Goal: Task Accomplishment & Management: Manage account settings

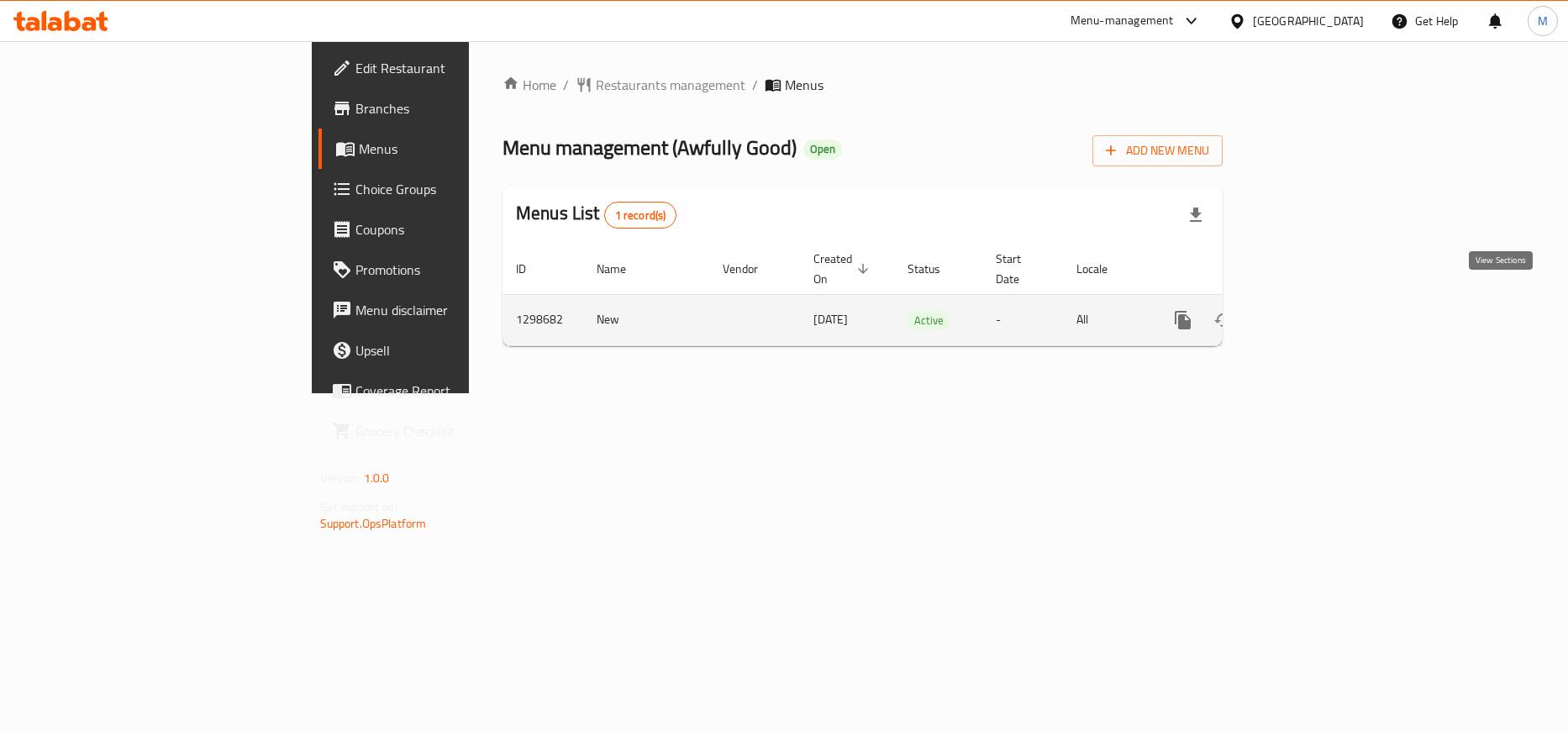
click at [1325, 301] on link "enhanced table" at bounding box center [1304, 320] width 41 height 41
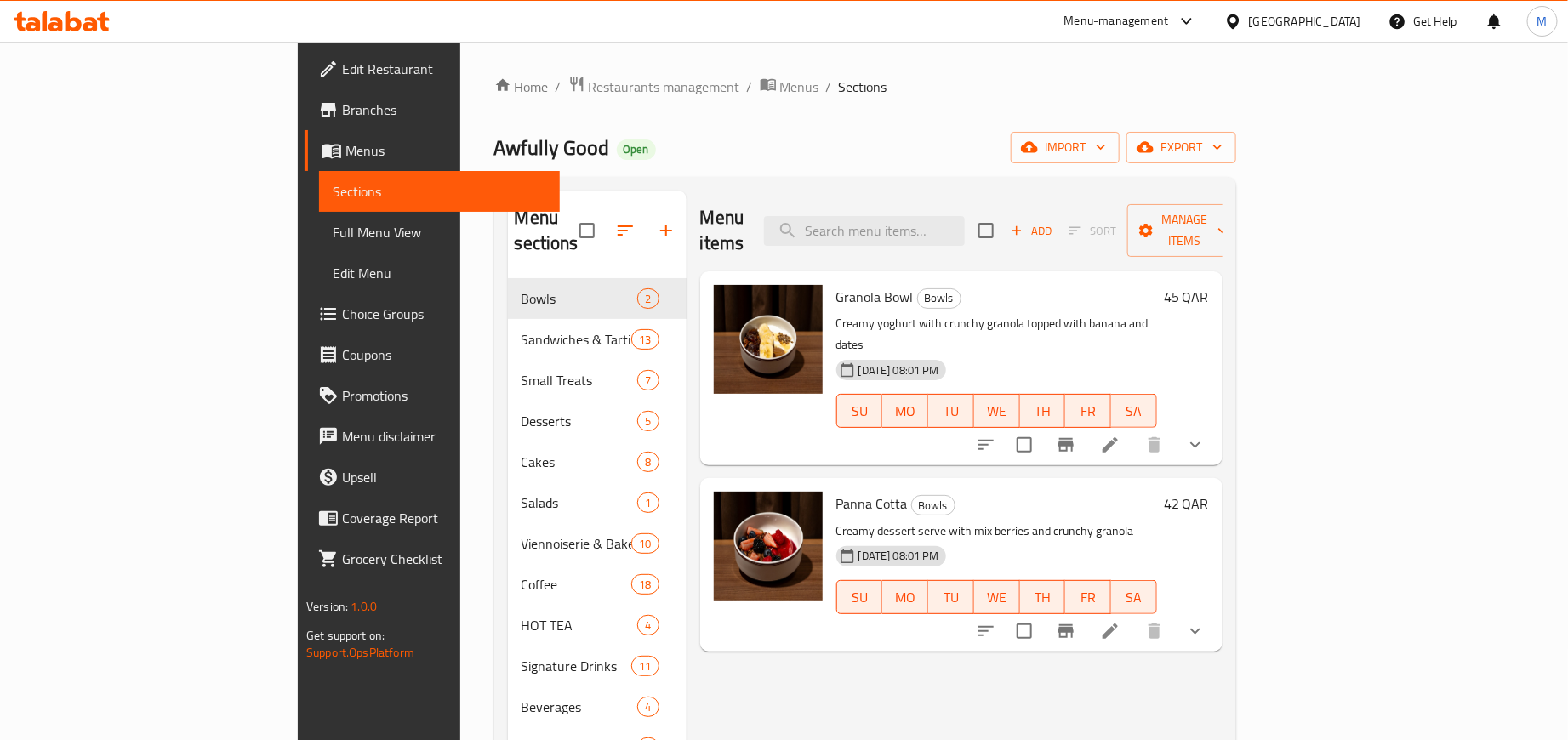
drag, startPoint x: 1067, startPoint y: 89, endPoint x: 896, endPoint y: 123, distance: 174.3
click at [896, 123] on div "Home / Restaurants management / Menus / Sections Awfully Good Open import expor…" at bounding box center [865, 511] width 742 height 869
drag, startPoint x: 1042, startPoint y: 87, endPoint x: 891, endPoint y: 100, distance: 151.6
click at [891, 100] on div "Home / Restaurants management / Menus / Sections Awfully Good Open import expor…" at bounding box center [865, 511] width 742 height 869
click at [1222, 153] on span "export" at bounding box center [1181, 147] width 82 height 21
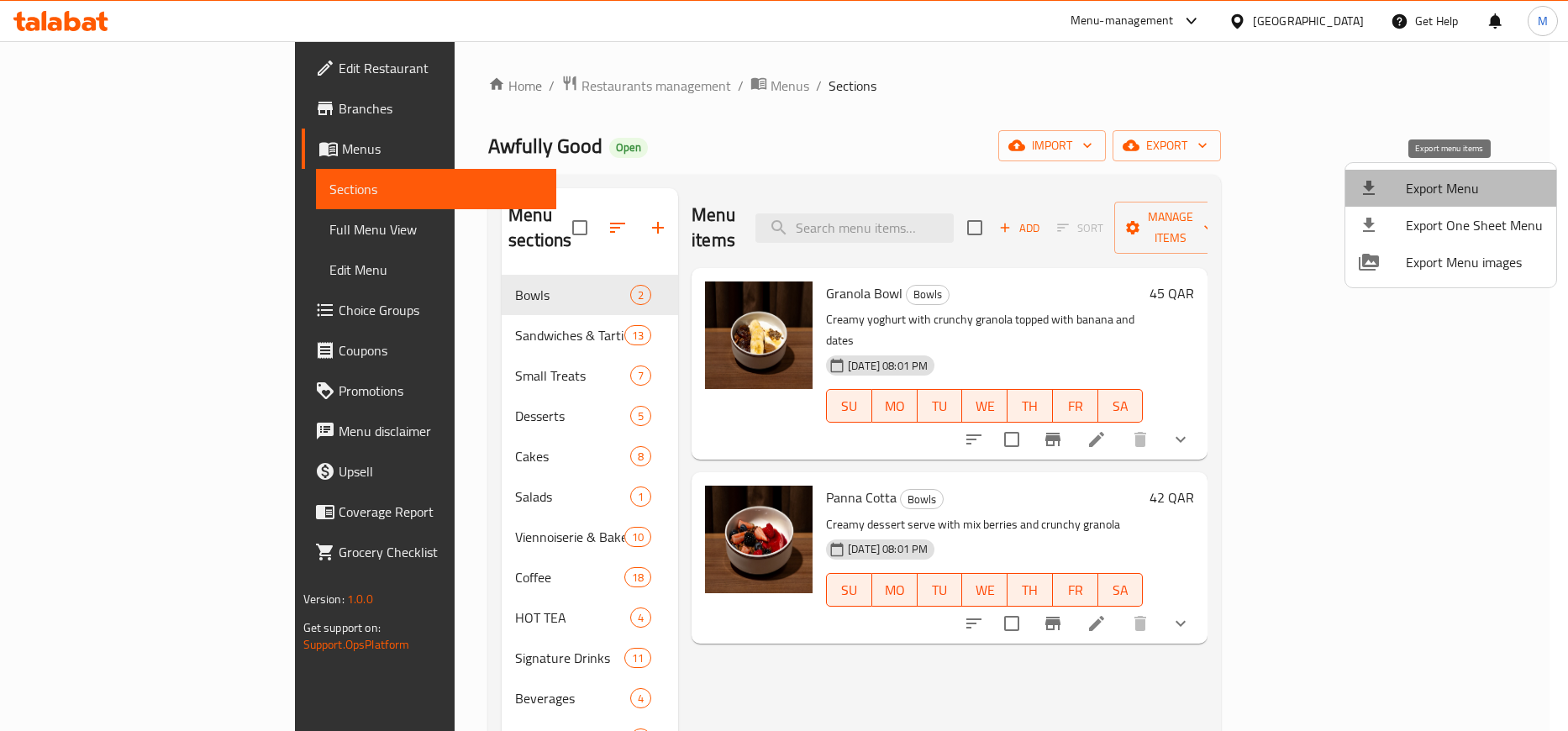
click at [1461, 178] on span "Export Menu" at bounding box center [1474, 188] width 137 height 20
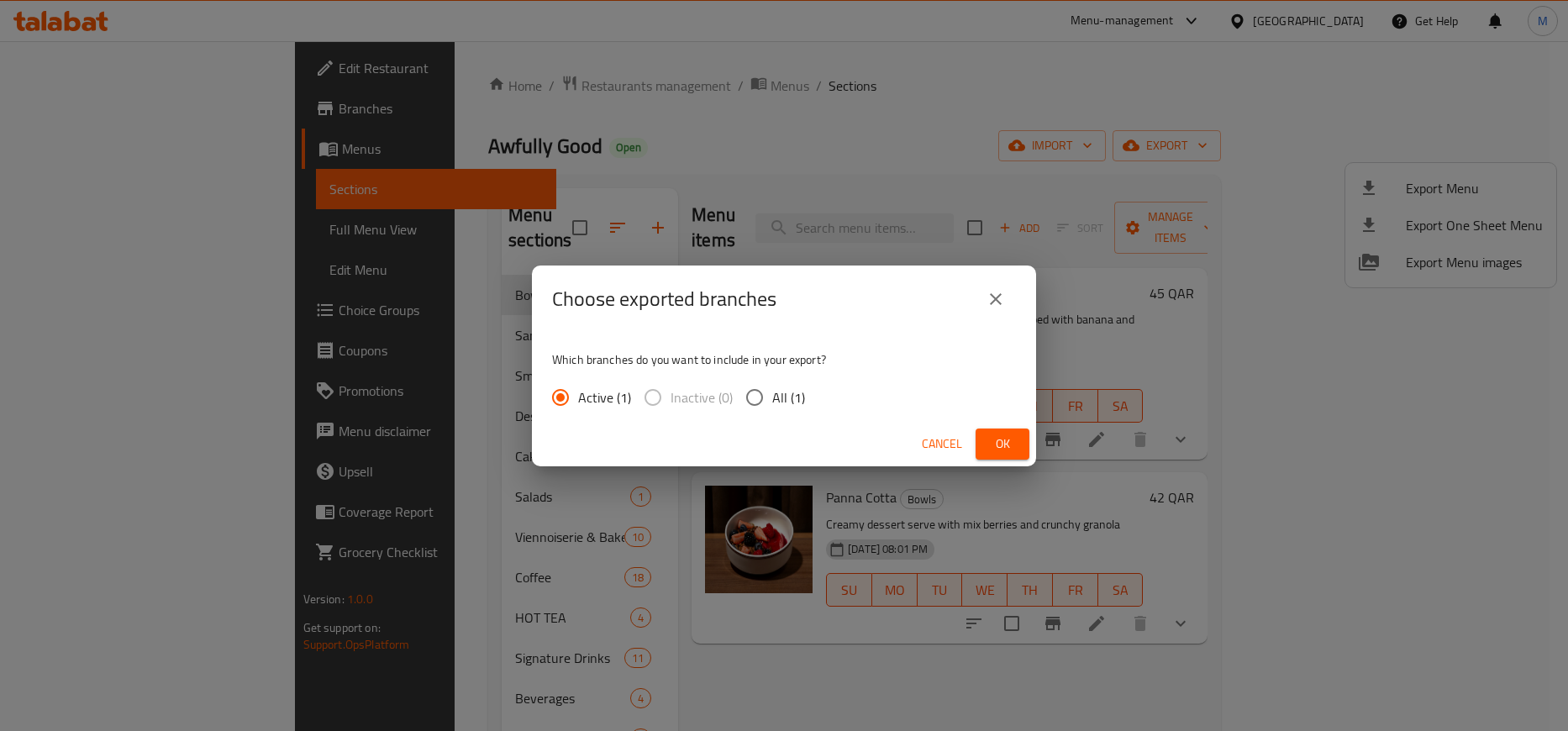
click at [1010, 434] on span "Ok" at bounding box center [1003, 444] width 27 height 21
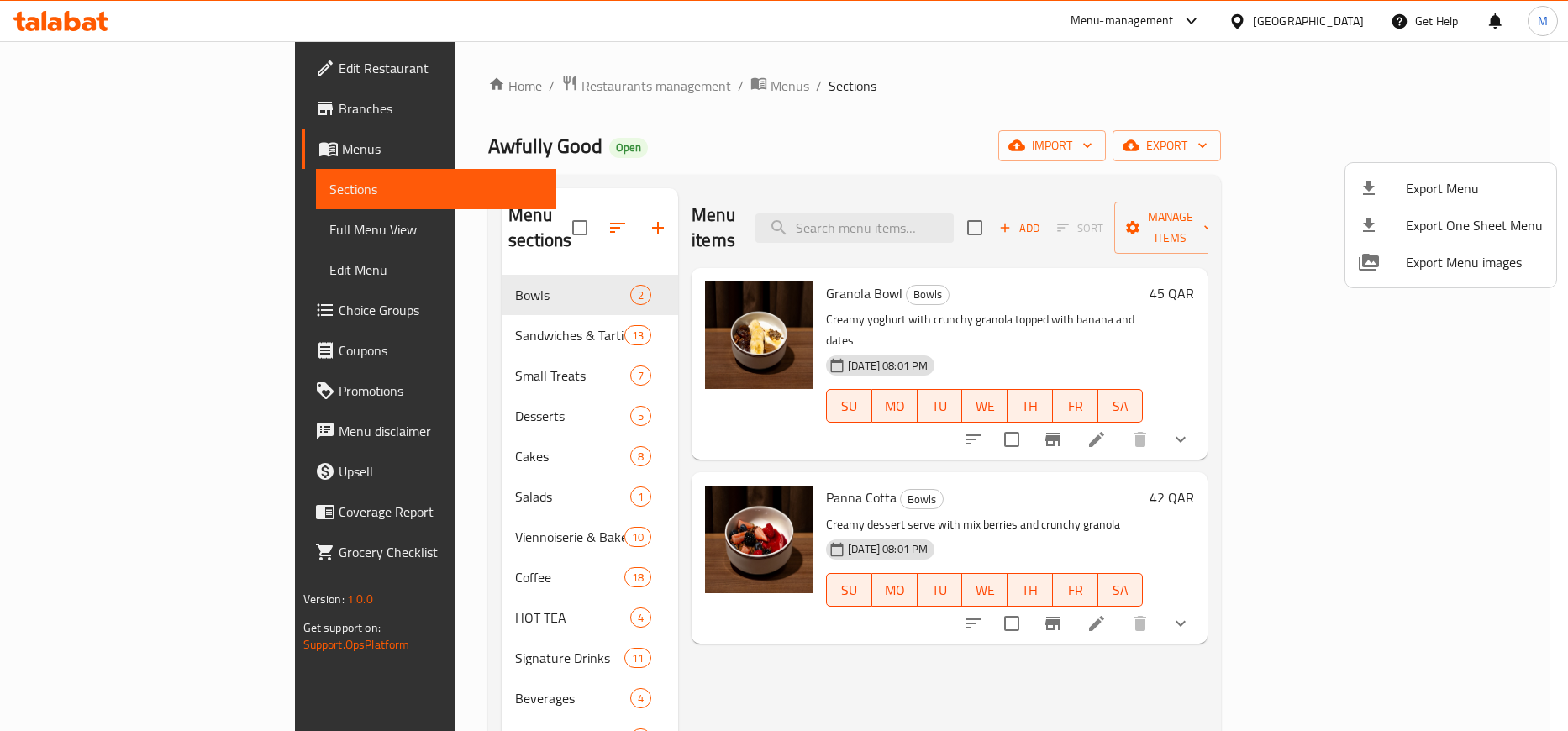
click at [1048, 86] on div at bounding box center [784, 365] width 1568 height 731
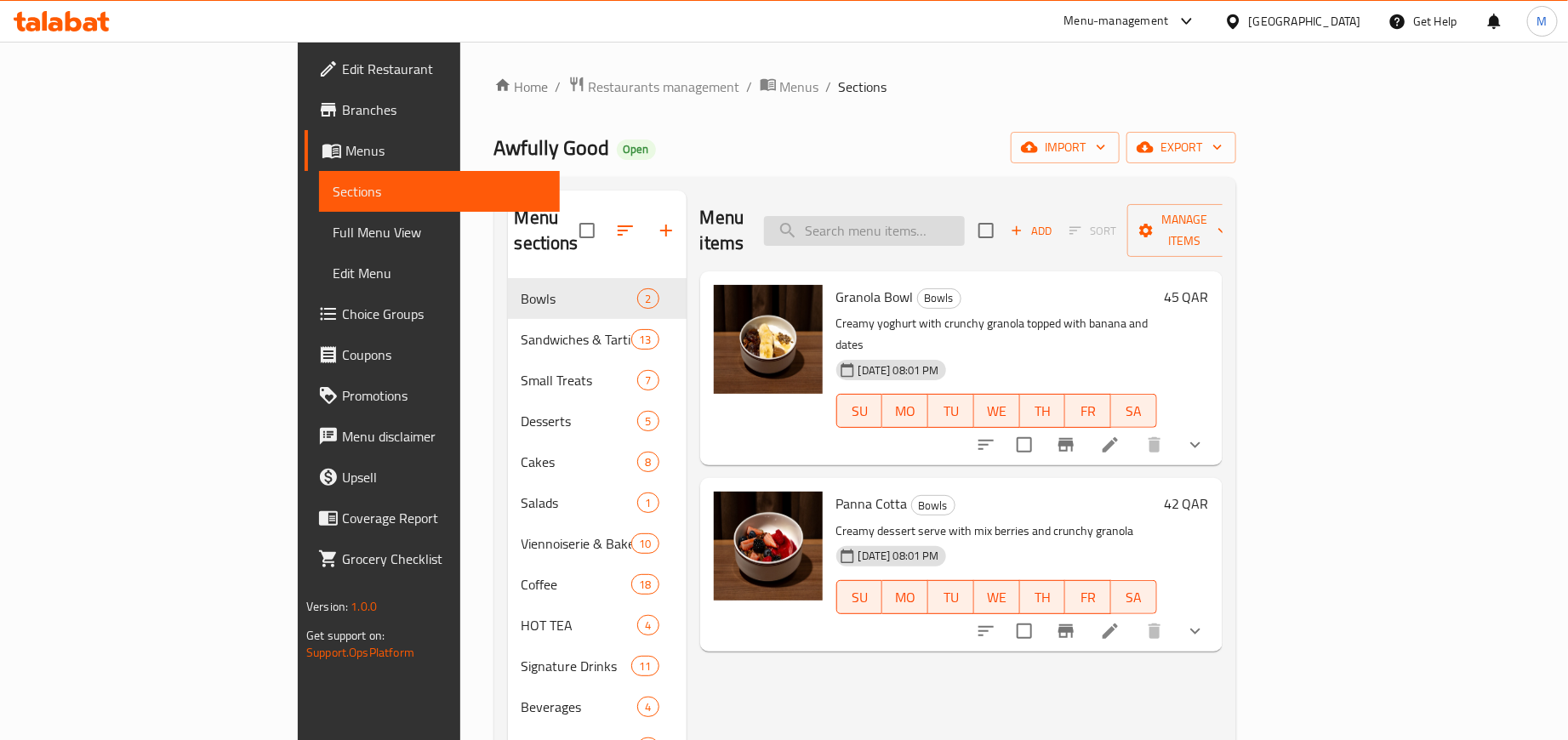
click at [965, 216] on input "search" at bounding box center [864, 231] width 201 height 30
paste input "Whipped Brie and Honey Sourdough Tartine"
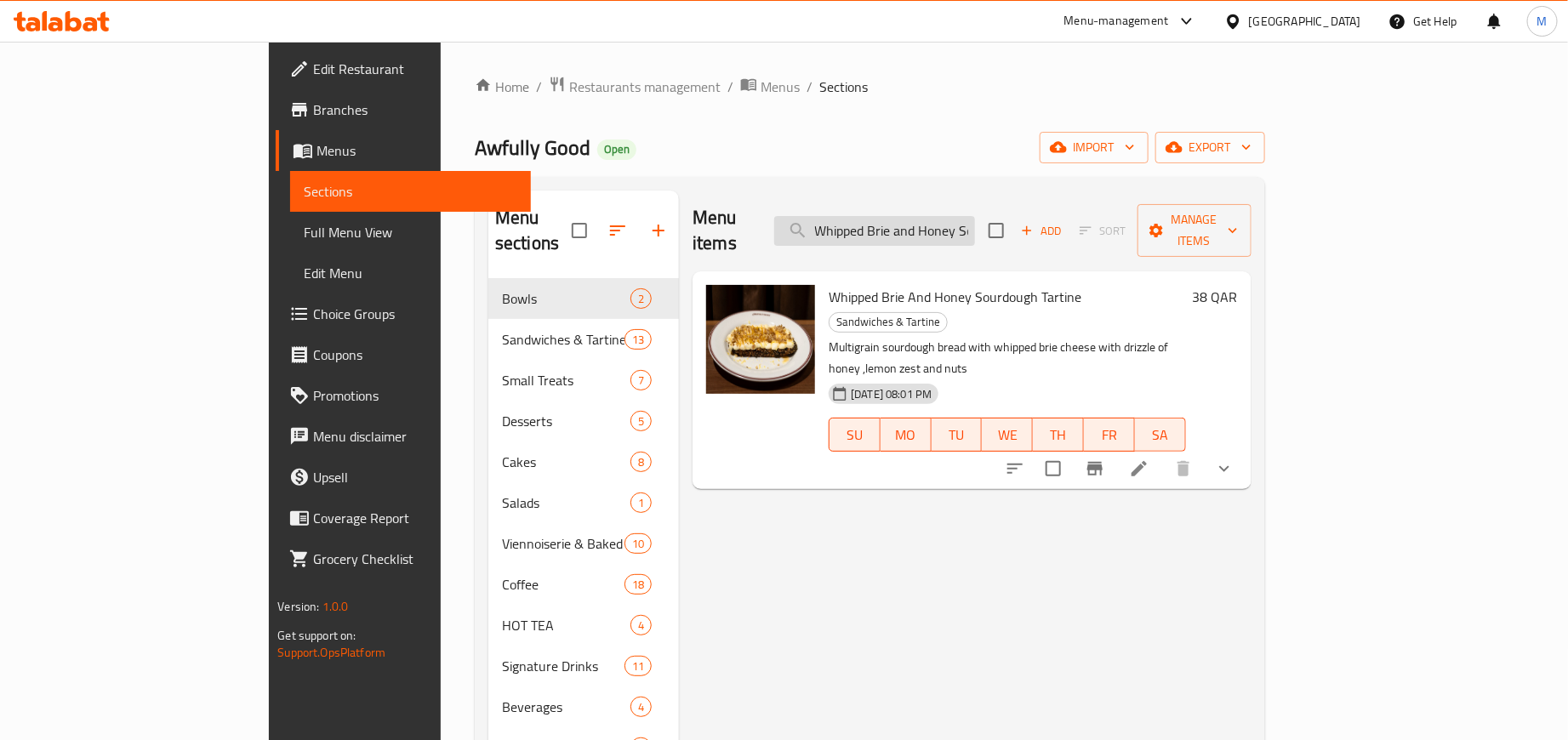
click at [970, 216] on input "Whipped Brie and Honey Sourdough Tartine" at bounding box center [874, 231] width 201 height 30
paste input "Chicken Avocado Sandwich in Rye Bread"
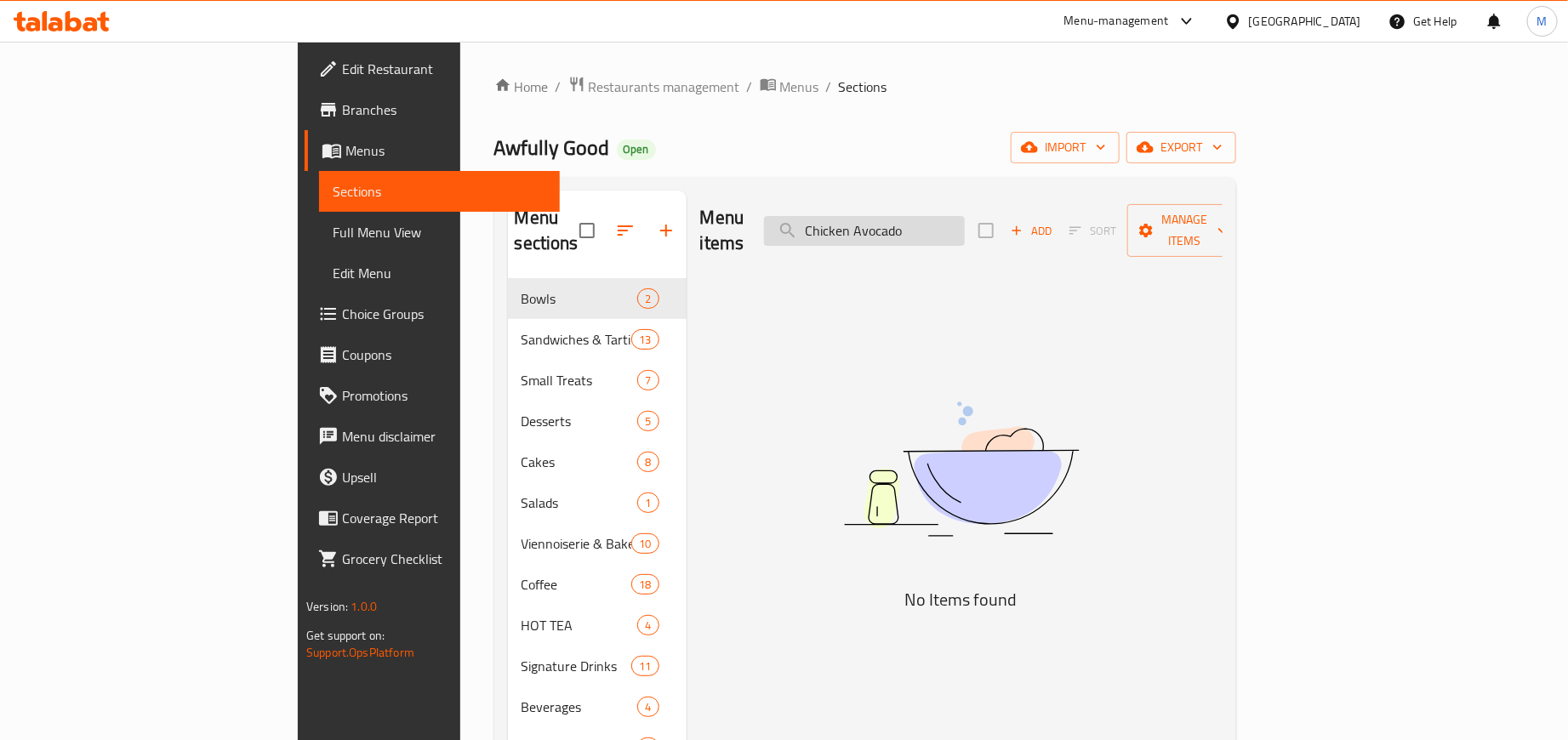
click at [917, 230] on input "Chicken Avocado" at bounding box center [864, 231] width 201 height 30
paste input "Salmon"
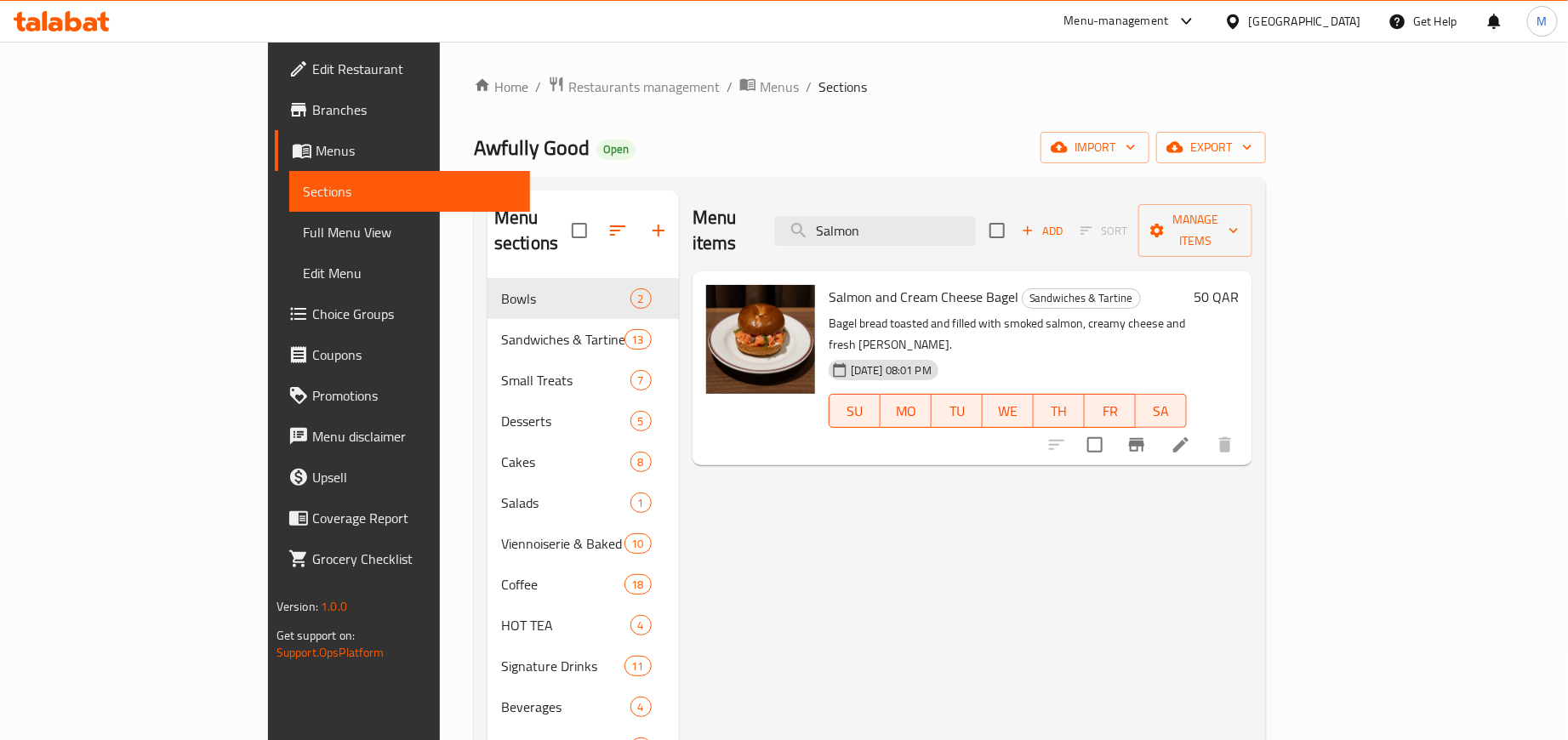
type input "Salmon"
click at [829, 284] on span "Salmon and Cream Cheese Bagel" at bounding box center [924, 297] width 190 height 26
drag, startPoint x: 794, startPoint y: 263, endPoint x: 924, endPoint y: 275, distance: 130.6
click at [926, 284] on span "Salmon and Cream Cheese Bagel" at bounding box center [924, 297] width 190 height 26
copy span "Salmon and Cream Cheese Bagel"
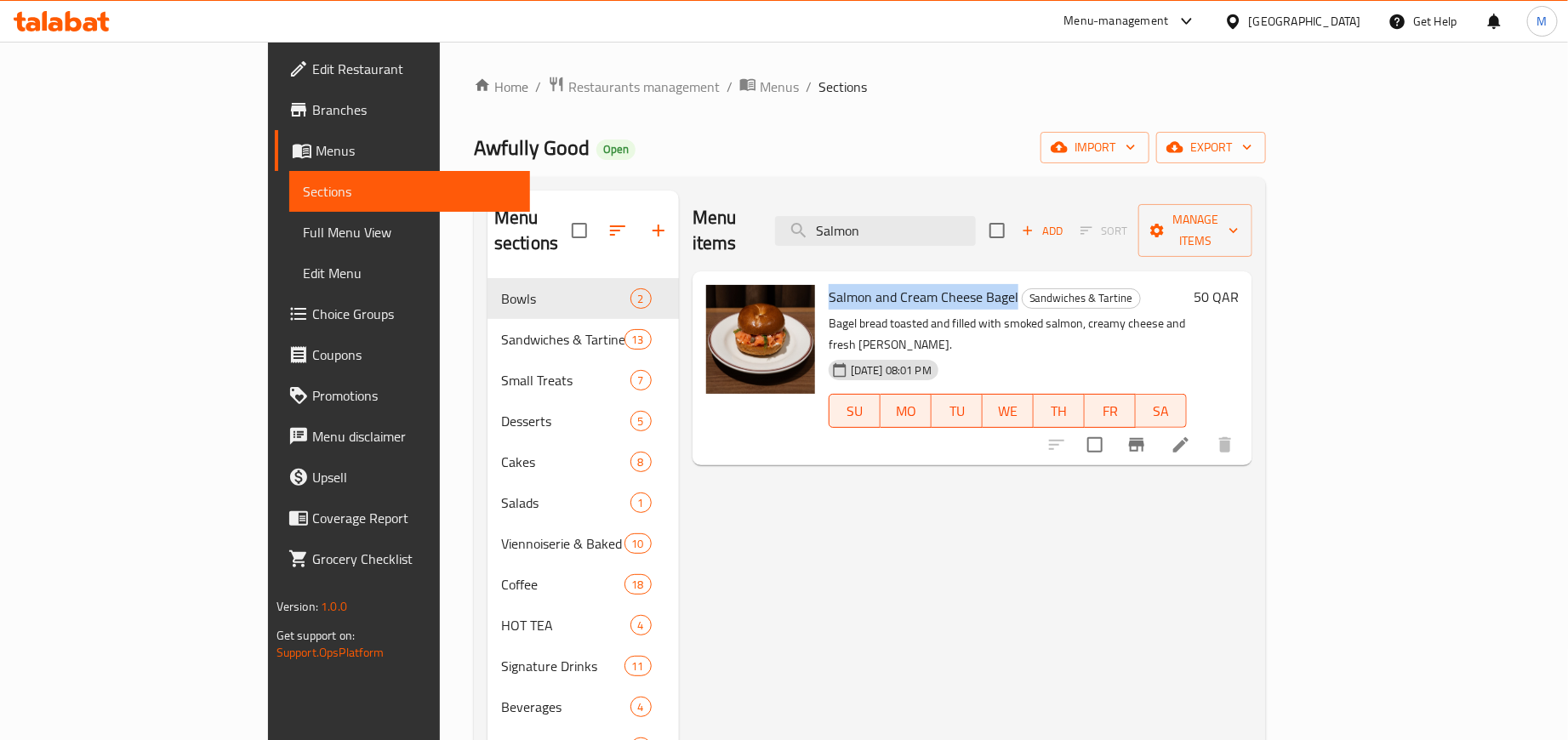
click at [312, 315] on span "Choice Groups" at bounding box center [414, 314] width 204 height 21
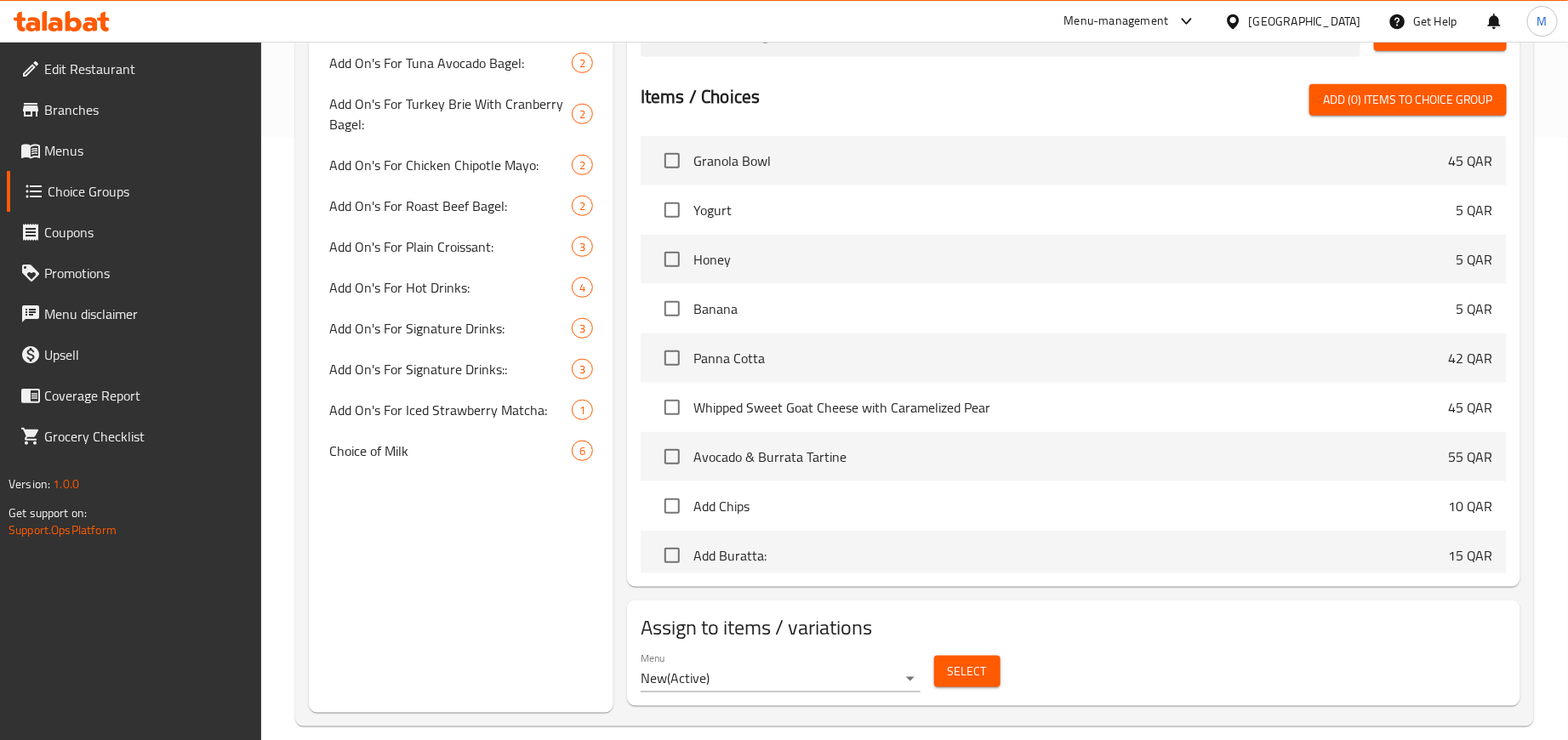
scroll to position [625, 0]
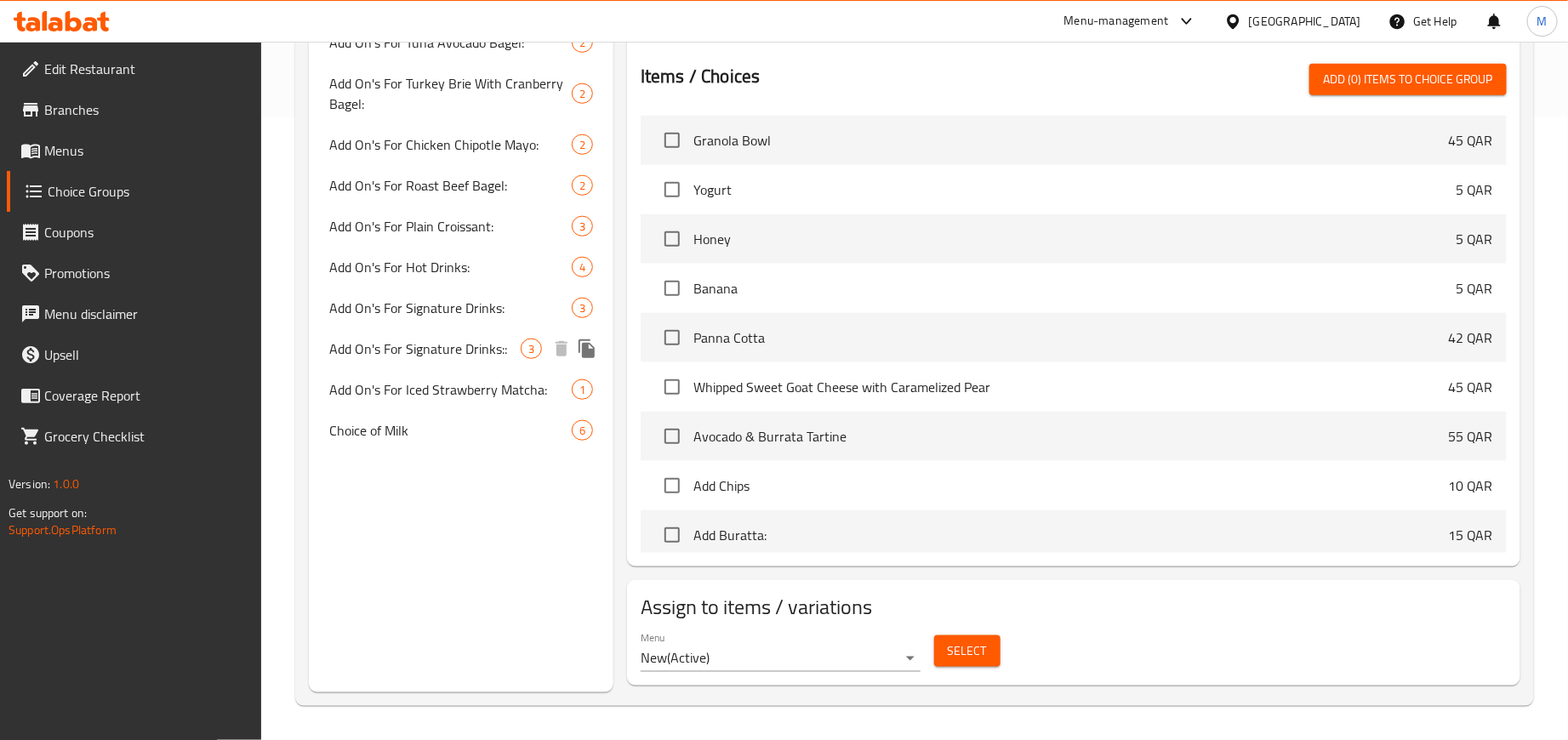
click at [506, 345] on span "Add On's For Signature Drinks::" at bounding box center [425, 349] width 192 height 21
type input "Add On's For Signature Drinks::"
type input "إضافات للمشروبات السيجناشتر::"
type input "0"
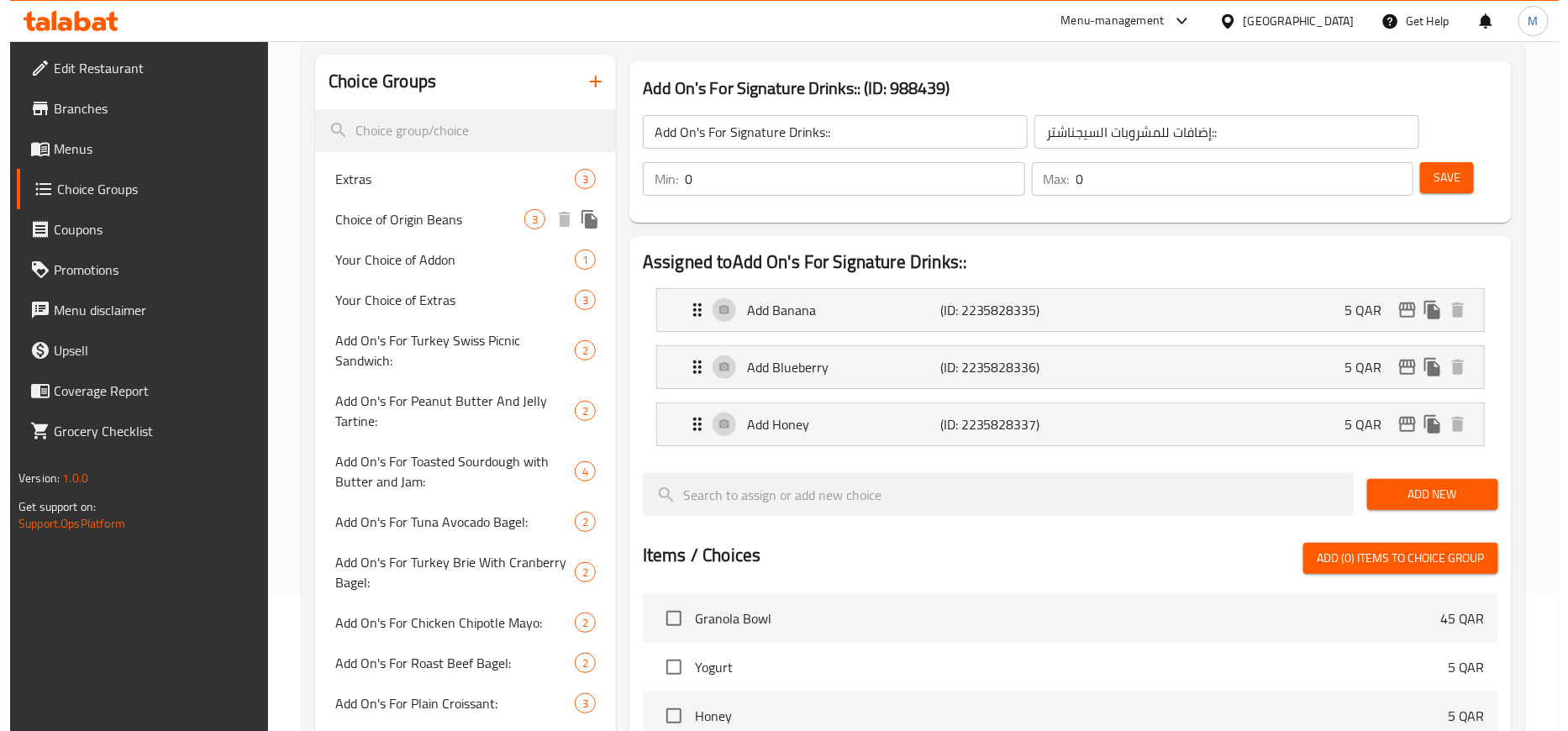
scroll to position [0, 0]
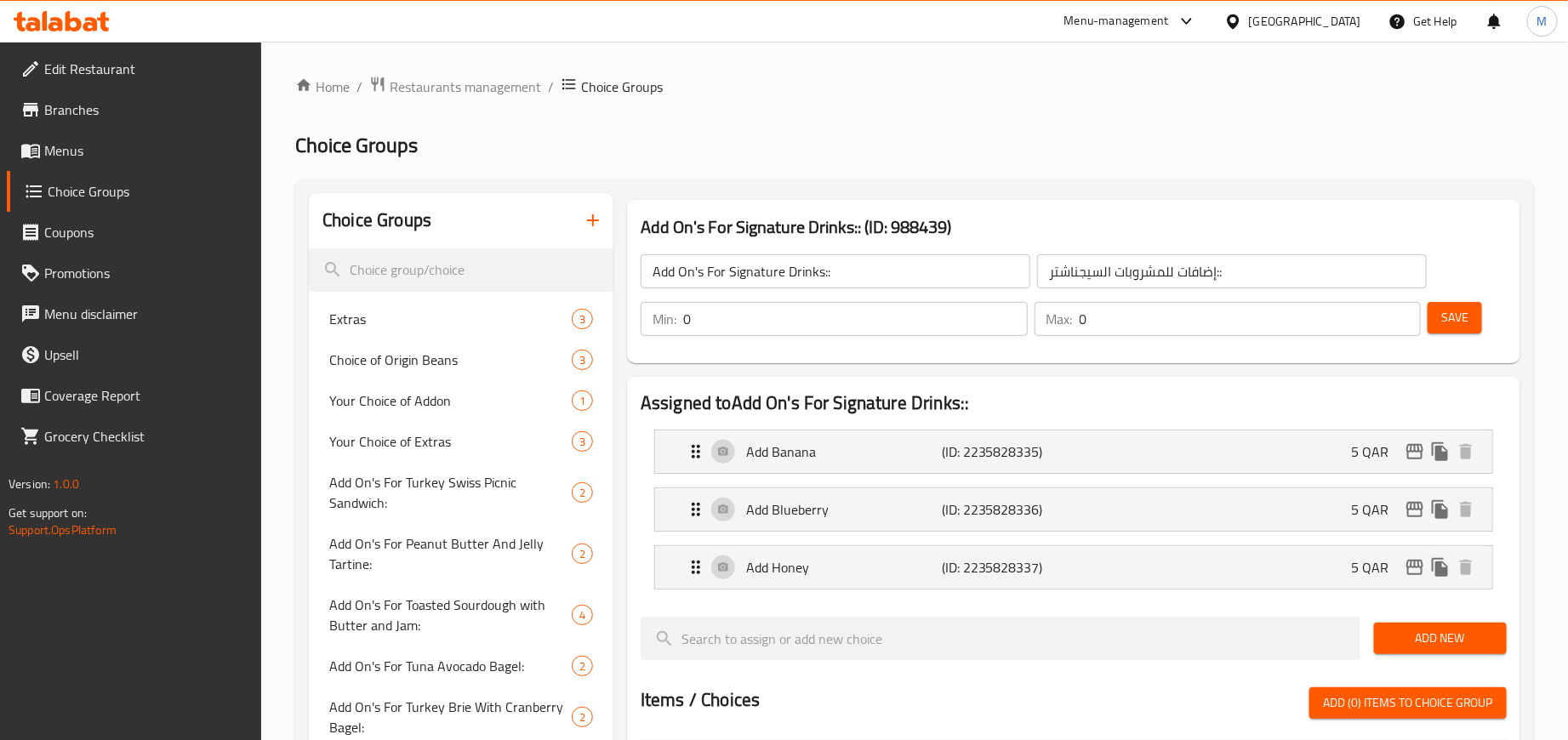
click at [670, 275] on input "Add On's For Signature Drinks::" at bounding box center [836, 271] width 390 height 34
click at [672, 275] on input "Add On's For Signature Drinks::" at bounding box center [836, 271] width 390 height 34
click at [672, 275] on input "Add On's For Signature Drinks::" at bounding box center [836, 271] width 390 height 34
click at [583, 215] on icon "button" at bounding box center [593, 221] width 21 height 21
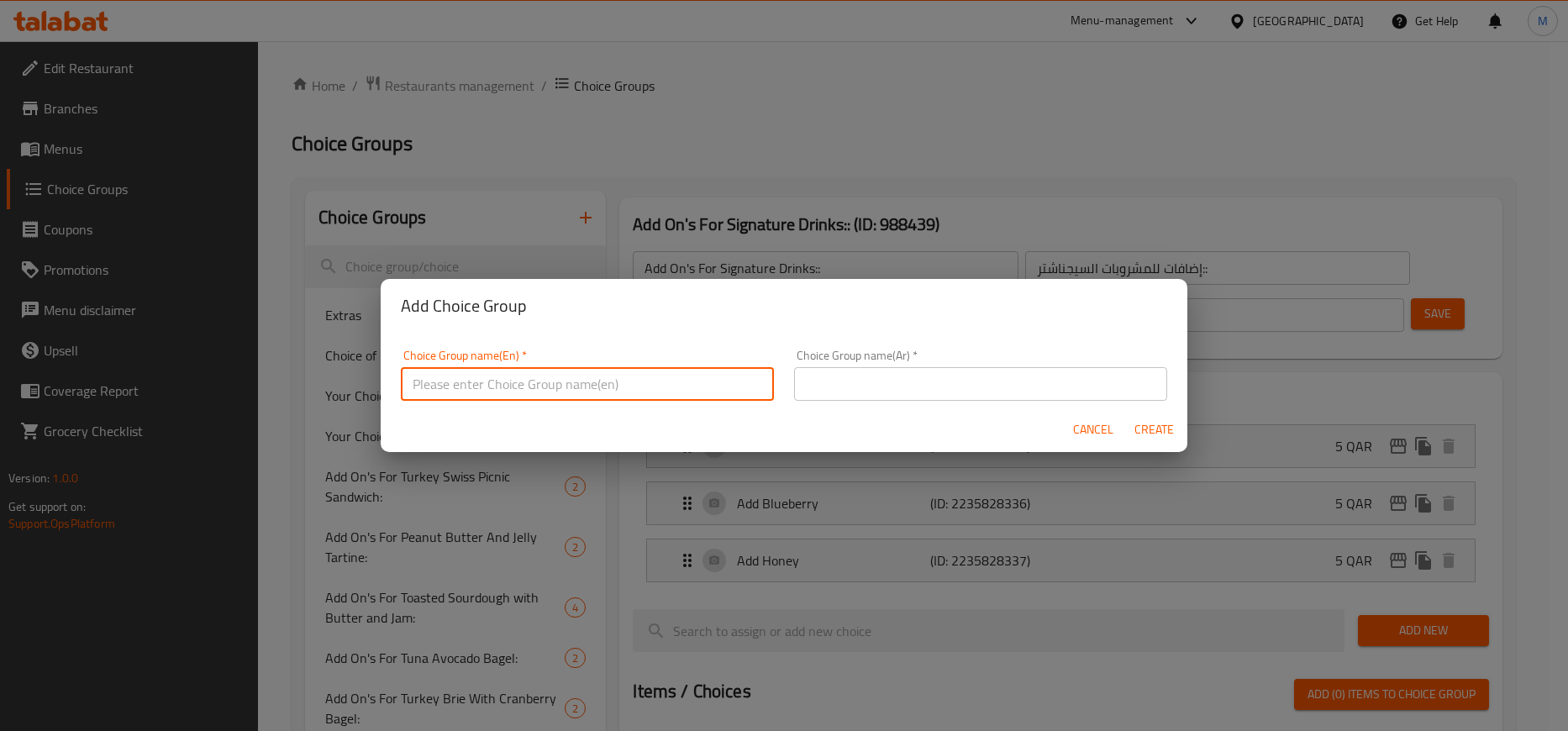
click at [505, 374] on input "text" at bounding box center [587, 385] width 373 height 34
paste input "Add On's For Signature Drinks::"
click at [498, 389] on input "Add On's For Signature Drinks::" at bounding box center [587, 385] width 373 height 34
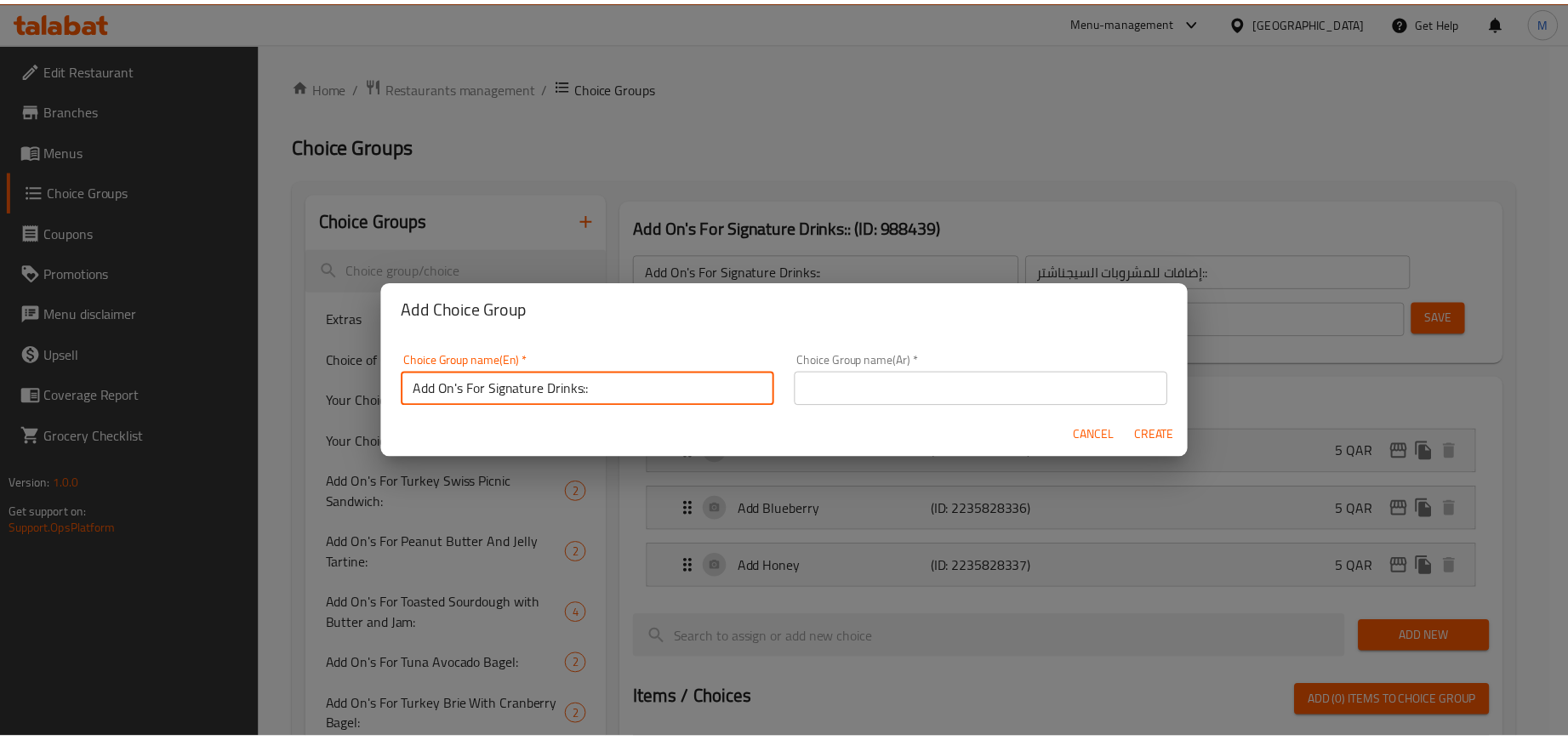
scroll to position [3, 0]
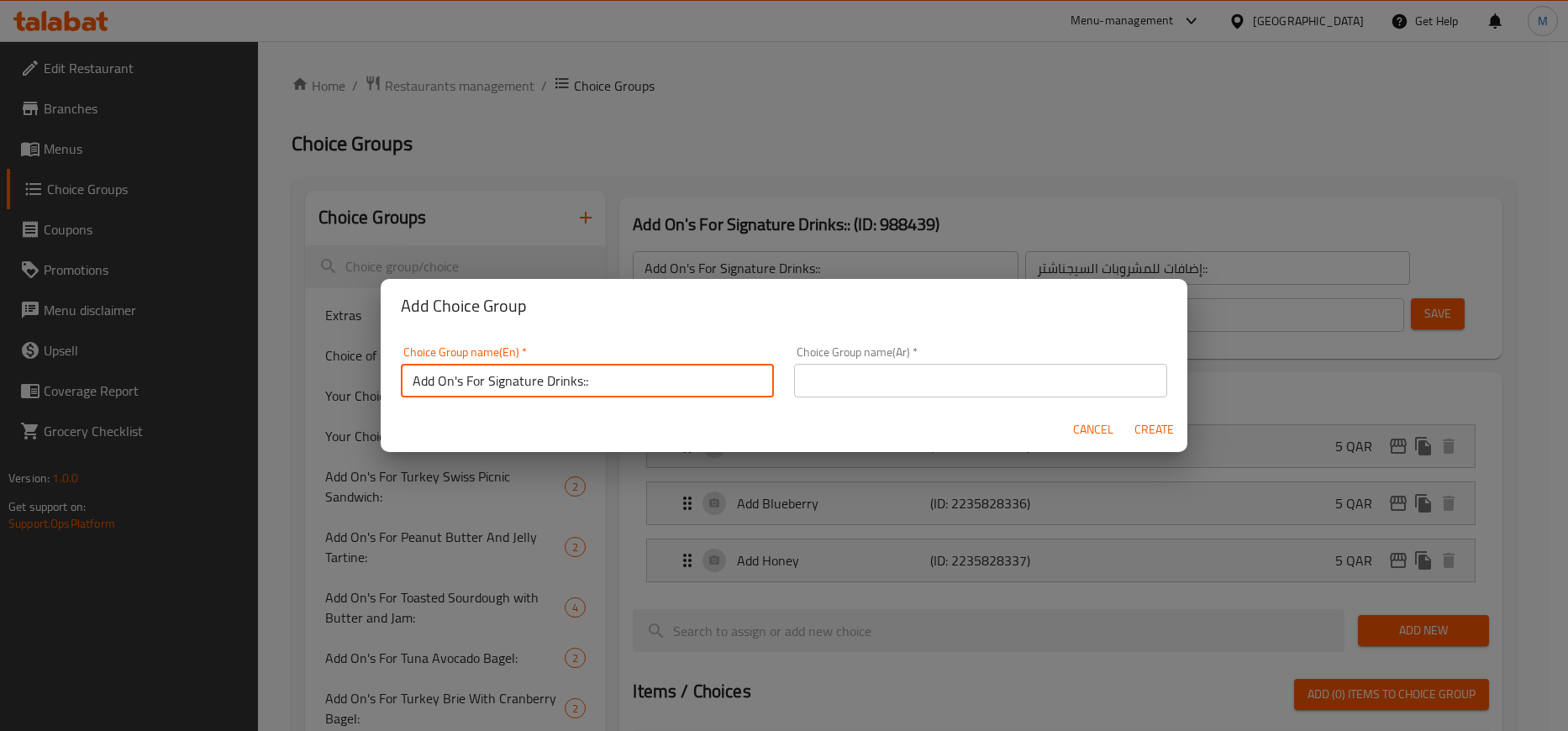
drag, startPoint x: 517, startPoint y: 384, endPoint x: 603, endPoint y: 379, distance: 86.1
click at [603, 379] on input "Add On's For Signature Drinks::" at bounding box center [587, 381] width 373 height 34
paste input "mon and Cream Cheese Bagel"
click at [590, 381] on input "Add On's For mon and Cream Cheese Bagel" at bounding box center [587, 381] width 373 height 34
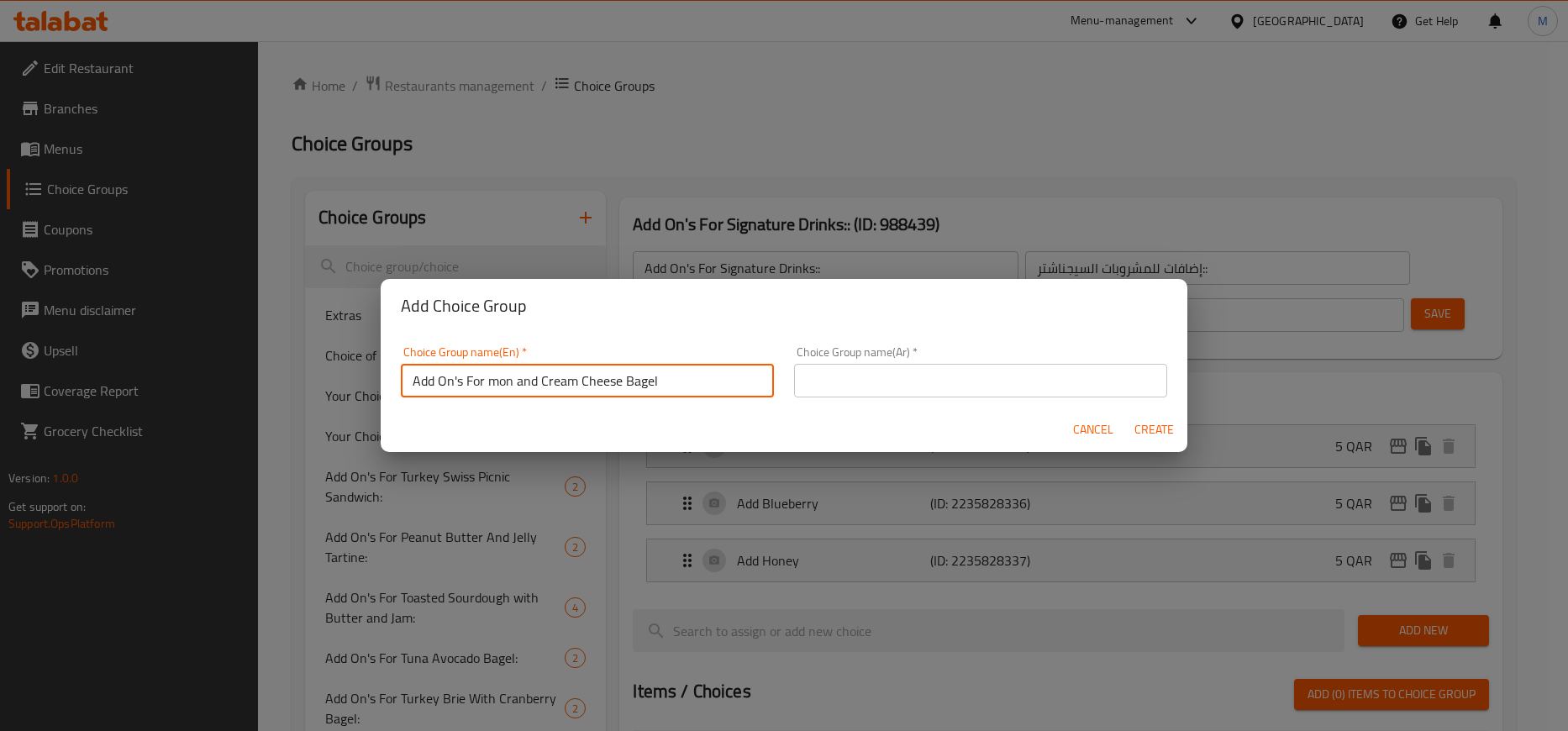
click at [590, 381] on input "Add On's For mon and Cream Cheese Bagel" at bounding box center [587, 381] width 373 height 34
type input "Add On's For mon and Cream Cheese Bagel"
click at [982, 379] on input "text" at bounding box center [981, 381] width 373 height 34
paste input "إضافات لخبز البيجل بالجبن [PERSON_NAME]"
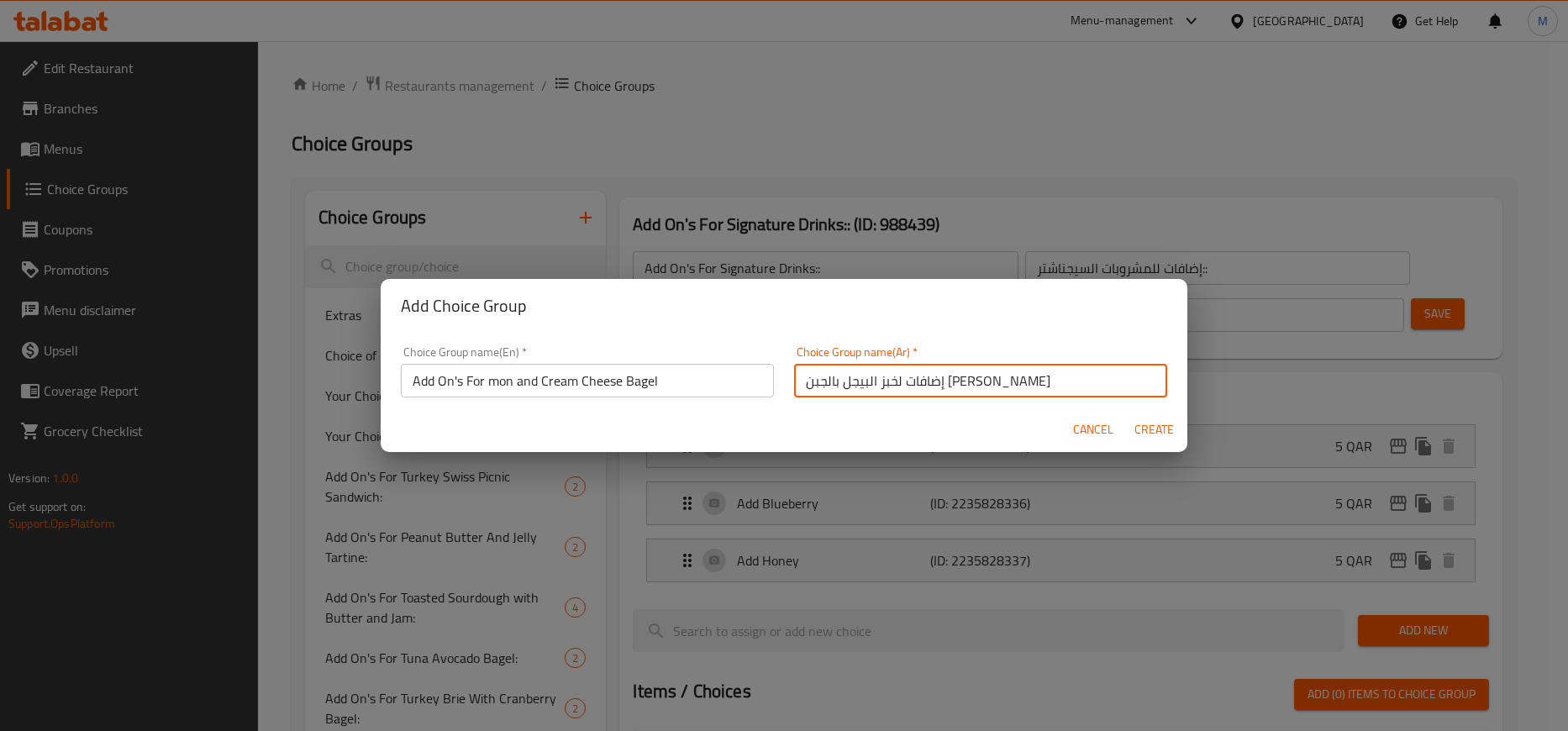
type input "إضافات لخبز البيجل بالجبن [PERSON_NAME]"
click at [845, 313] on h2 "Add Choice Group" at bounding box center [783, 306] width 766 height 27
click at [1160, 432] on span "Create" at bounding box center [1154, 429] width 41 height 21
type input "Add On's For mon and Cream Cheese Bagel"
type input "إضافات لخبز البيجل بالجبن [PERSON_NAME]"
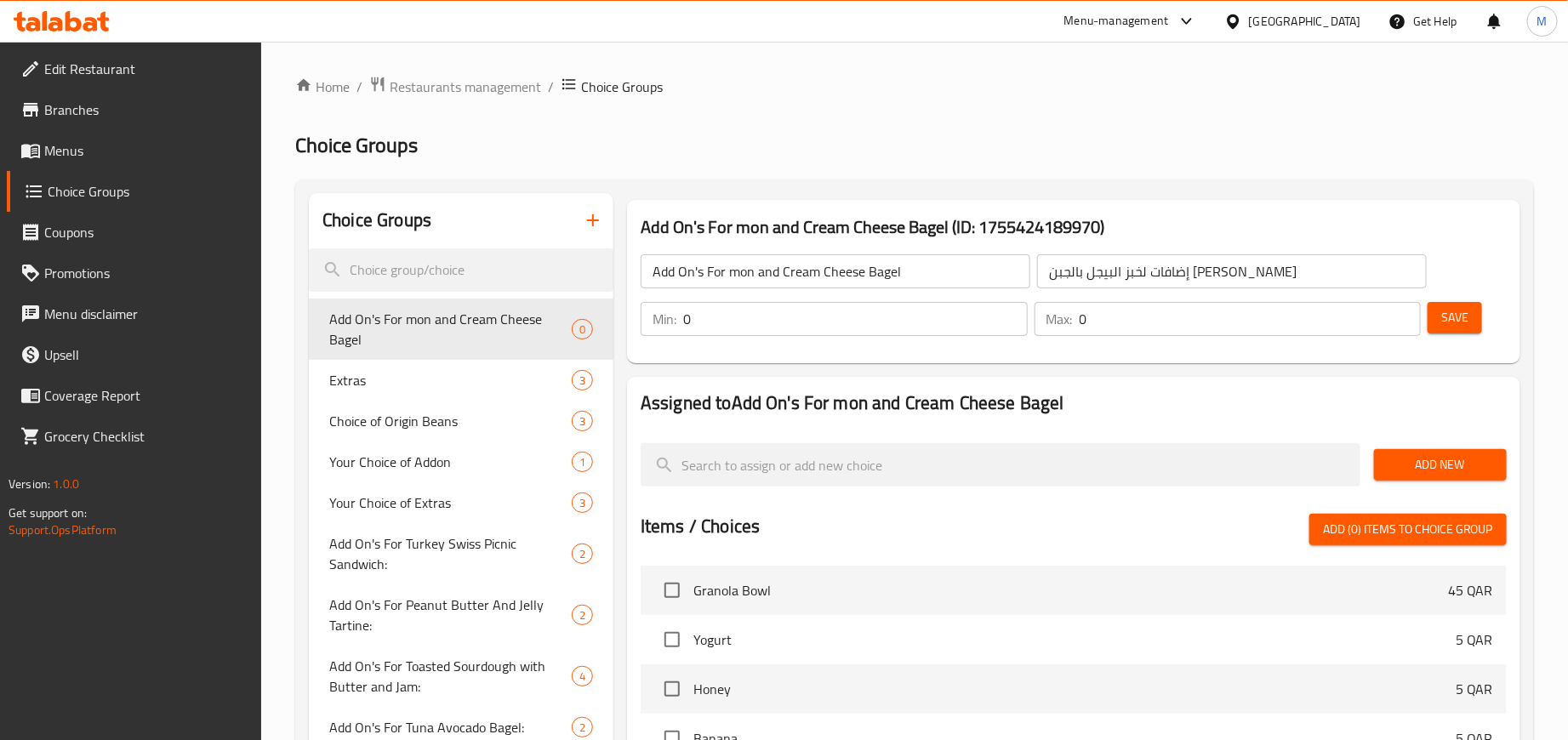
click at [1441, 459] on span "Add New" at bounding box center [1440, 465] width 105 height 21
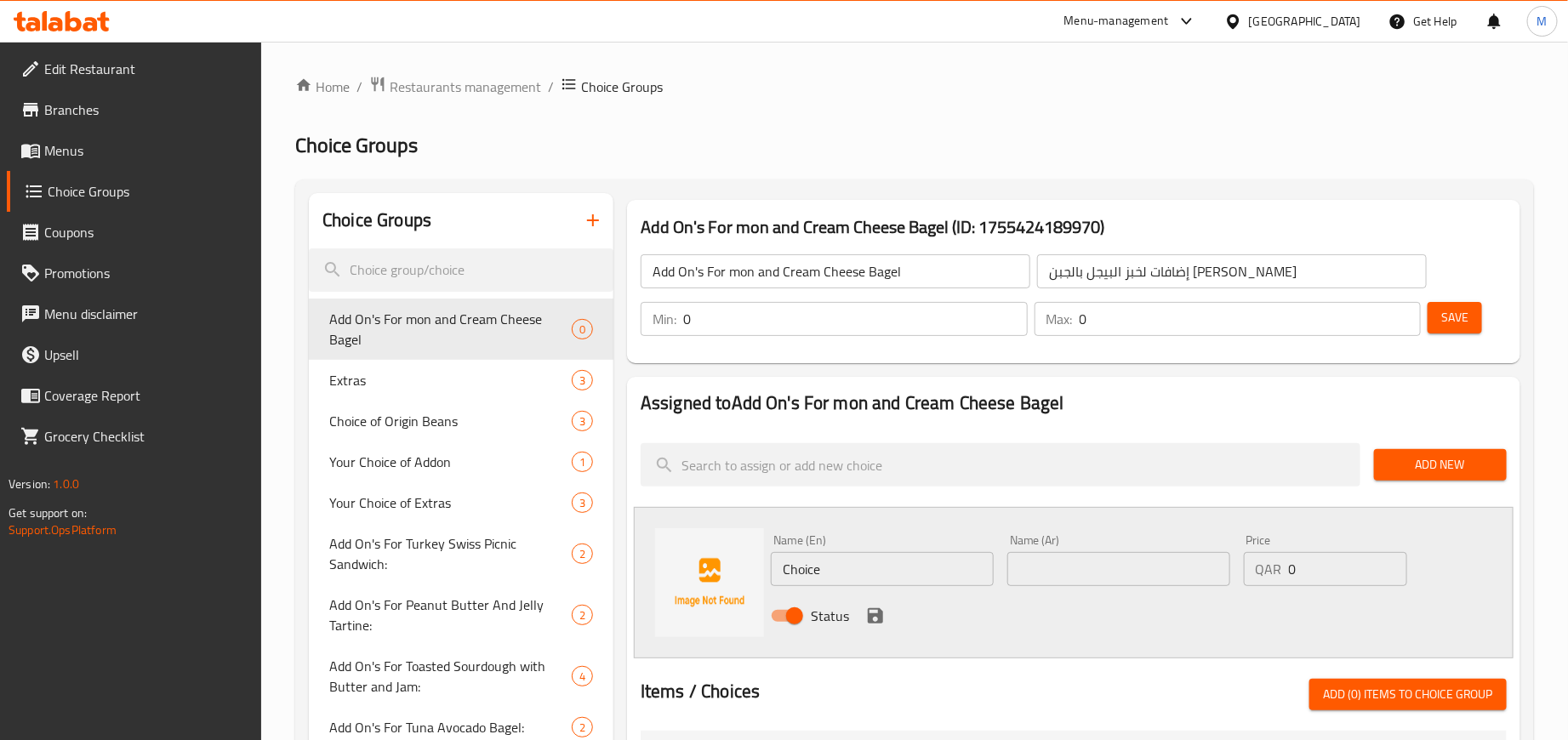
click at [797, 562] on input "Choice" at bounding box center [882, 570] width 223 height 34
paste input "SALMON"
type input "SALMON"
click at [1163, 583] on input "text" at bounding box center [1119, 570] width 223 height 34
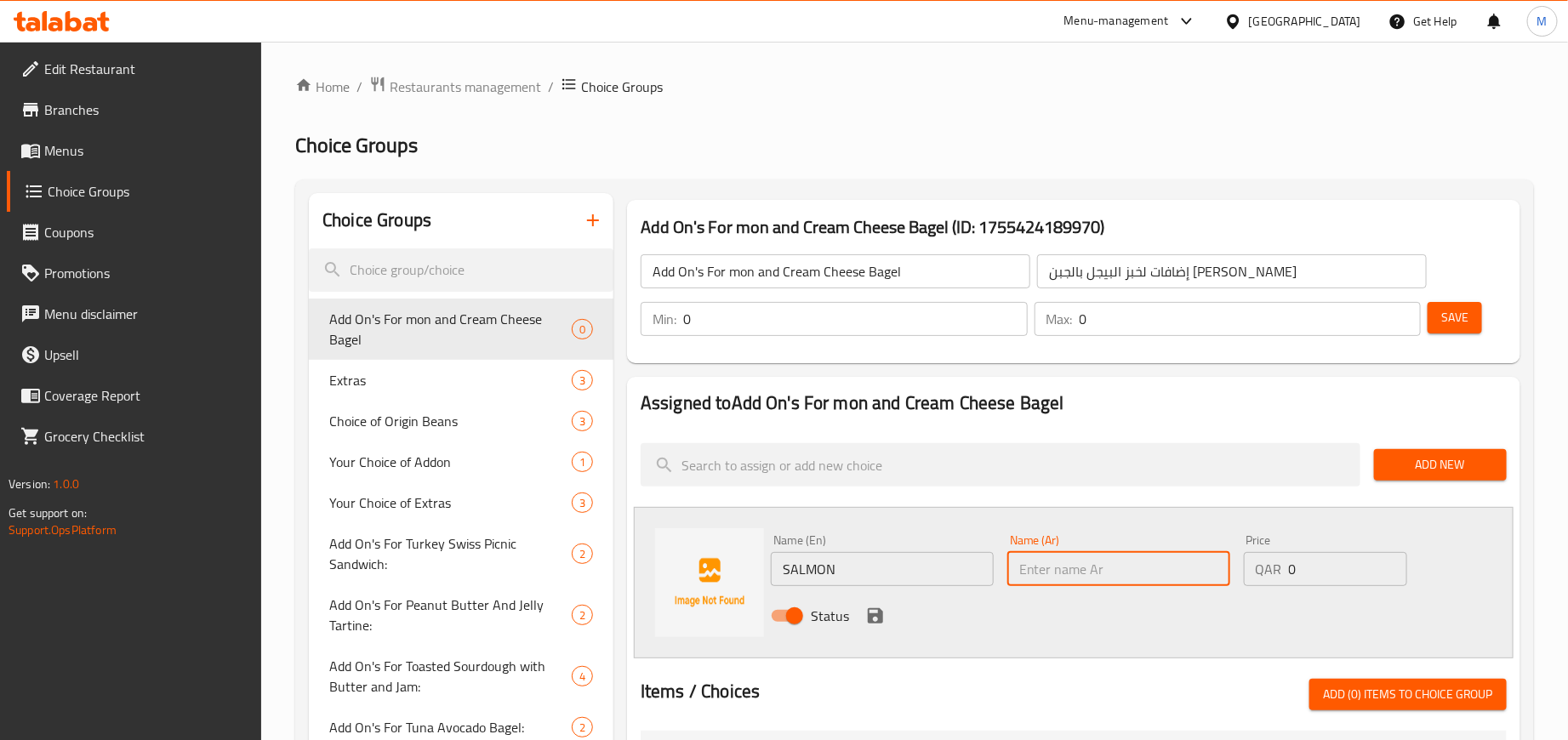
paste input "سمك السلمون"
type input "سمك السلمون"
click at [1326, 579] on input "0" at bounding box center [1348, 570] width 118 height 34
click at [1325, 577] on input "0" at bounding box center [1348, 570] width 118 height 34
click at [1325, 575] on input "0" at bounding box center [1348, 570] width 118 height 34
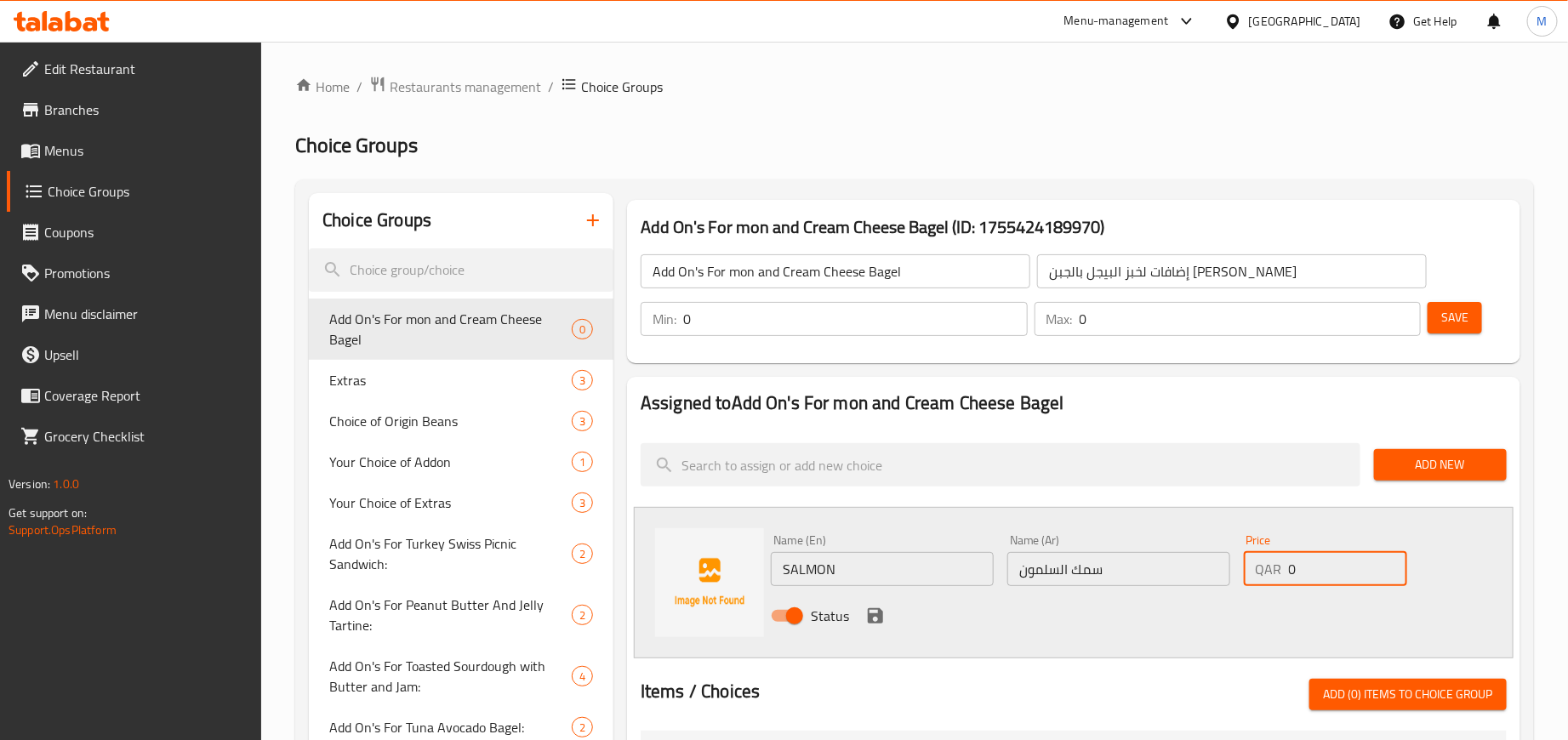
paste input "18"
click at [1295, 570] on input "018" at bounding box center [1348, 570] width 118 height 34
paste input "number"
type input "18"
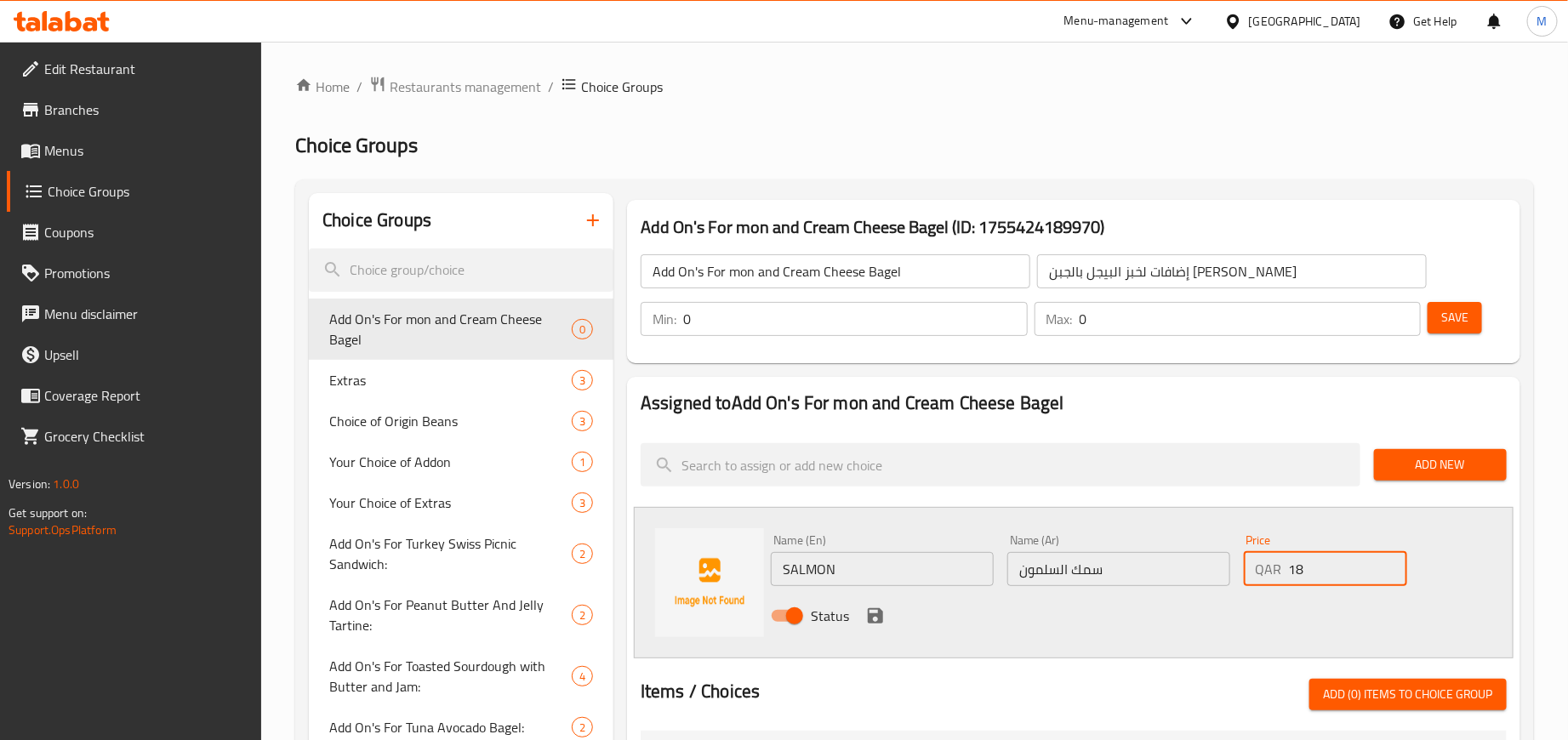
click at [1195, 615] on div "Status" at bounding box center [1118, 616] width 709 height 46
click at [876, 608] on icon "save" at bounding box center [876, 616] width 15 height 15
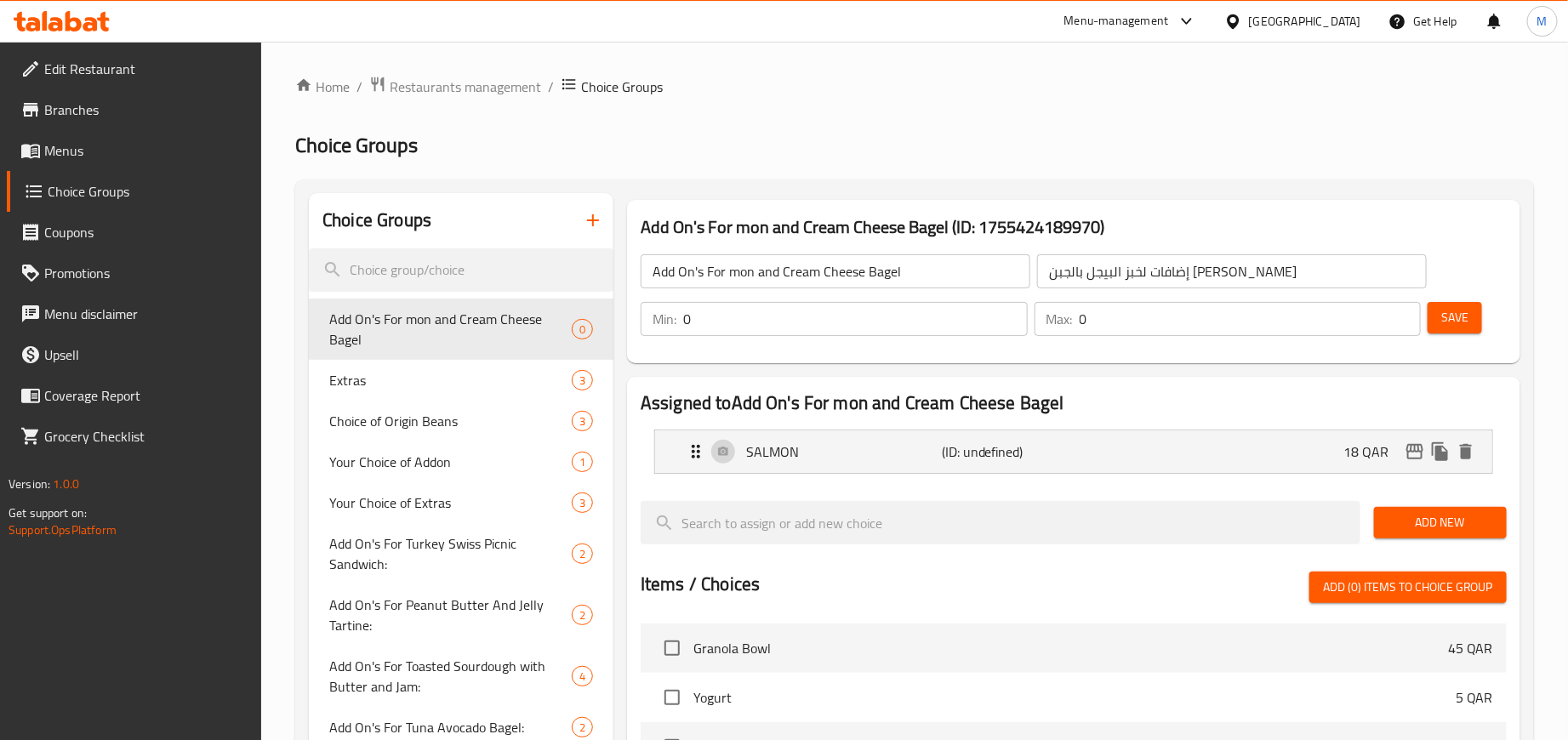
click at [1397, 524] on span "Add New" at bounding box center [1440, 523] width 105 height 21
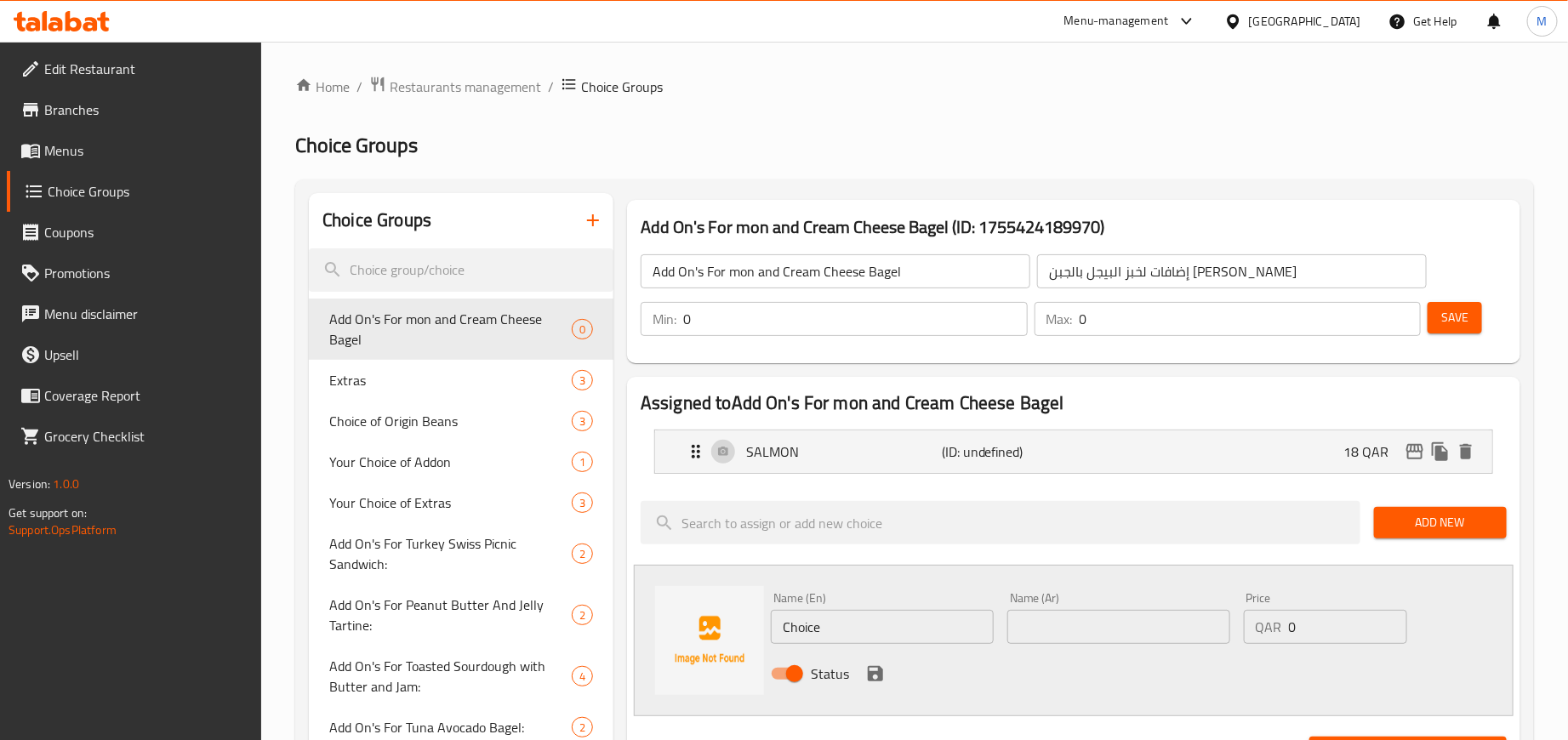
click at [911, 630] on input "Choice" at bounding box center [882, 627] width 223 height 34
click at [912, 629] on input "Choice" at bounding box center [882, 627] width 223 height 34
paste input "[PERSON_NAME] CHEESE"
type input "CREAM CHEESE"
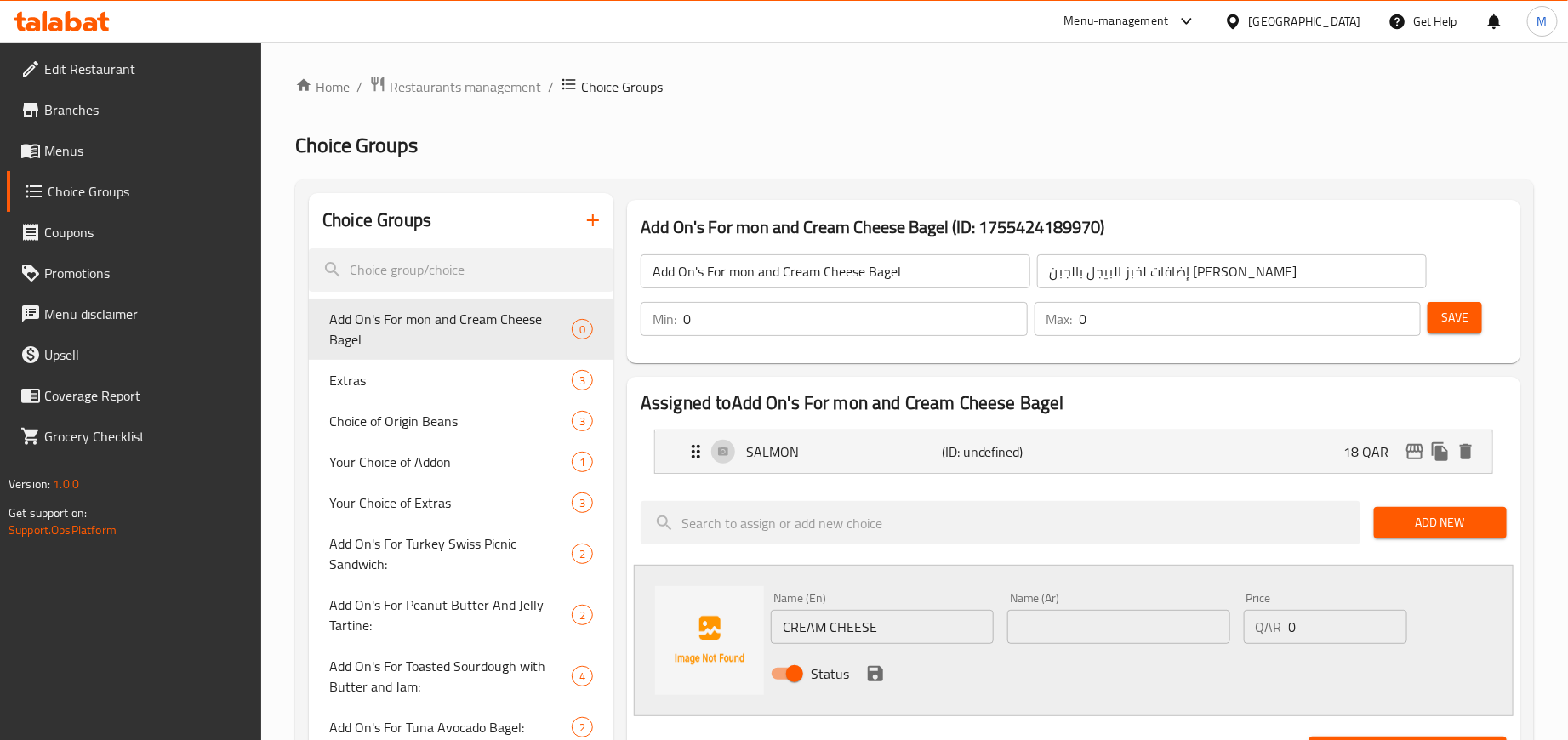
click at [1096, 639] on input "text" at bounding box center [1119, 627] width 223 height 34
paste input "جبنة كريمية"
type input "[PERSON_NAME]"
click at [1317, 628] on input "0" at bounding box center [1348, 627] width 118 height 34
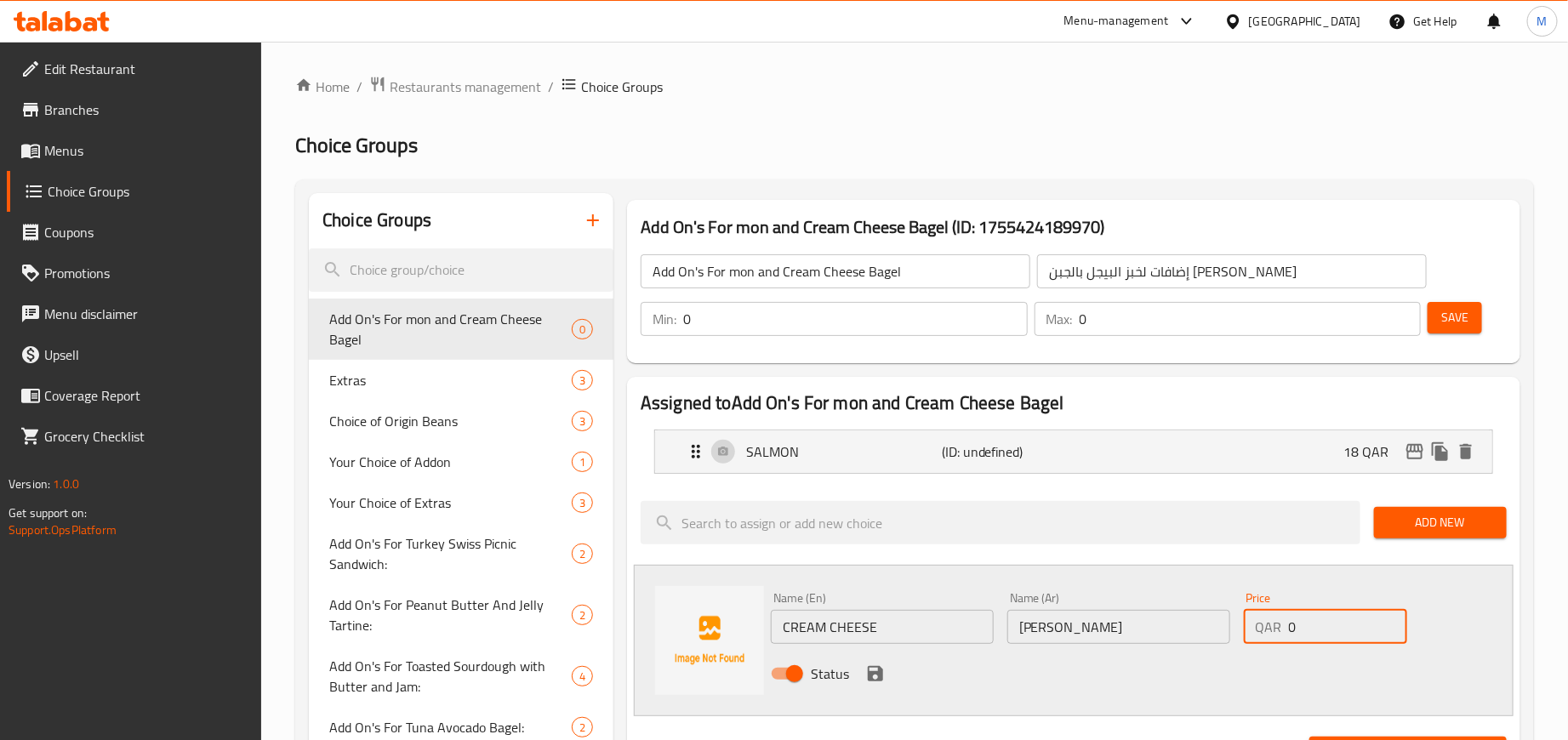
click at [1317, 628] on input "0" at bounding box center [1348, 627] width 118 height 34
paste input "5"
type input "5"
drag, startPoint x: 1152, startPoint y: 700, endPoint x: 1116, endPoint y: 695, distance: 36.3
click at [1149, 700] on div "Name (En) CREAM CHEESE Name (En) Name (Ar) جبنة كريمي Name (Ar) Price QAR 5 Pri…" at bounding box center [1074, 640] width 879 height 151
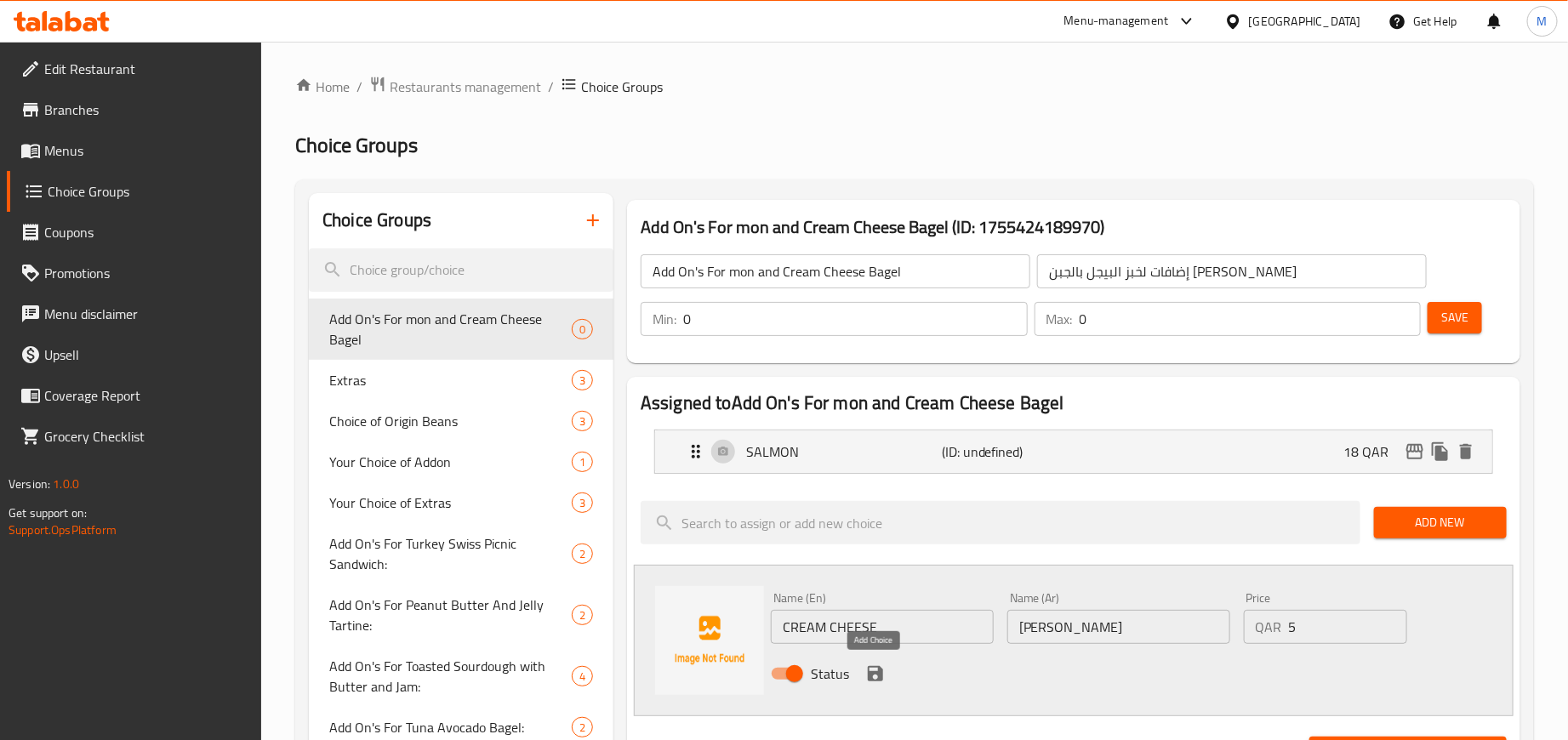
click at [873, 679] on icon "save" at bounding box center [876, 674] width 21 height 21
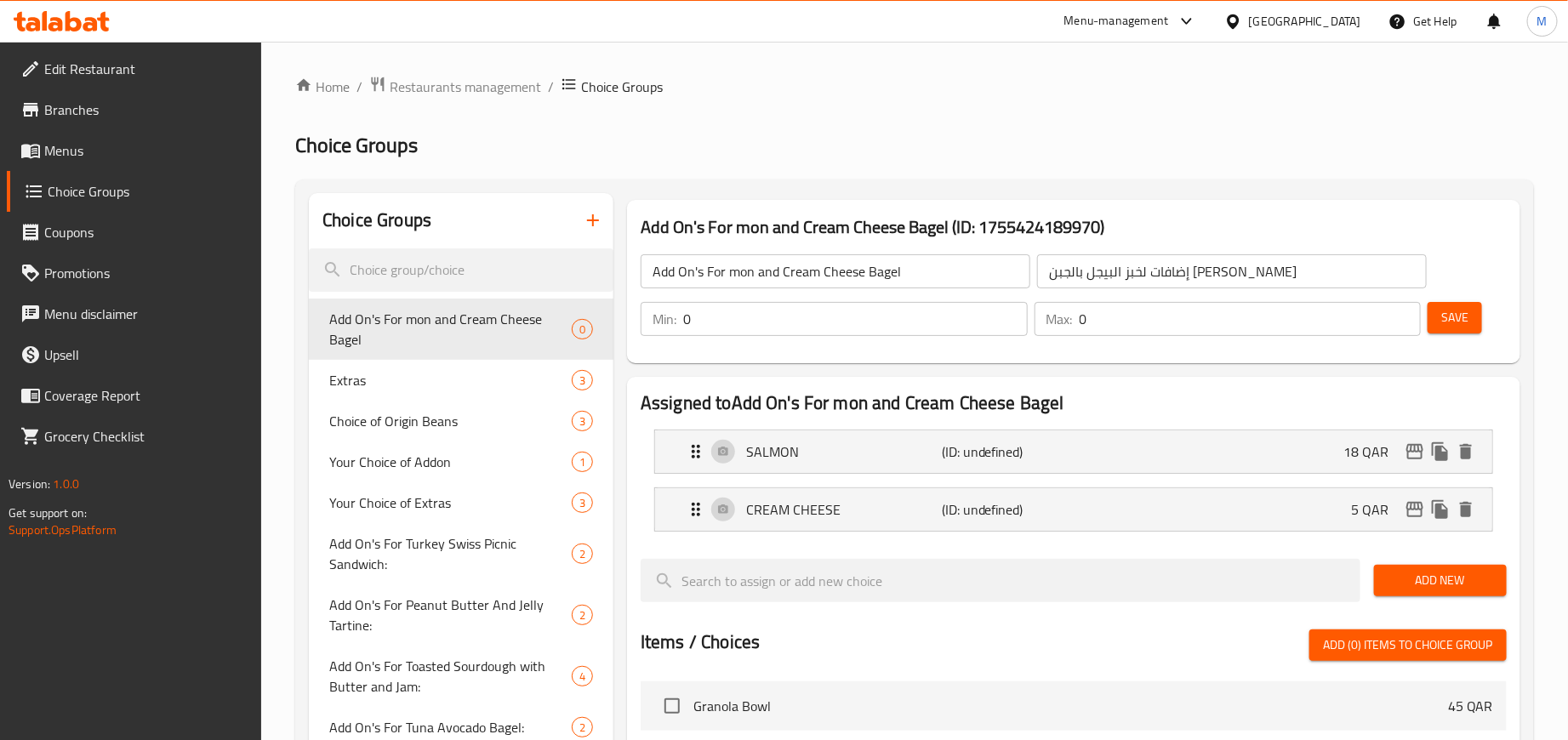
click at [1409, 566] on button "Add New" at bounding box center [1440, 580] width 133 height 32
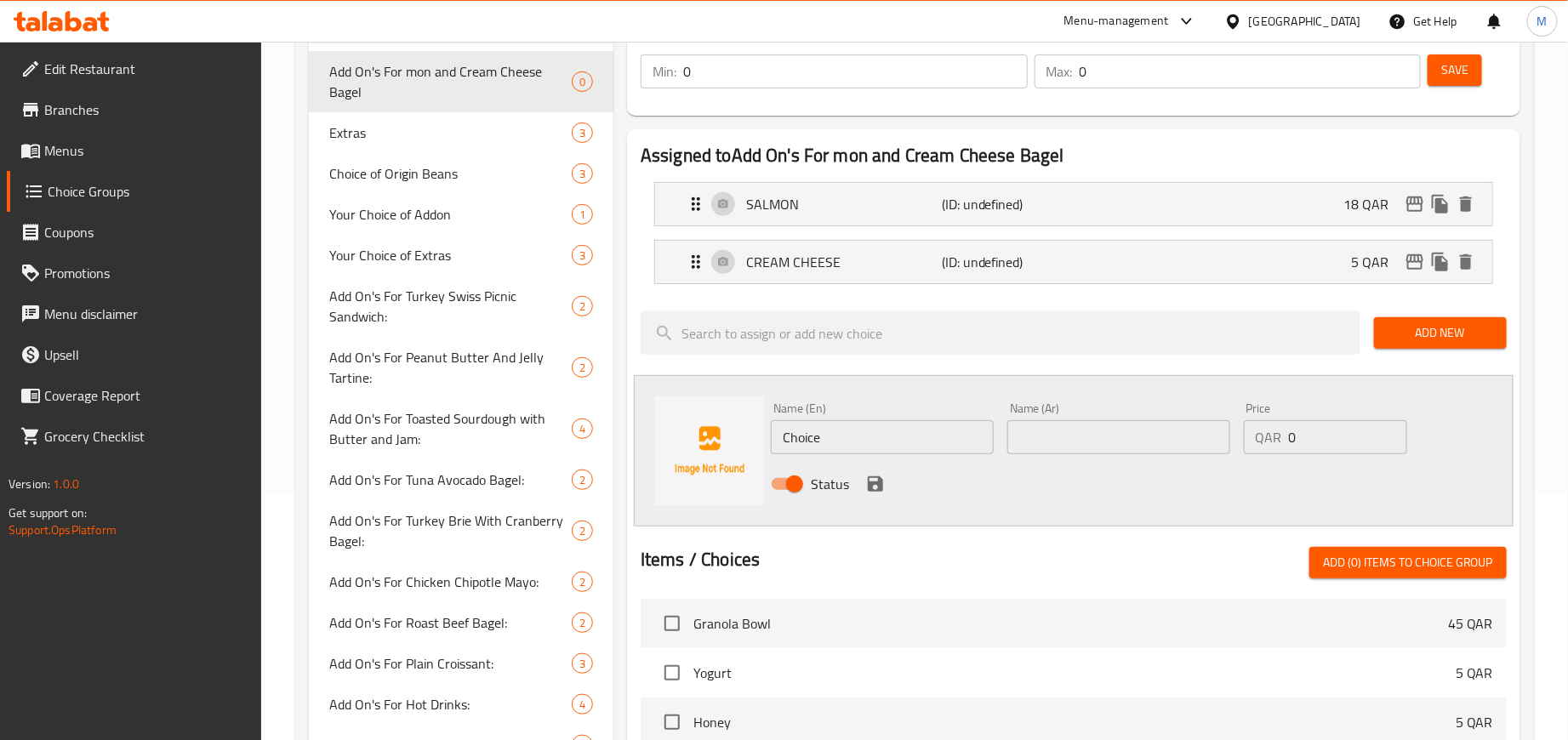
scroll to position [255, 0]
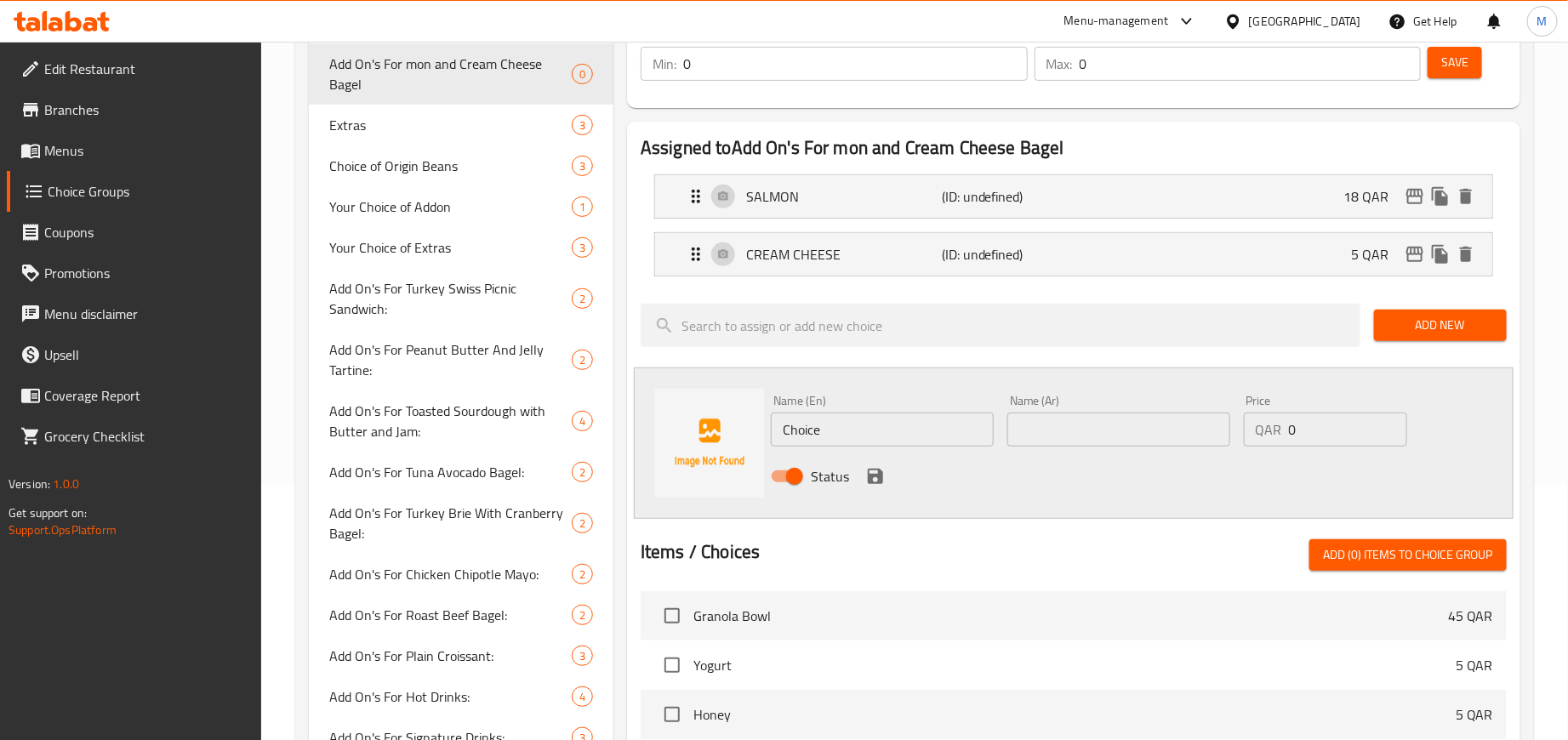
click at [884, 419] on input "Choice" at bounding box center [882, 429] width 223 height 34
paste input "HIPS"
type input "CHIPS"
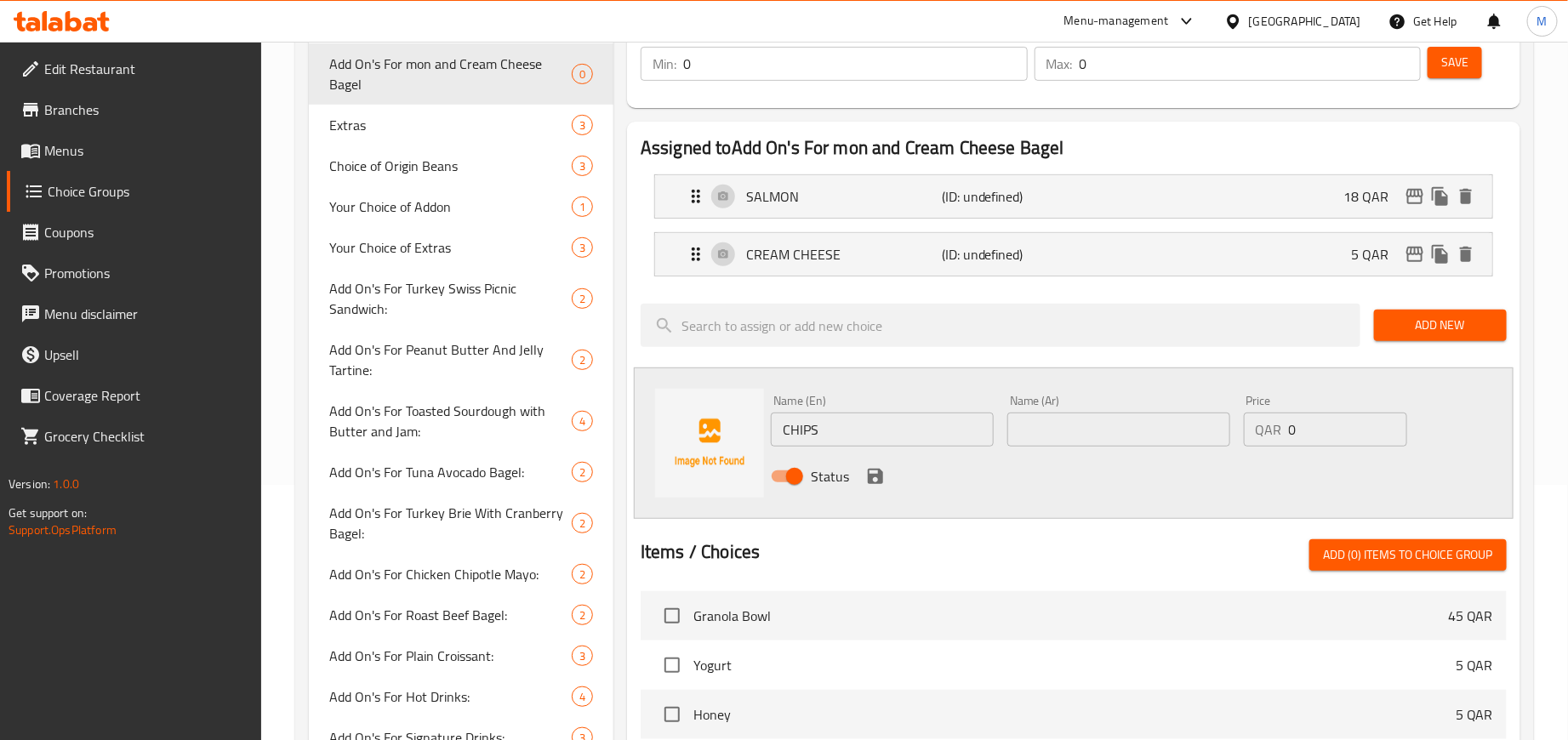
click at [1121, 411] on div "Name (Ar) Name (Ar)" at bounding box center [1119, 421] width 223 height 52
click at [1116, 429] on input "text" at bounding box center [1119, 429] width 223 height 34
type input "شيبس"
click at [1298, 421] on input "0" at bounding box center [1348, 429] width 118 height 34
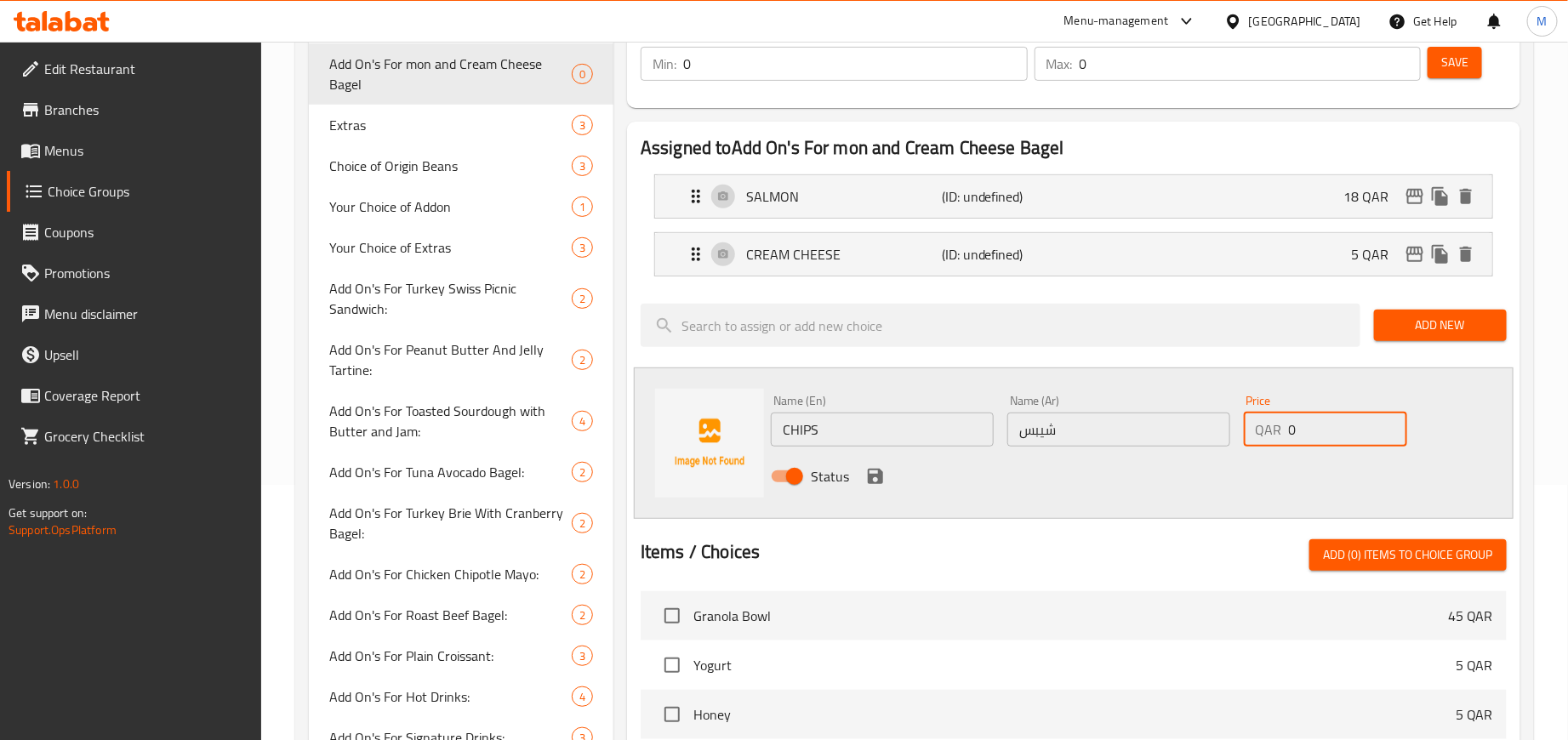
click at [1303, 421] on input "0" at bounding box center [1348, 429] width 118 height 34
paste input "1"
type input "10"
click at [1249, 480] on div "Status" at bounding box center [1118, 477] width 709 height 46
click at [872, 478] on icon "save" at bounding box center [876, 477] width 15 height 15
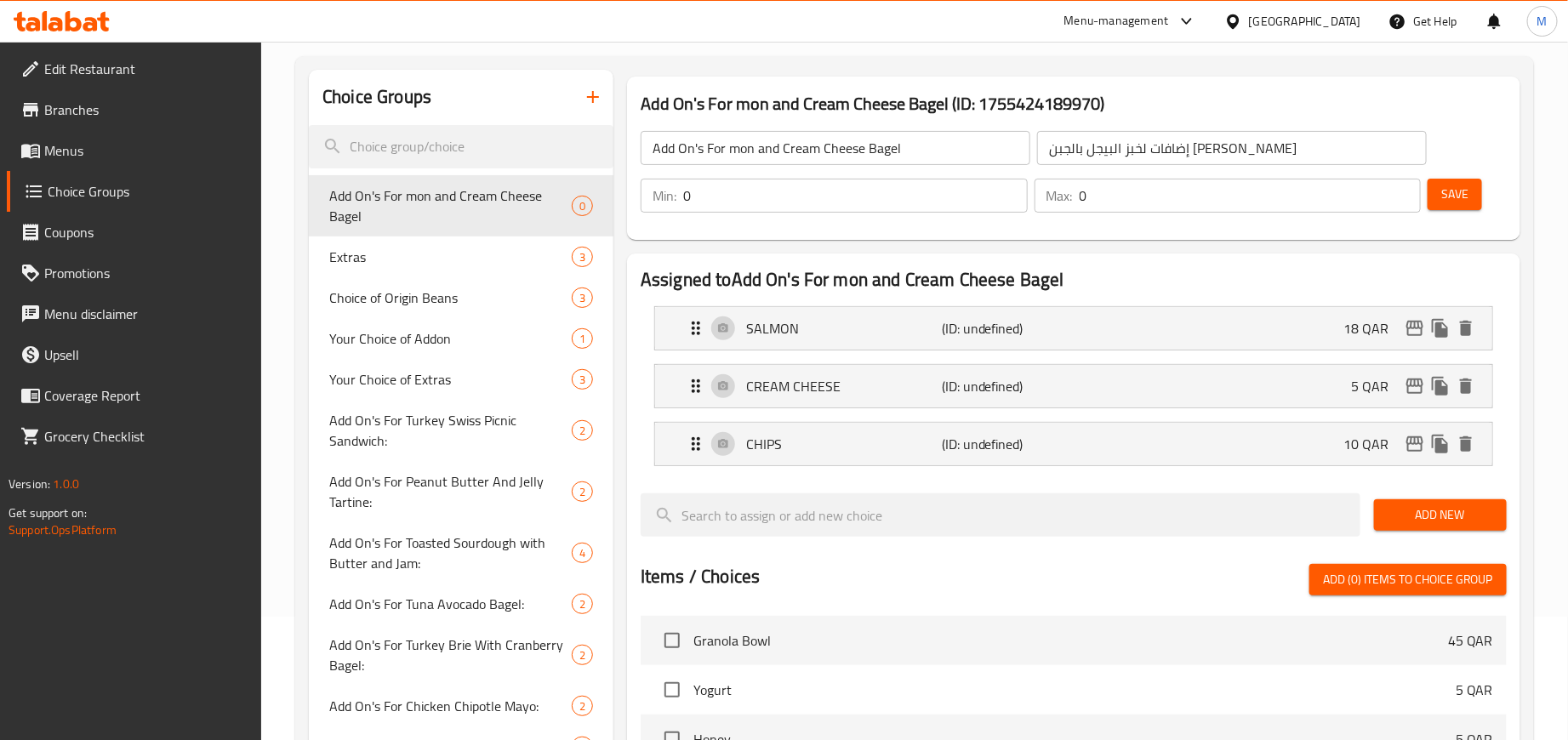
scroll to position [0, 0]
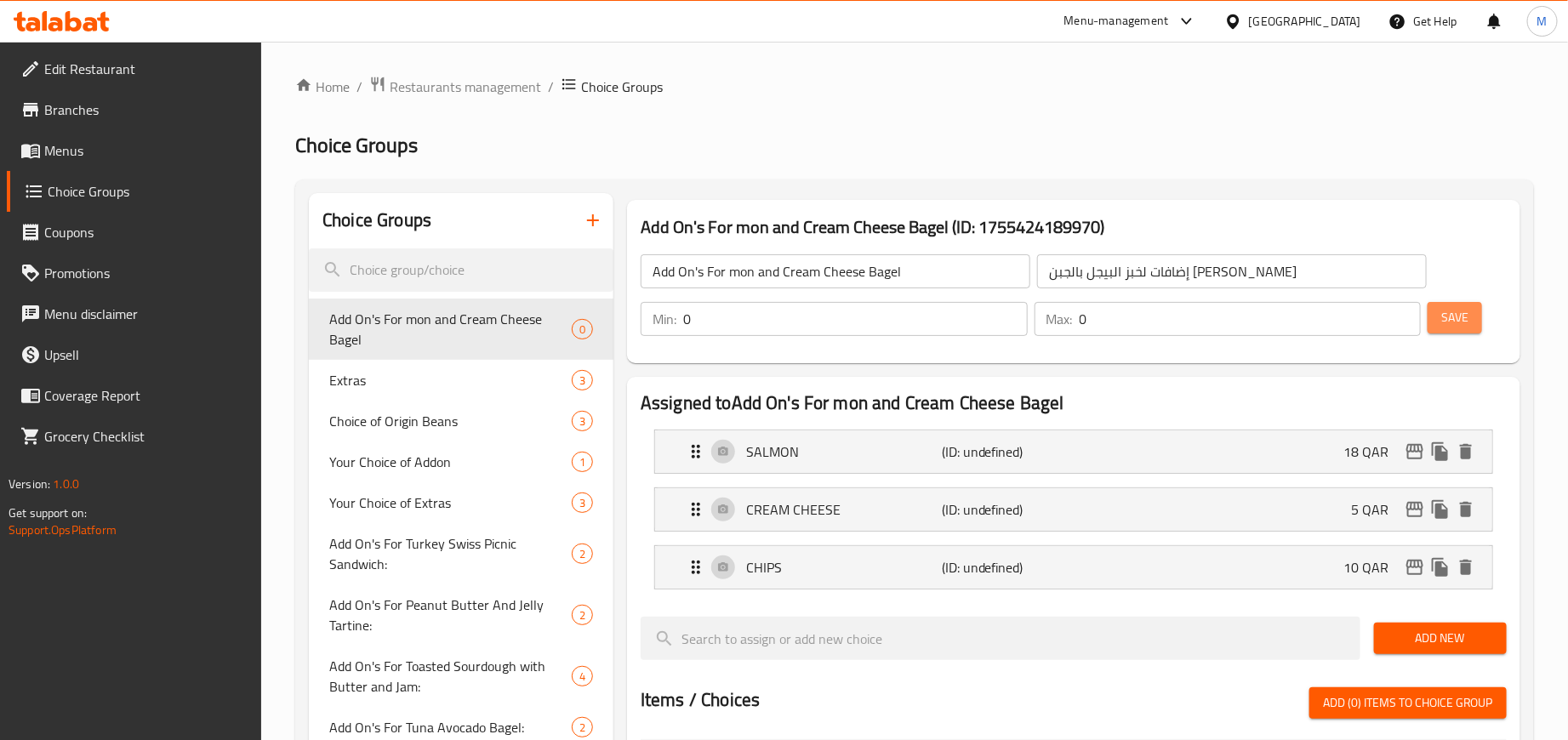
click at [1460, 314] on span "Save" at bounding box center [1455, 317] width 27 height 21
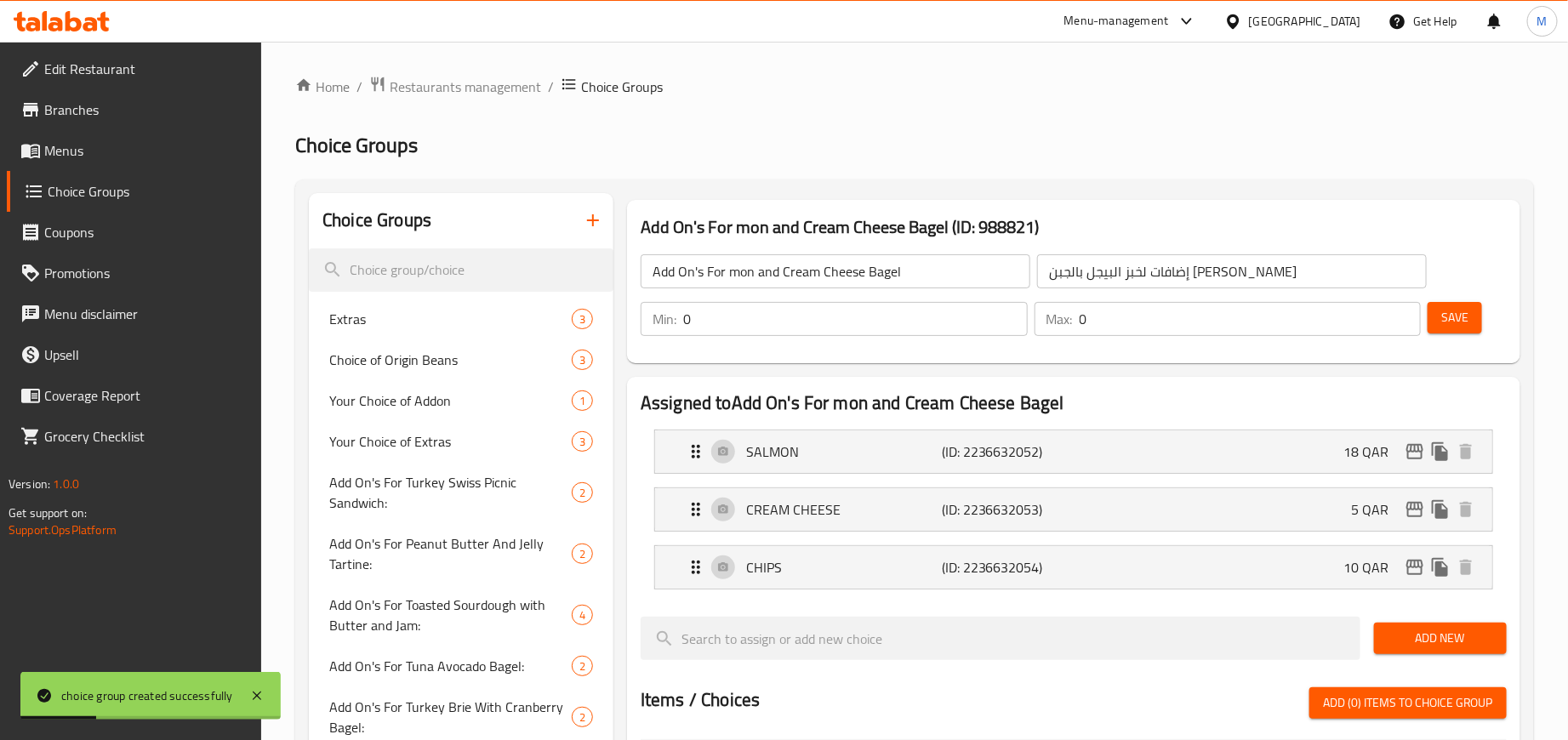
click at [1453, 320] on span "Save" at bounding box center [1455, 317] width 27 height 21
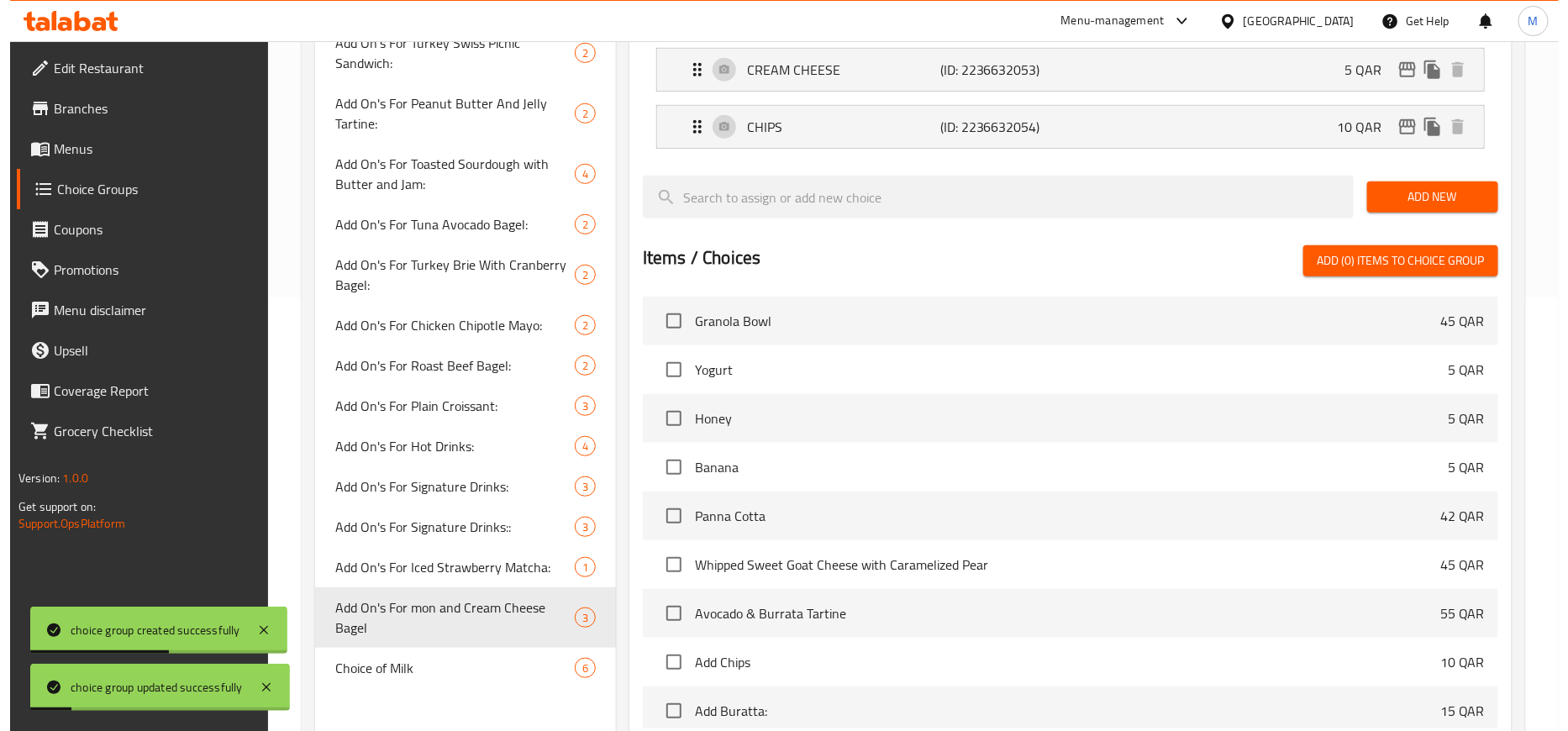
scroll to position [618, 0]
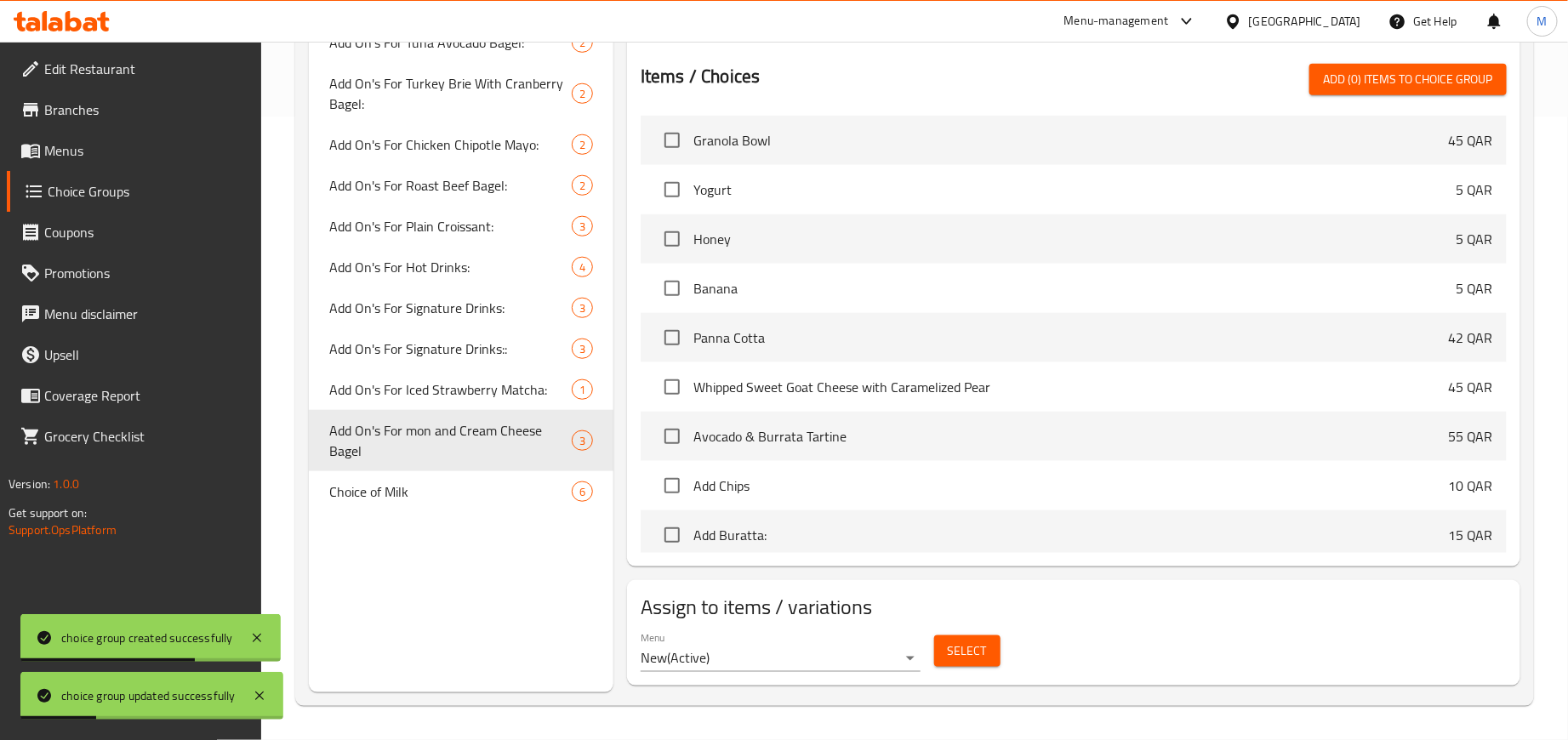
click at [1029, 641] on div "Menu New ( Active ) Select" at bounding box center [1074, 652] width 879 height 55
click at [967, 647] on span "Select" at bounding box center [967, 651] width 39 height 21
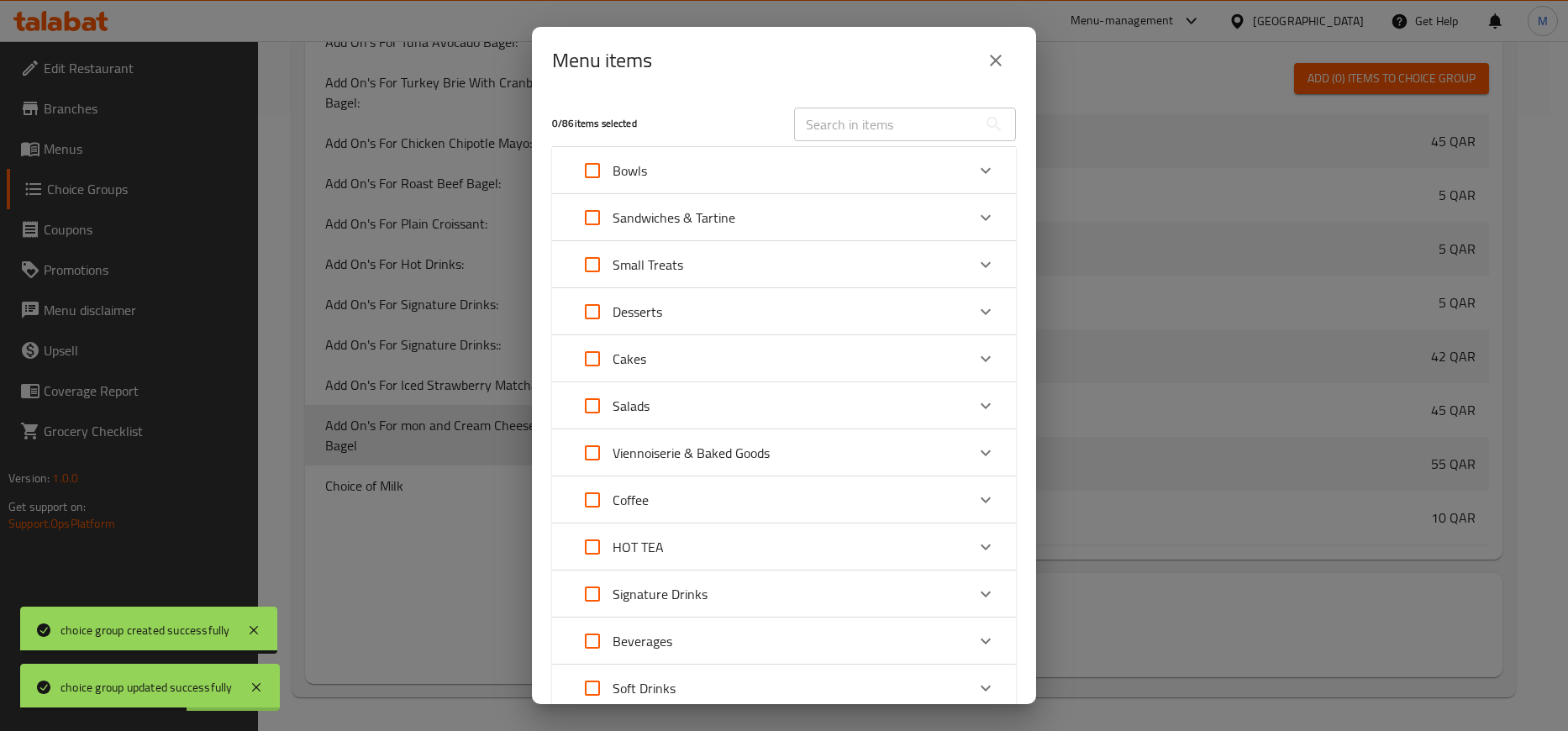
click at [887, 124] on input "text" at bounding box center [885, 124] width 183 height 34
paste input "Salmon and Cream Cheese Bagel"
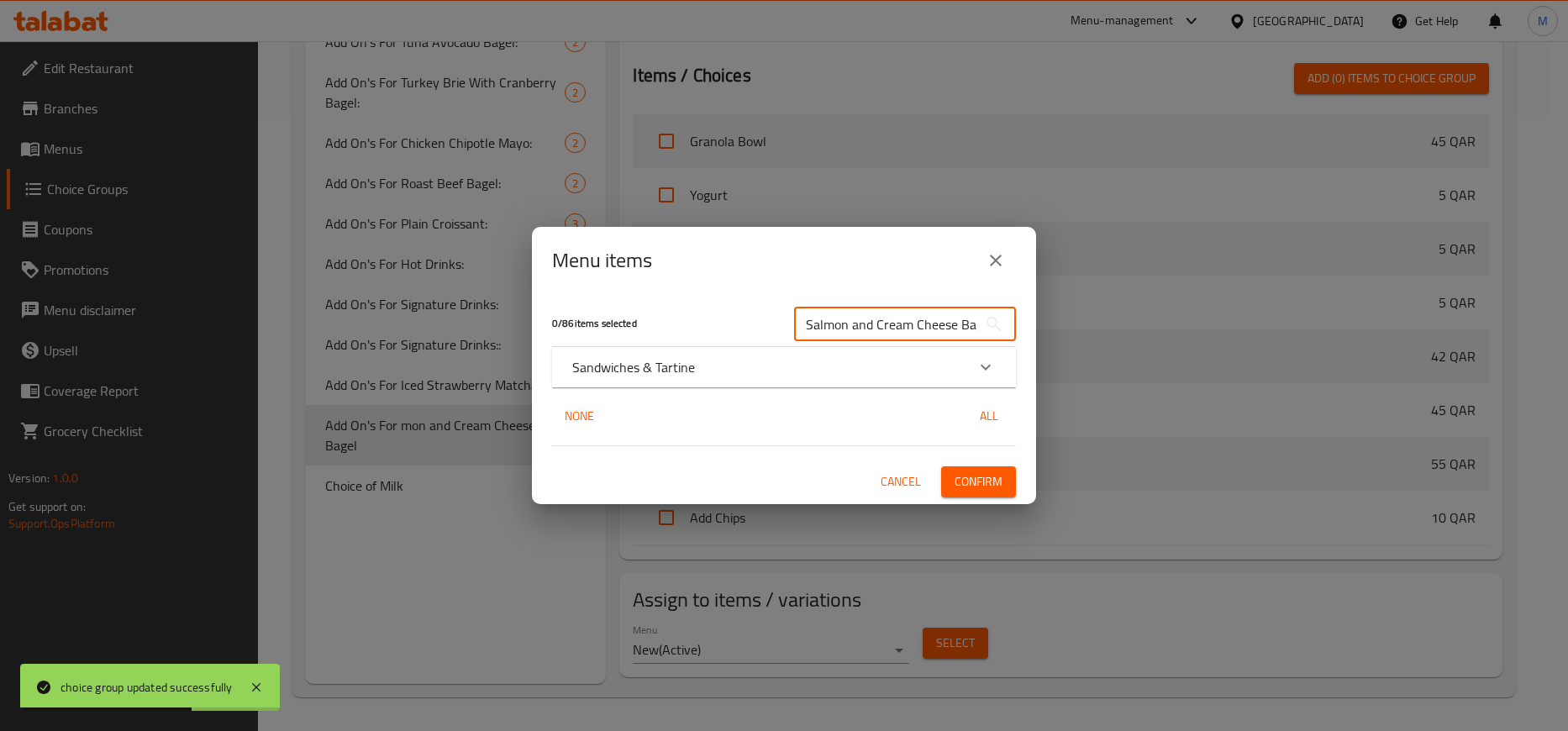
scroll to position [0, 14]
type input "Salmon and Cream Cheese Bagel"
click at [989, 363] on icon "Expand" at bounding box center [986, 368] width 20 height 20
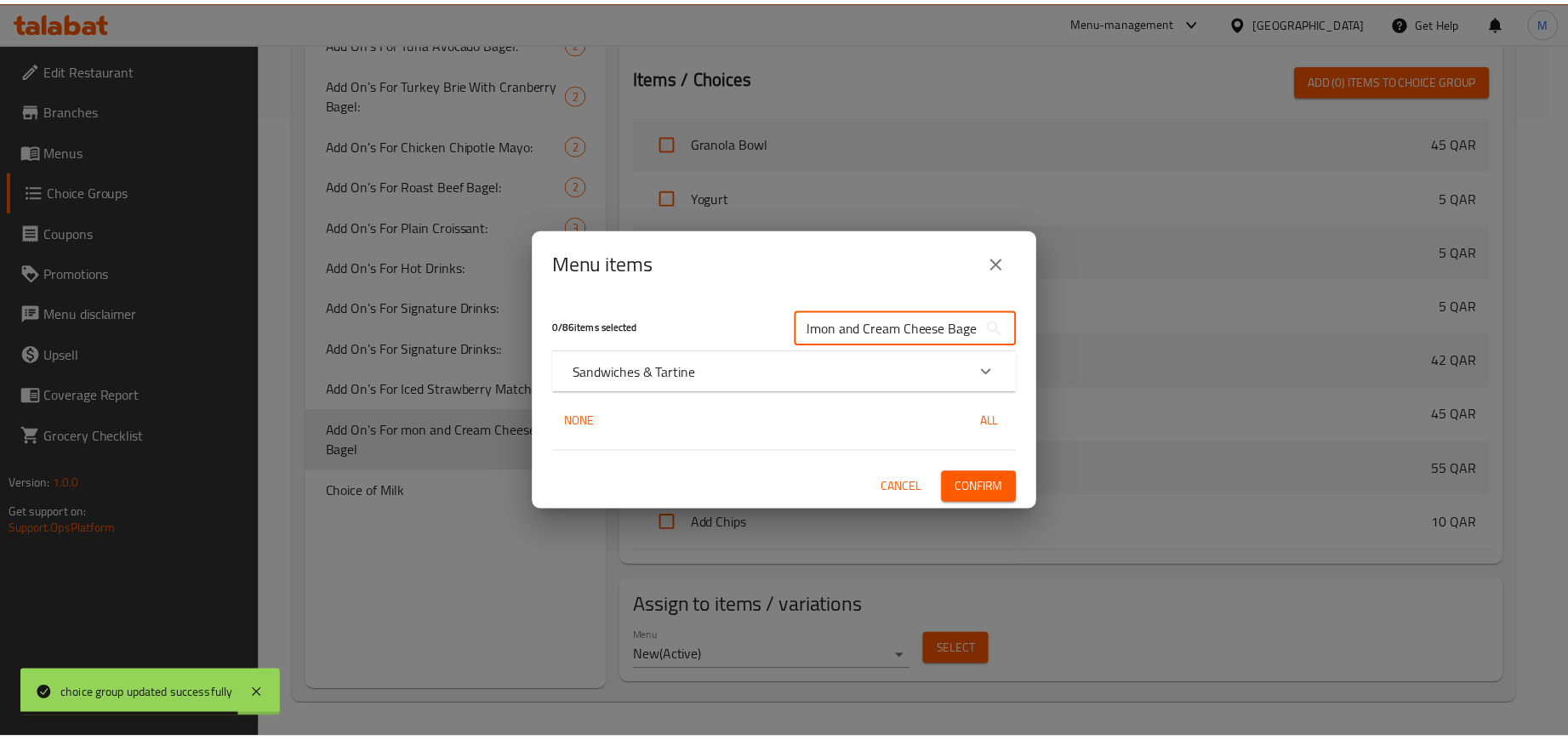
scroll to position [0, 0]
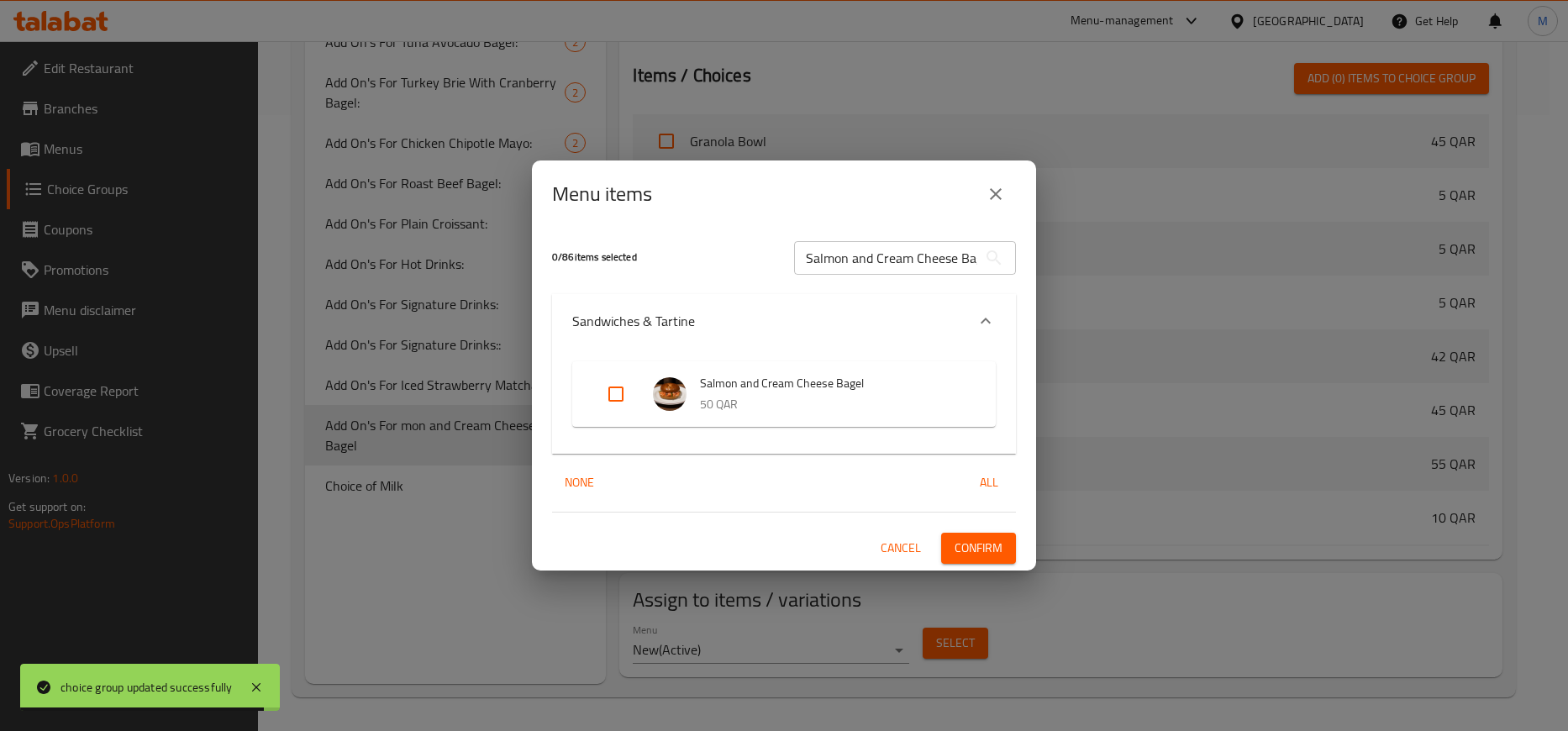
click at [610, 396] on input "Expand" at bounding box center [616, 395] width 41 height 41
checkbox input "true"
click at [981, 538] on span "Confirm" at bounding box center [978, 548] width 48 height 21
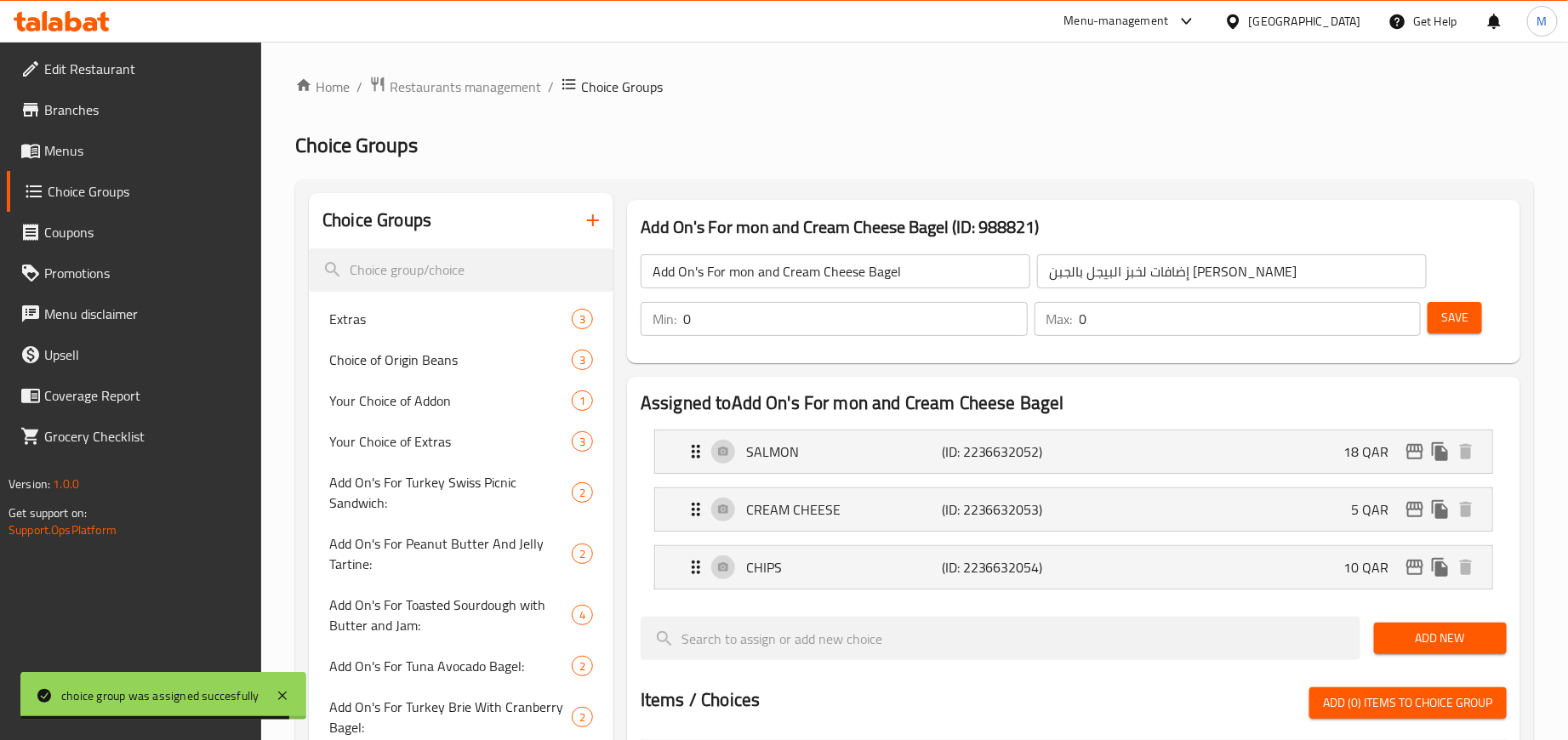
click at [754, 271] on input "Add On's For mon and Cream Cheese Bagel" at bounding box center [836, 271] width 390 height 34
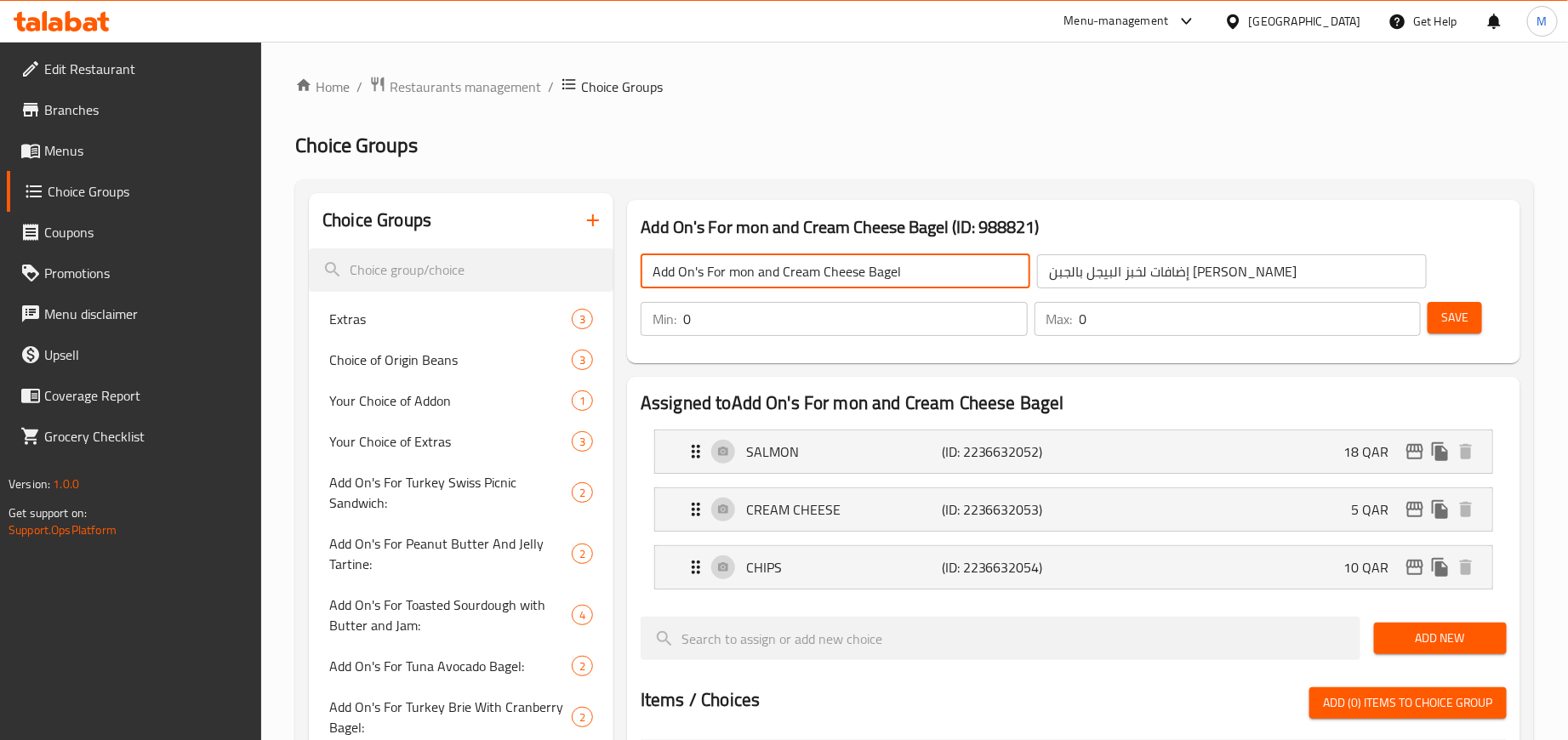
click at [587, 242] on div "Choice Groups" at bounding box center [461, 221] width 305 height 56
click at [595, 233] on button "button" at bounding box center [593, 221] width 41 height 41
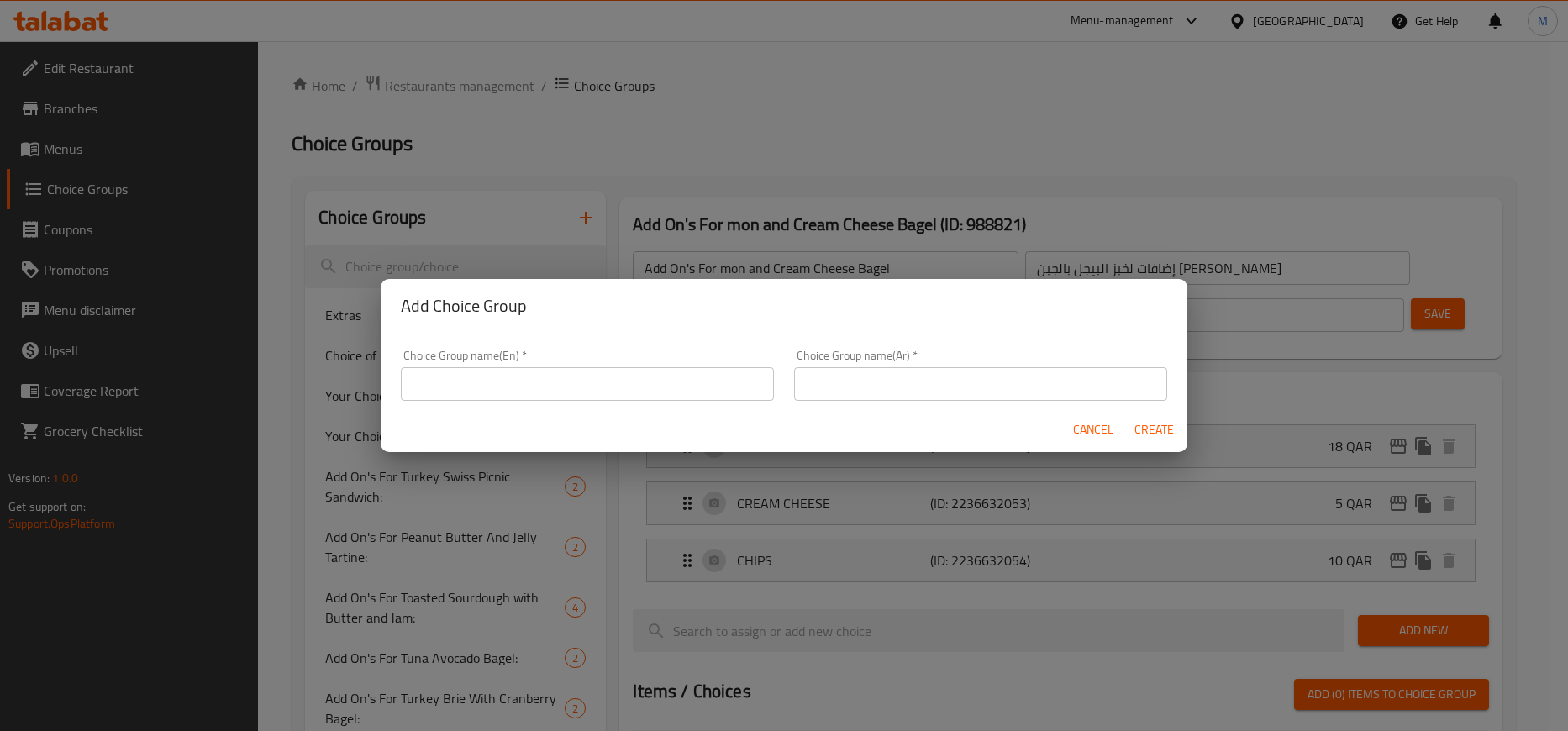
click at [538, 379] on input "text" at bounding box center [587, 385] width 373 height 34
paste input "Add On's For mon and Cream Cheese Bagel"
click at [559, 335] on div "Choice Group name(En)   * Add On's For mon and Cream Cheese Bagel Choice Group …" at bounding box center [784, 370] width 807 height 75
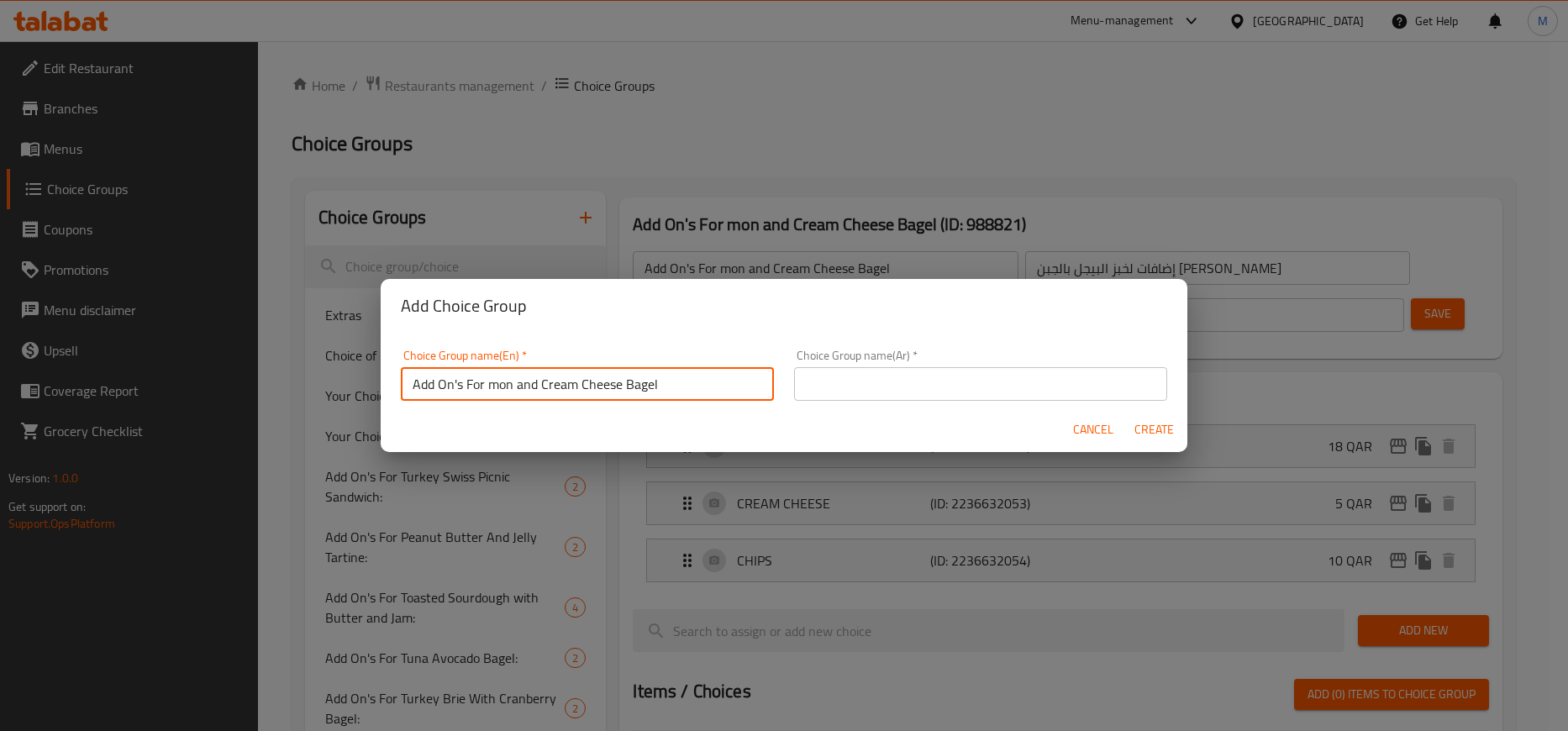
click at [500, 382] on input "Add On's For mon and Cream Cheese Bagel" at bounding box center [587, 385] width 373 height 34
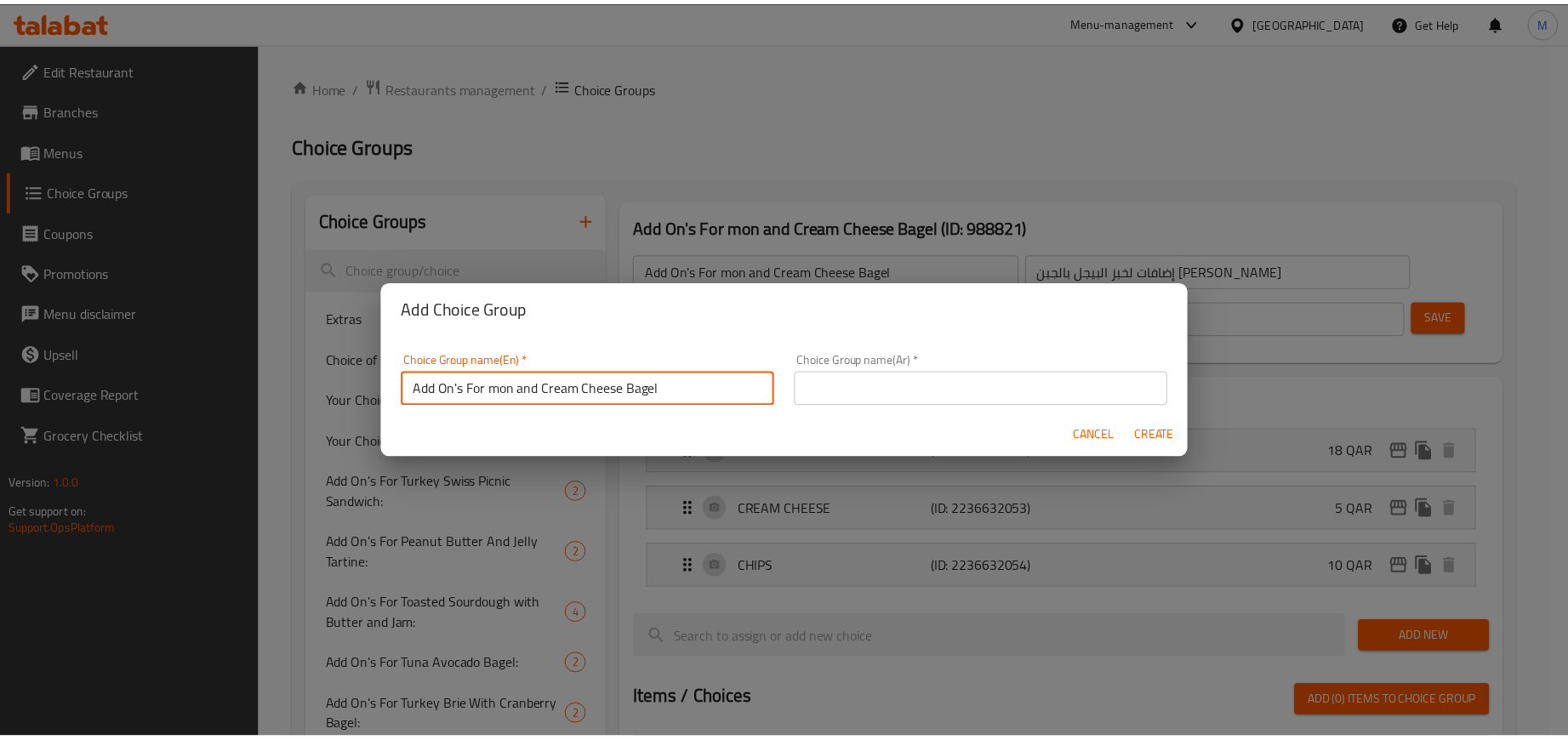
scroll to position [3, 0]
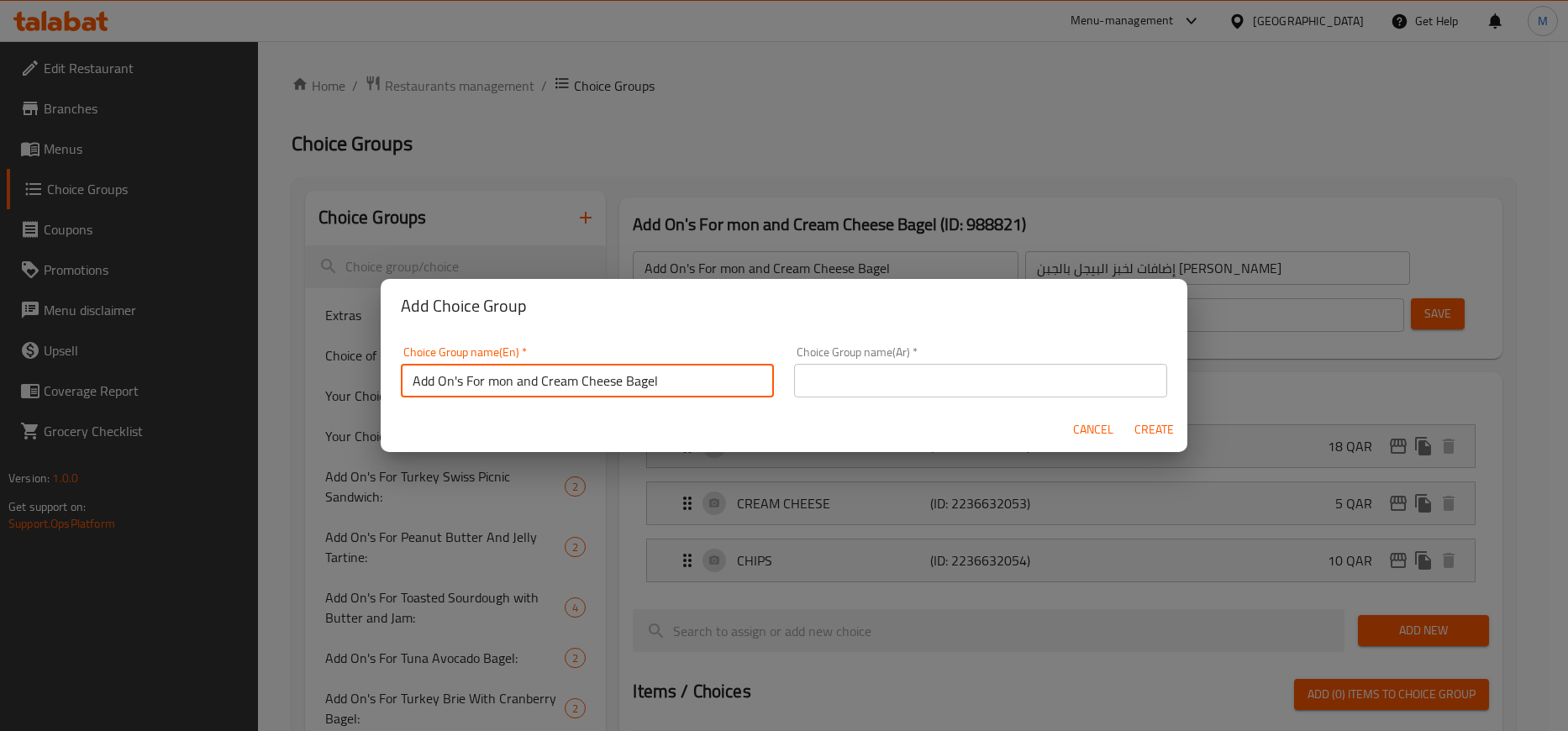
drag, startPoint x: 507, startPoint y: 382, endPoint x: 658, endPoint y: 386, distance: 151.1
click at [658, 386] on input "Add On's For mon and Cream Cheese Bagel" at bounding box center [587, 381] width 373 height 34
paste input "Whipped Brie And Honey Sourdough Tartine"
click at [493, 387] on input "Add On's For mon and Cream Cheese Bagel" at bounding box center [587, 381] width 373 height 34
click at [493, 384] on input "Add On's For mon and Cream Cheese Bagel" at bounding box center [587, 381] width 373 height 34
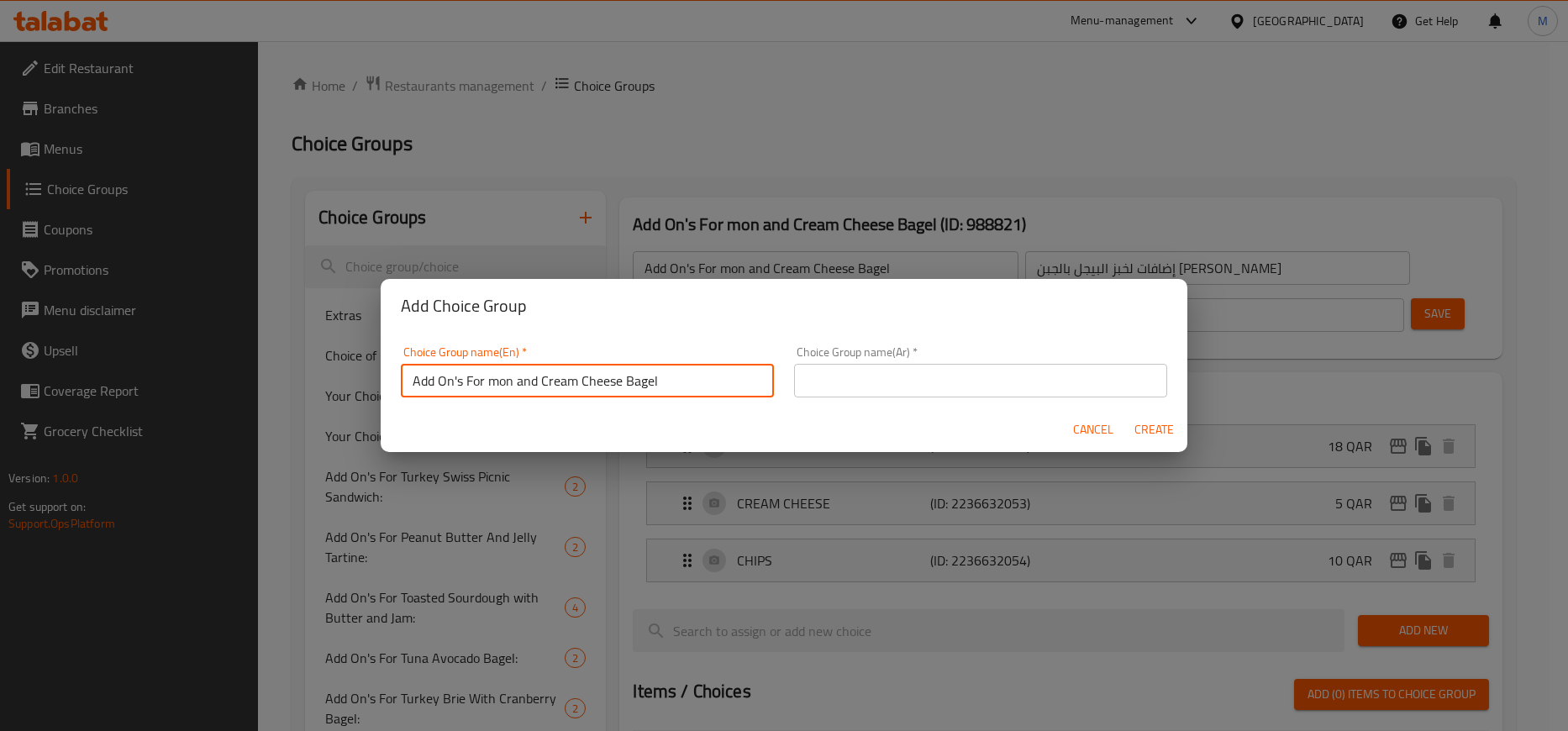
drag, startPoint x: 493, startPoint y: 384, endPoint x: 653, endPoint y: 379, distance: 160.1
click at [653, 379] on input "Add On's For mon and Cream Cheese Bagel" at bounding box center [587, 381] width 373 height 34
paste input "Whipped Brie And Honey Sourdough Tartine"
click at [517, 377] on input "Add On's For Whipped Brie And Honey Sourdough Tartine" at bounding box center [587, 381] width 373 height 34
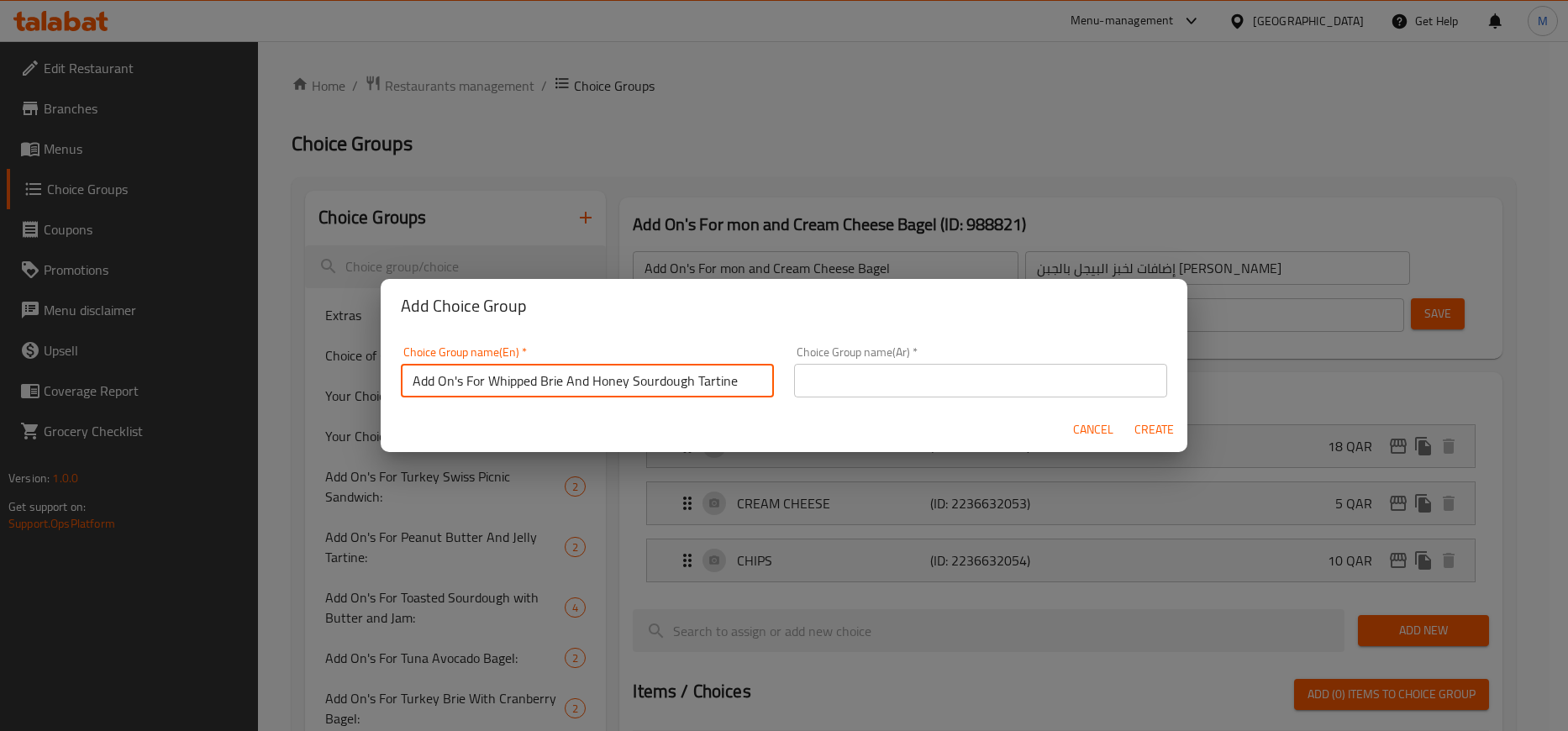
click at [517, 377] on input "Add On's For Whipped Brie And Honey Sourdough Tartine" at bounding box center [587, 381] width 373 height 34
type input "Add On's For Whipped Brie And Honey Sourdough Tartine"
click at [953, 357] on div "Choice Group name(Ar)   * Choice Group name(Ar) *" at bounding box center [981, 372] width 373 height 52
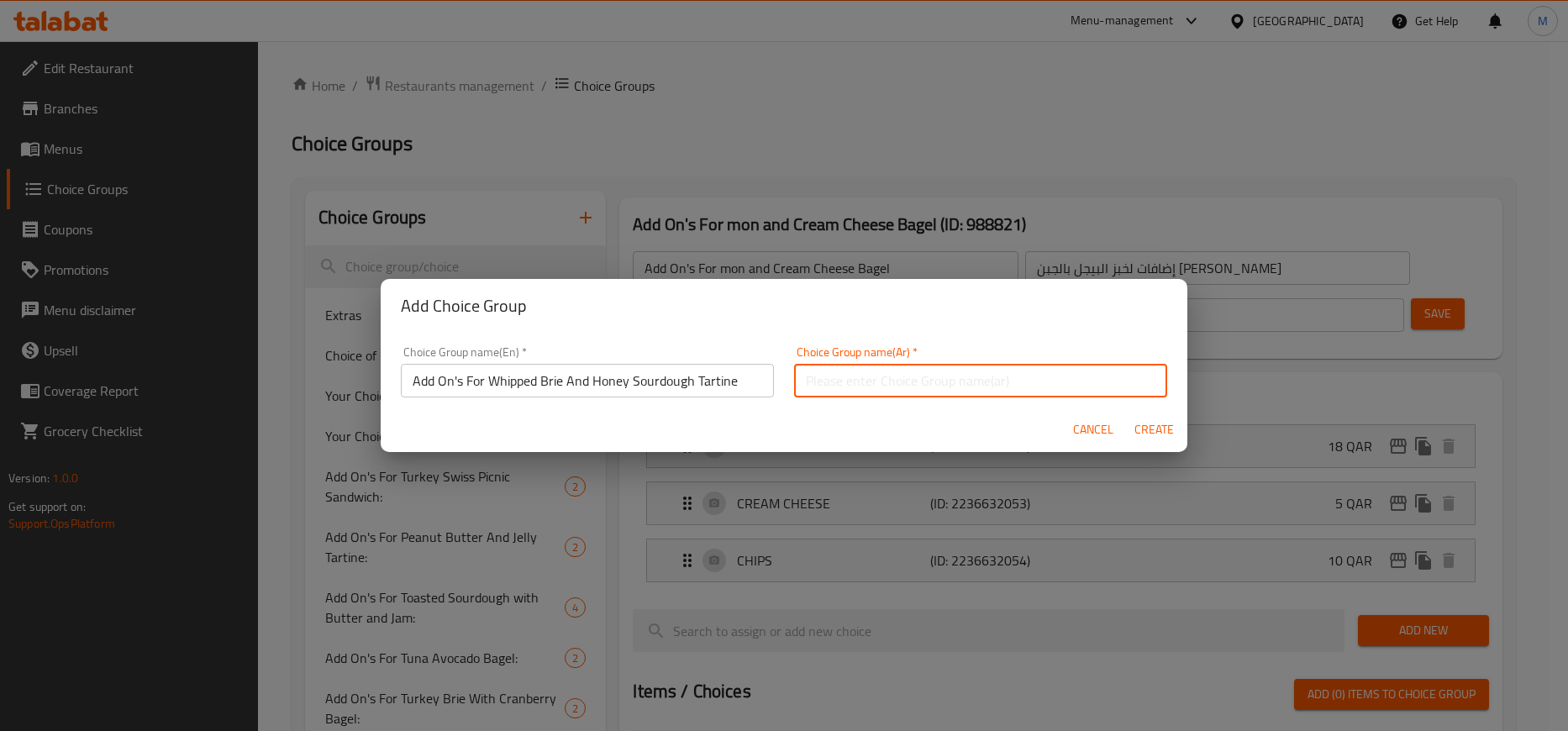
click at [936, 386] on input "text" at bounding box center [981, 381] width 373 height 34
paste input "إضافات لتارتين العجين المخمر بالجبن البري المخفوق والعسل"
type input "إضافات لتارتين العجين المخمر بالجبن البري المخفوق والعسل"
click at [848, 310] on h2 "Add Choice Group" at bounding box center [783, 306] width 766 height 27
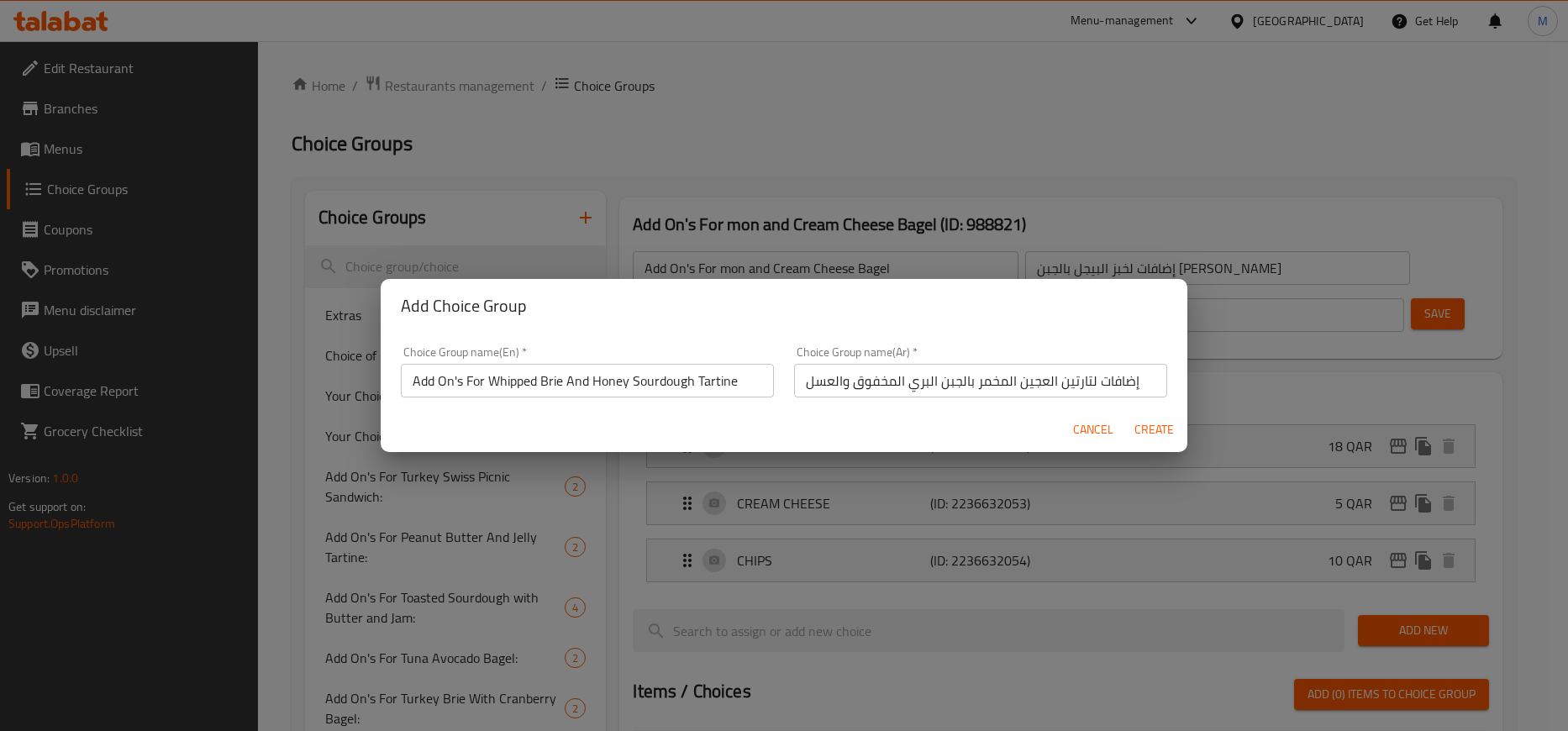
click at [754, 423] on div "Cancel Create" at bounding box center [784, 429] width 807 height 45
click at [1150, 428] on span "Create" at bounding box center [1154, 429] width 41 height 21
type input "Add On's For Whipped Brie And Honey Sourdough Tartine"
type input "إضافات لتارتين العجين المخمر بالجبن البري المخفوق والعسل"
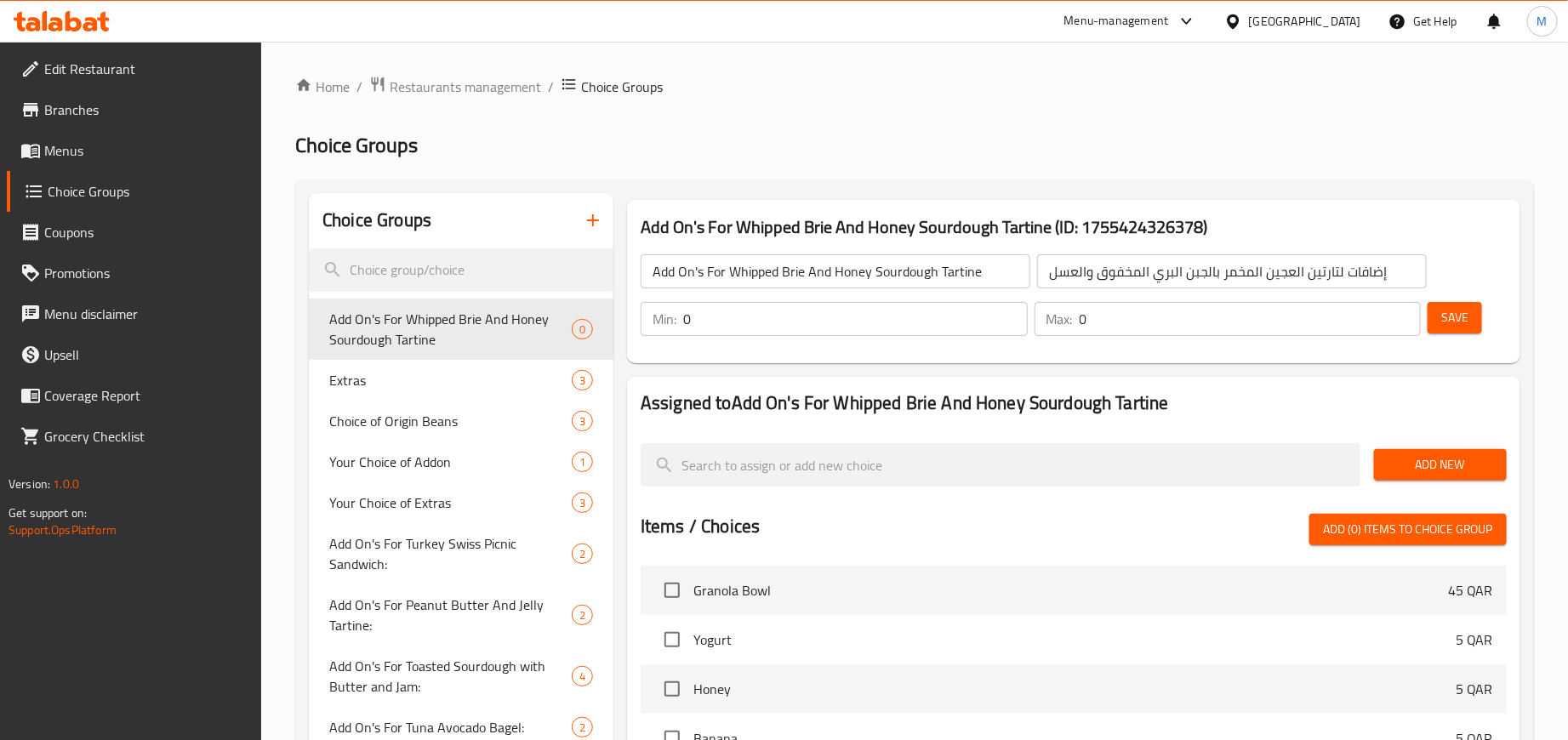
click at [1430, 471] on span "Add New" at bounding box center [1440, 465] width 105 height 21
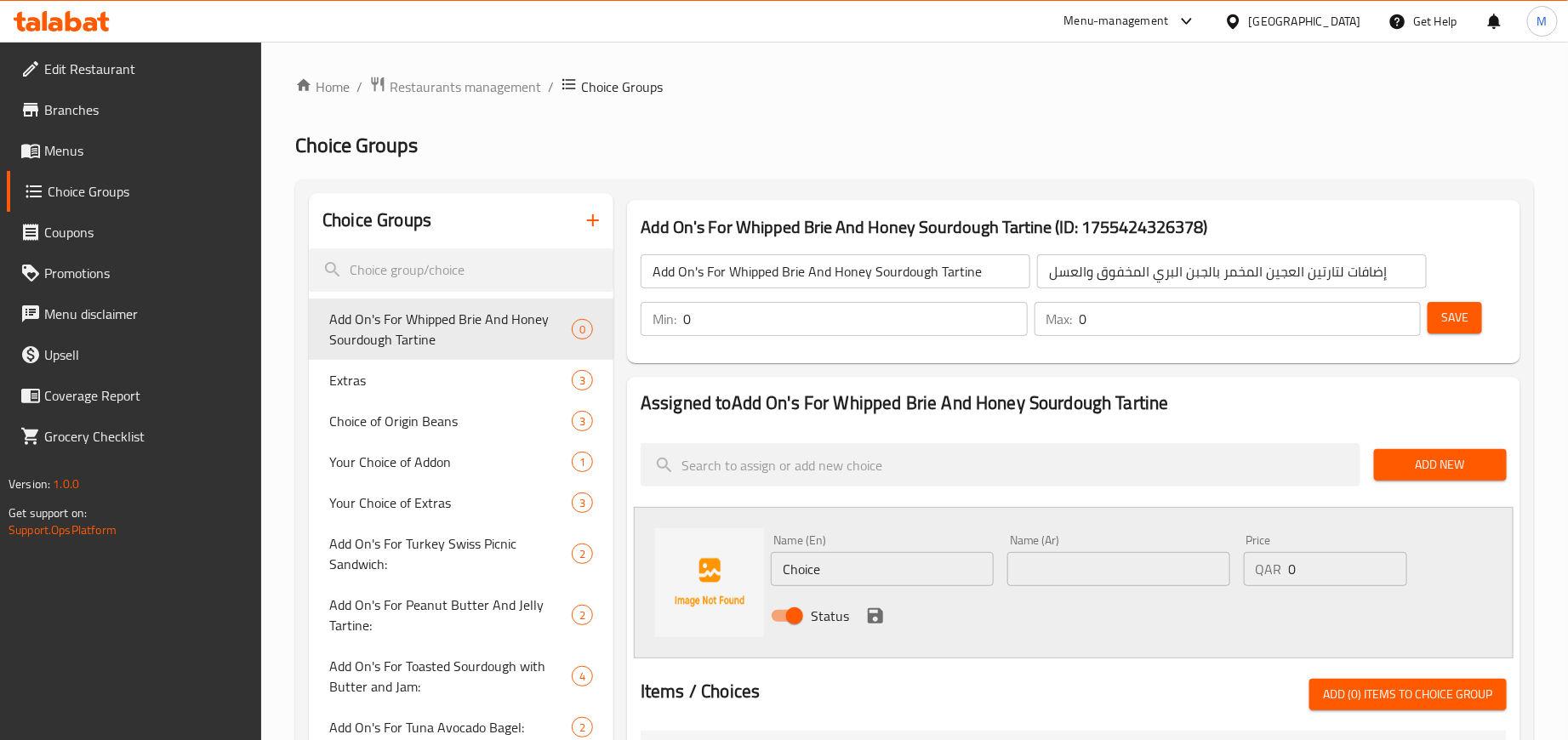
click at [973, 567] on input "Choice" at bounding box center [882, 570] width 223 height 34
click at [973, 567] on input "Choice" at bounding box center [882, 570] width 223 height 34
paste input "YOGURT"
type input "YOGURT"
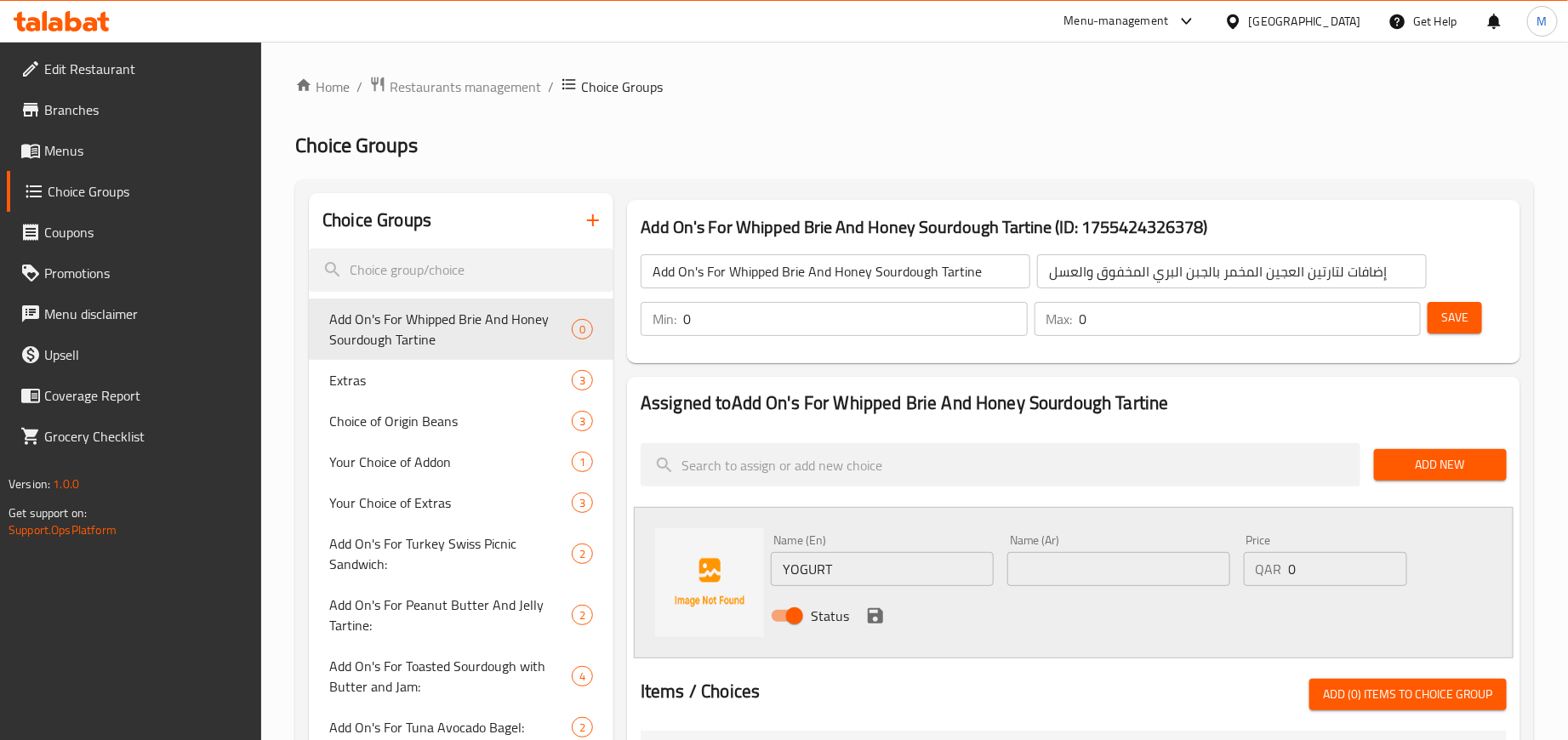
click at [1041, 570] on input "text" at bounding box center [1119, 570] width 223 height 34
paste input "الزبادي"
type input "الزبادي"
click at [1330, 577] on input "0" at bounding box center [1348, 570] width 118 height 34
click at [1330, 577] on input "0" at bounding box center [1348, 570] width 118 height 34
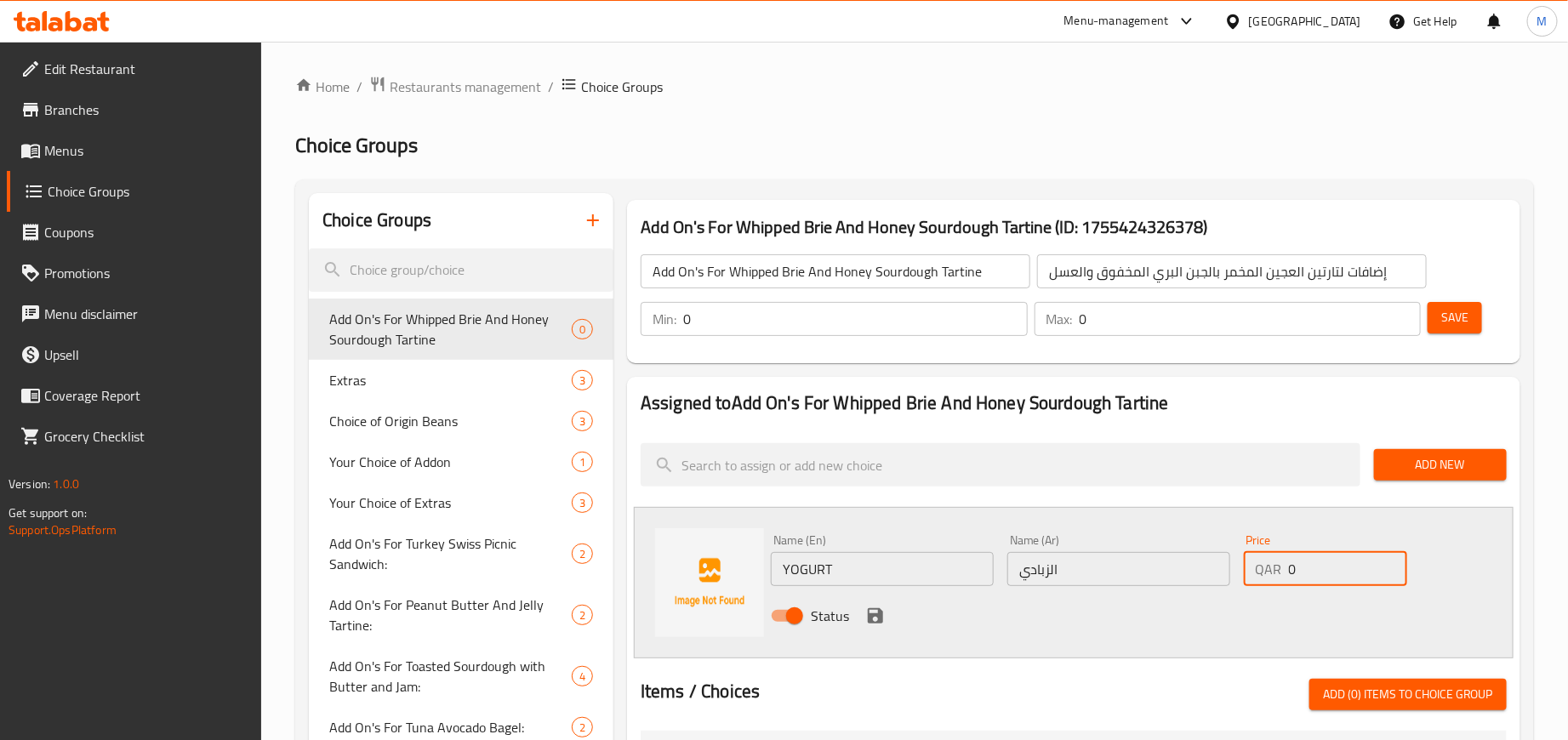
click at [1331, 577] on input "0" at bounding box center [1348, 570] width 118 height 34
type input "5"
click at [1009, 608] on div "Status" at bounding box center [1118, 616] width 709 height 46
click at [868, 618] on icon "save" at bounding box center [876, 616] width 15 height 15
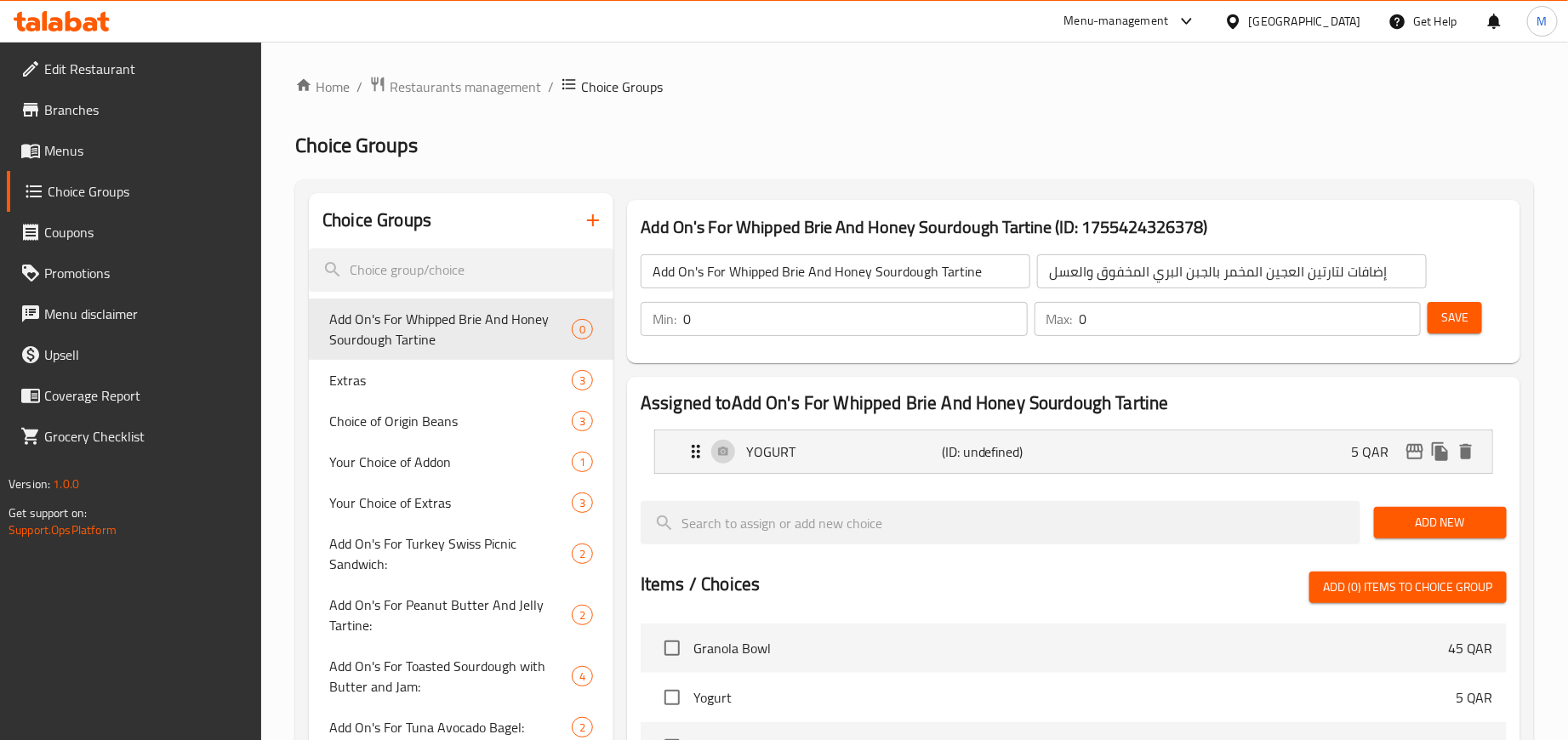
click at [1417, 524] on span "Add New" at bounding box center [1440, 523] width 105 height 21
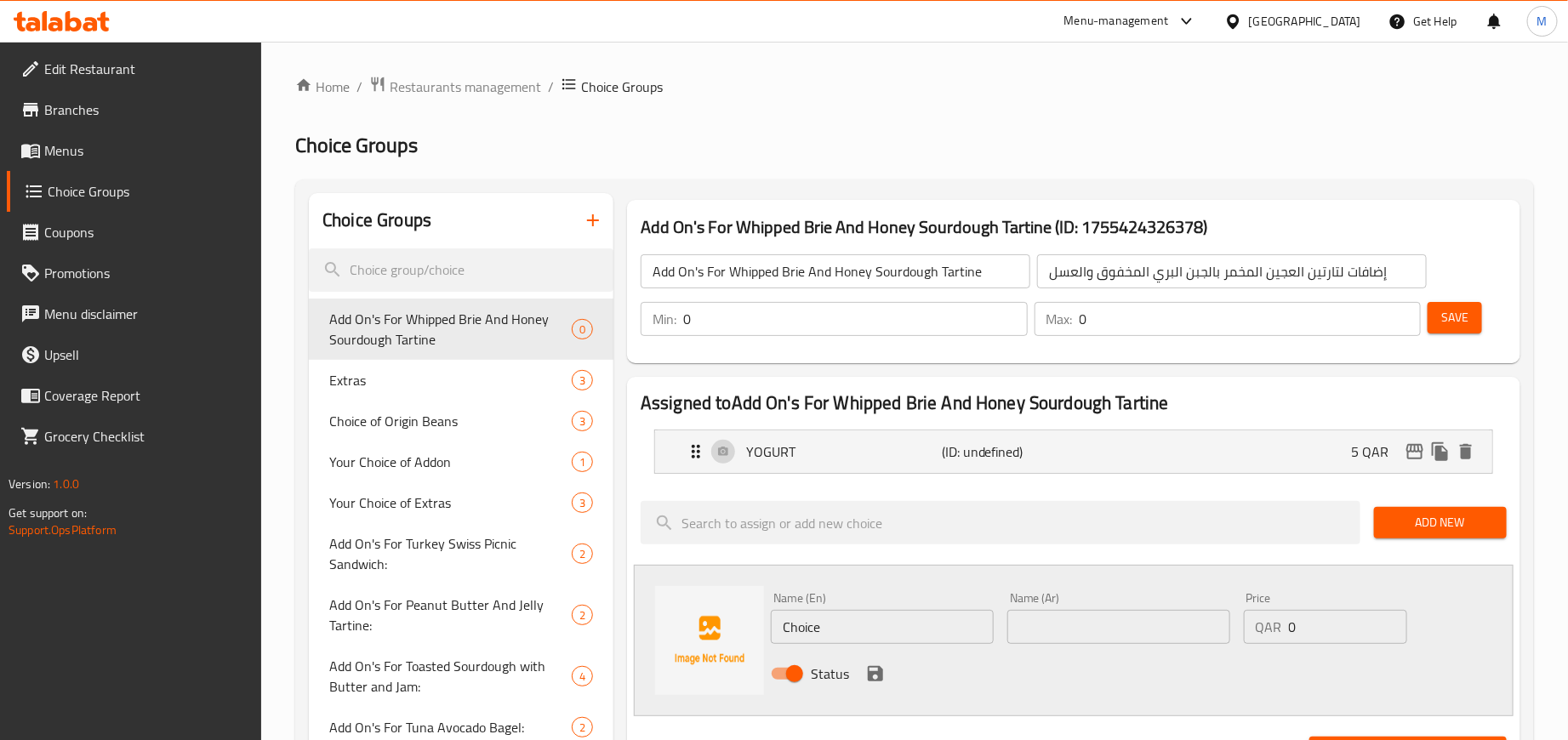
click at [906, 613] on input "Choice" at bounding box center [882, 627] width 223 height 34
click at [907, 613] on input "Choice" at bounding box center [882, 627] width 223 height 34
click at [911, 613] on input "Choice" at bounding box center [882, 627] width 223 height 34
paste input "HONEY"
type input "HONEY"
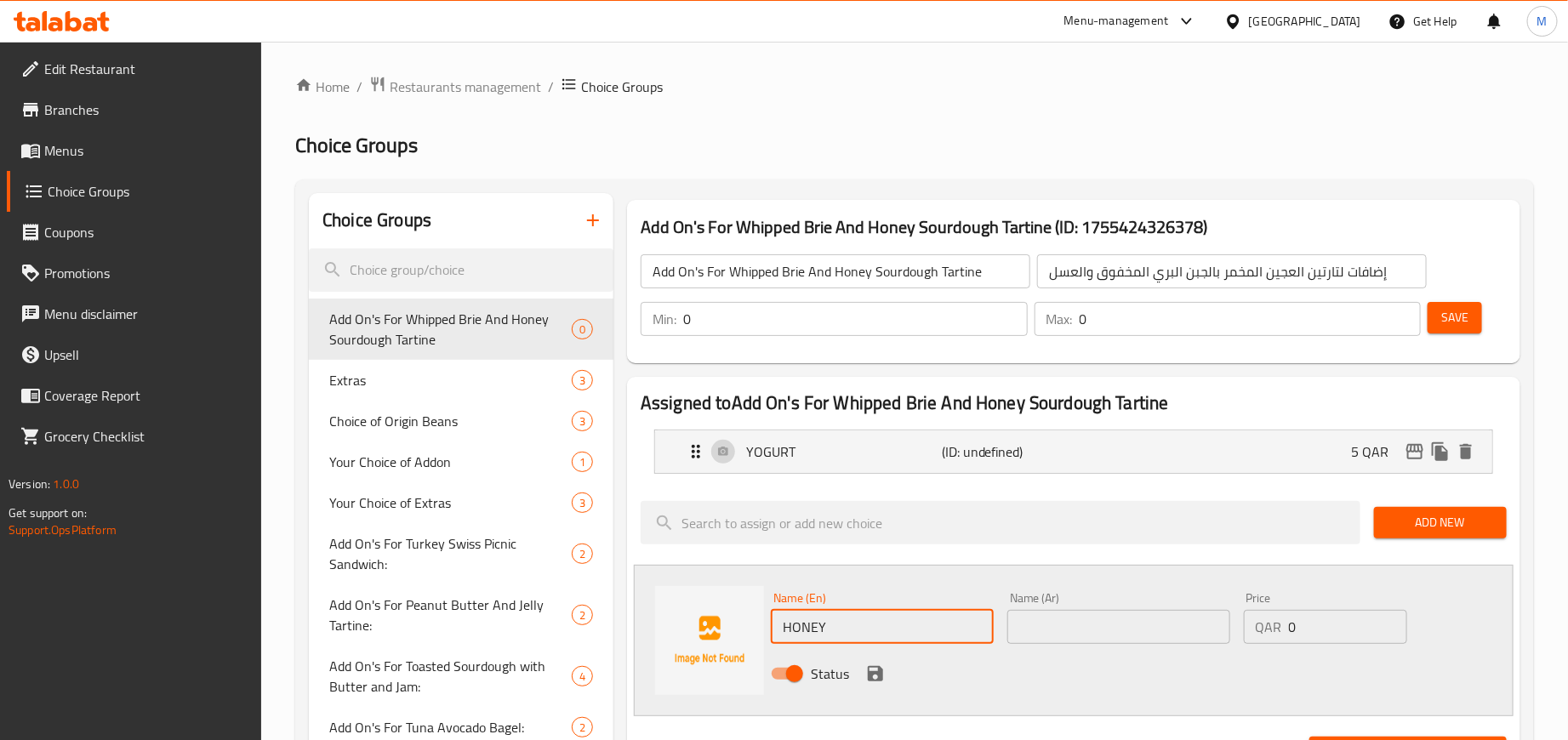
click at [1157, 629] on input "text" at bounding box center [1119, 627] width 223 height 34
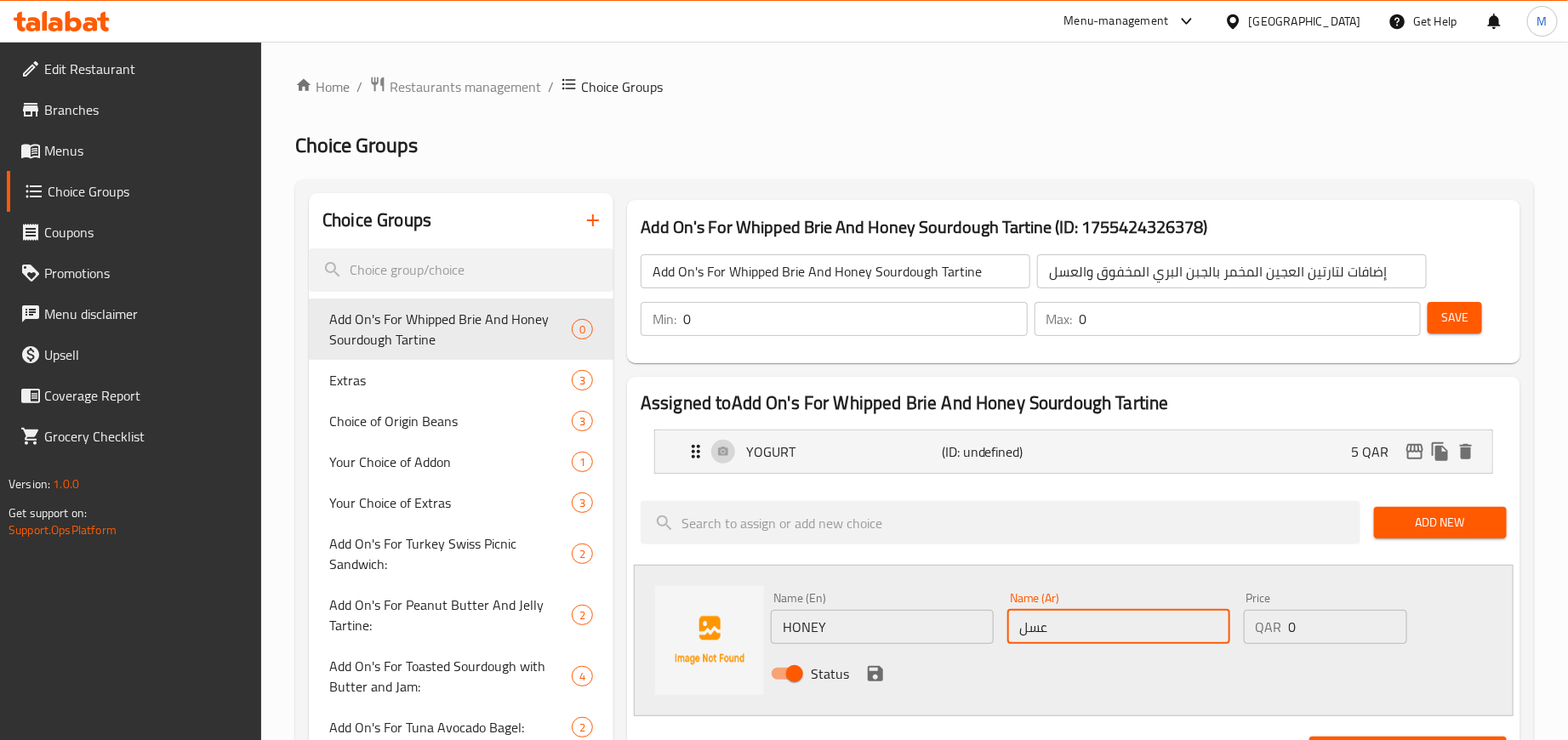
type input "عسل"
click at [1346, 630] on input "0" at bounding box center [1348, 627] width 118 height 34
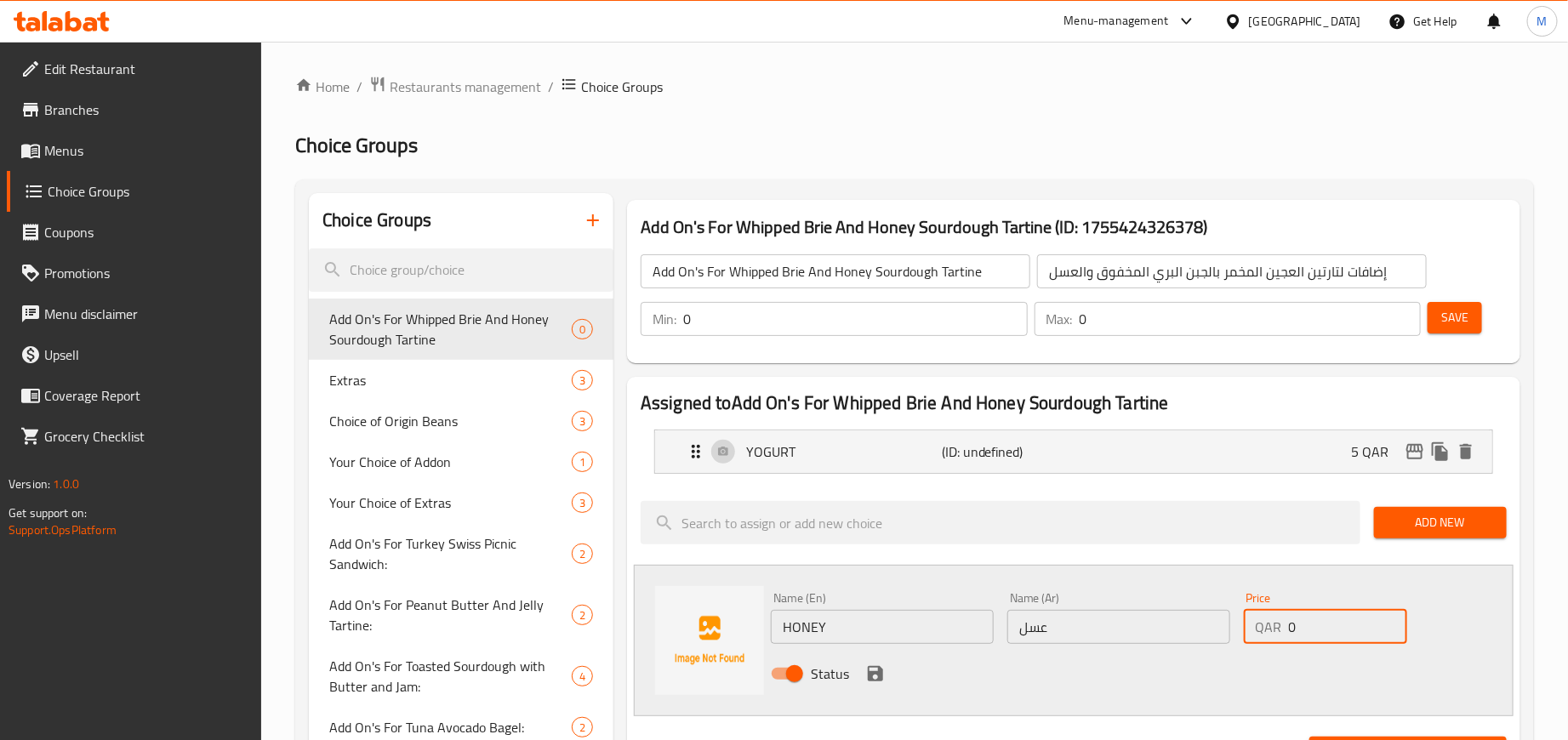
click at [1346, 630] on input "0" at bounding box center [1348, 627] width 118 height 34
type input "5"
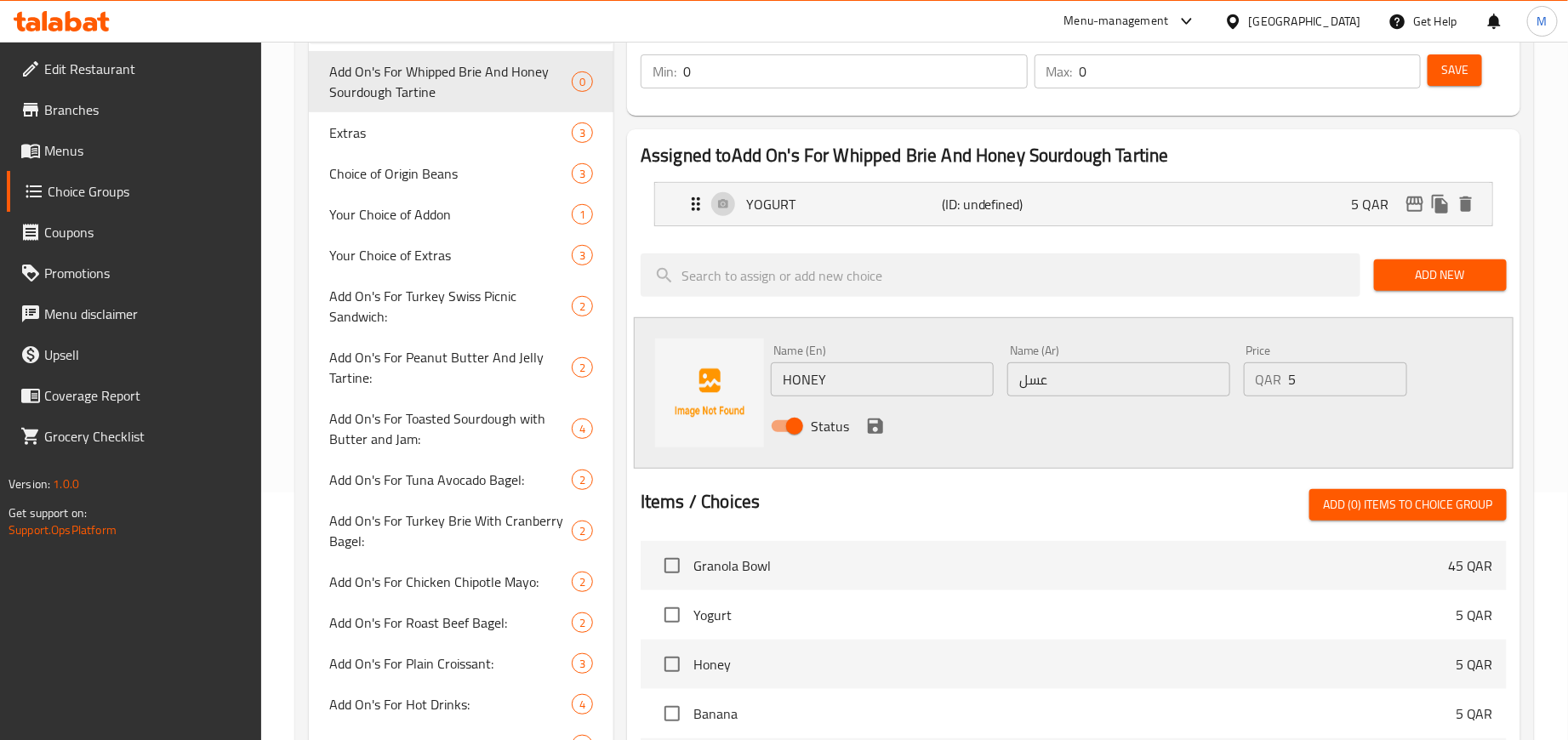
scroll to position [255, 0]
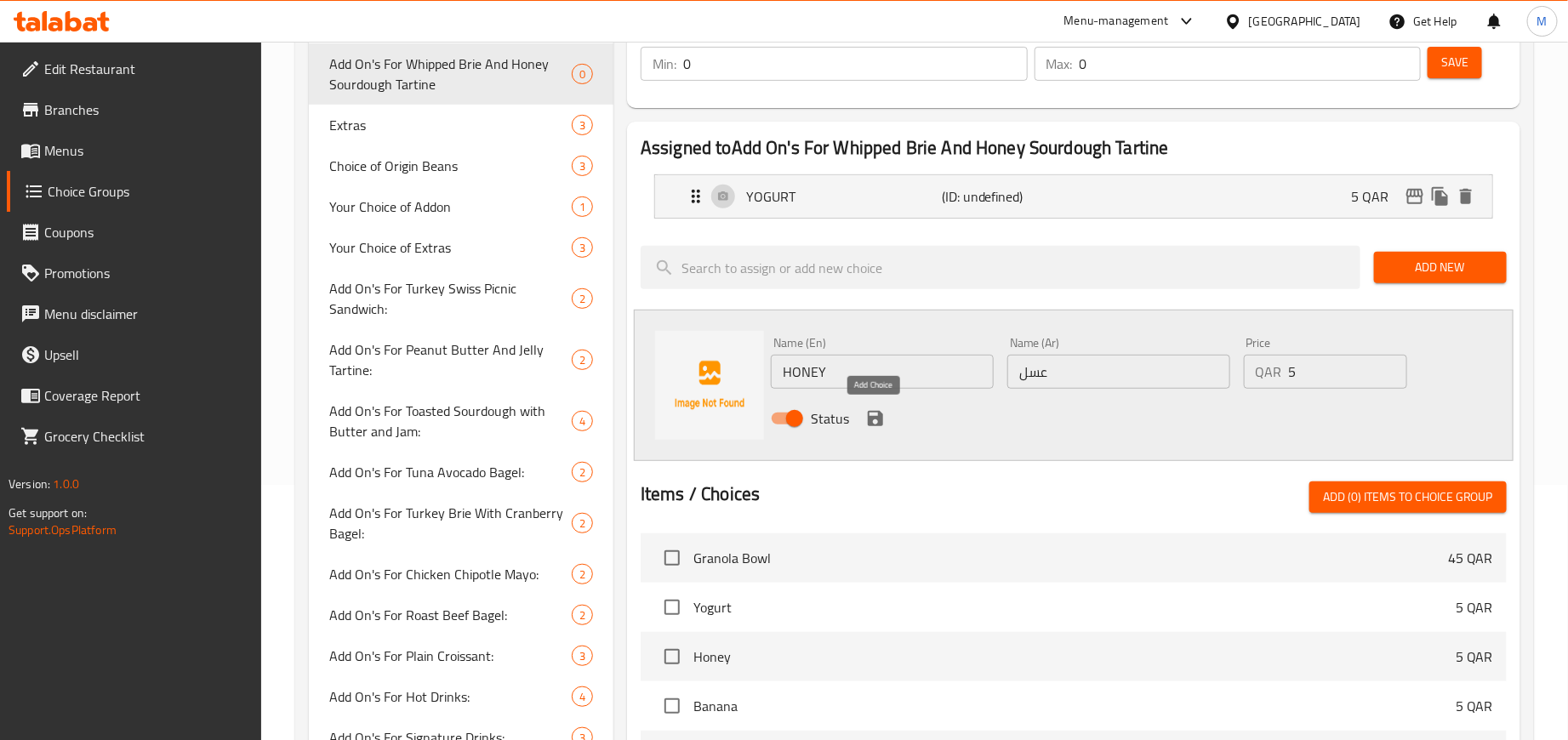
click at [878, 418] on icon "save" at bounding box center [876, 418] width 15 height 15
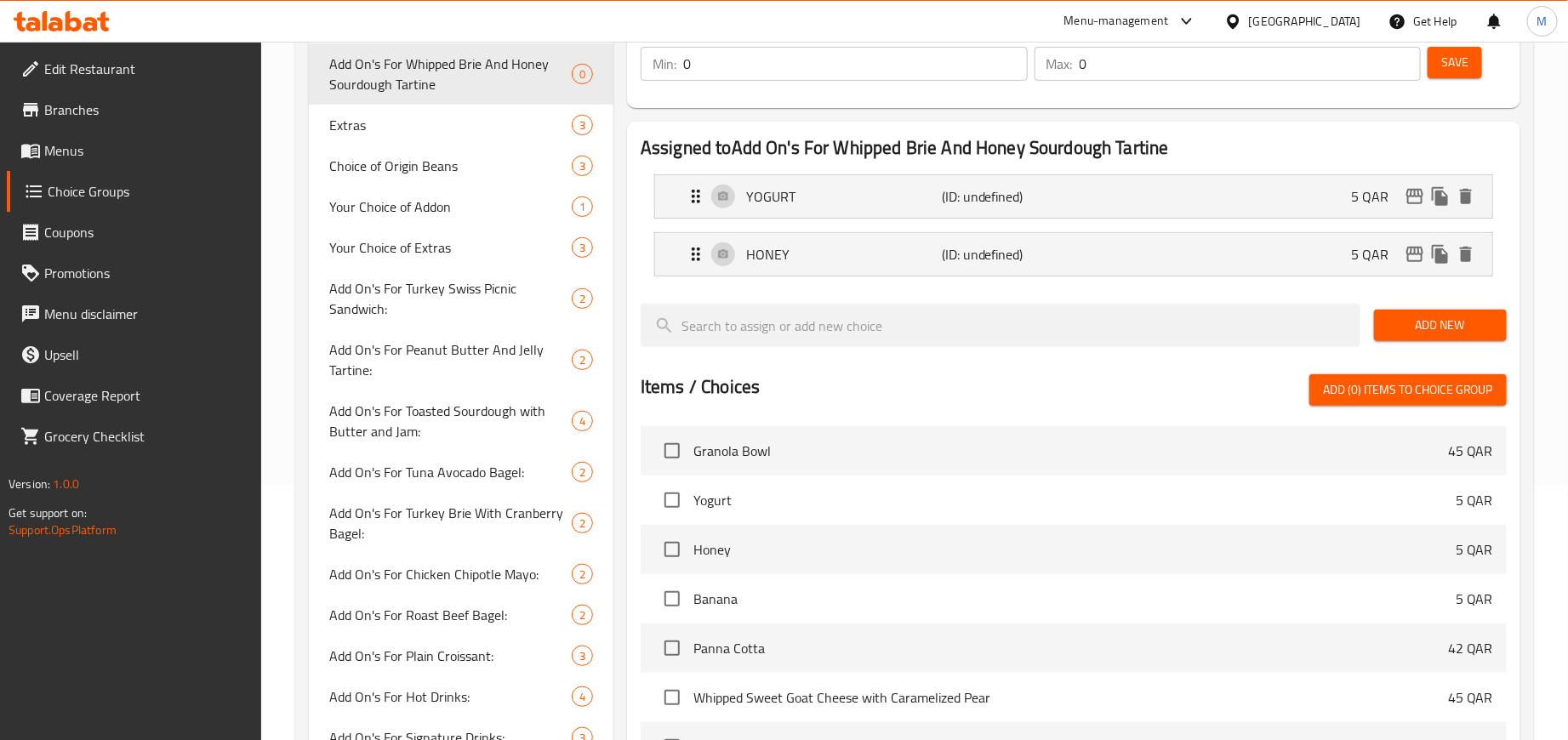
click at [1432, 330] on span "Add New" at bounding box center [1440, 325] width 105 height 21
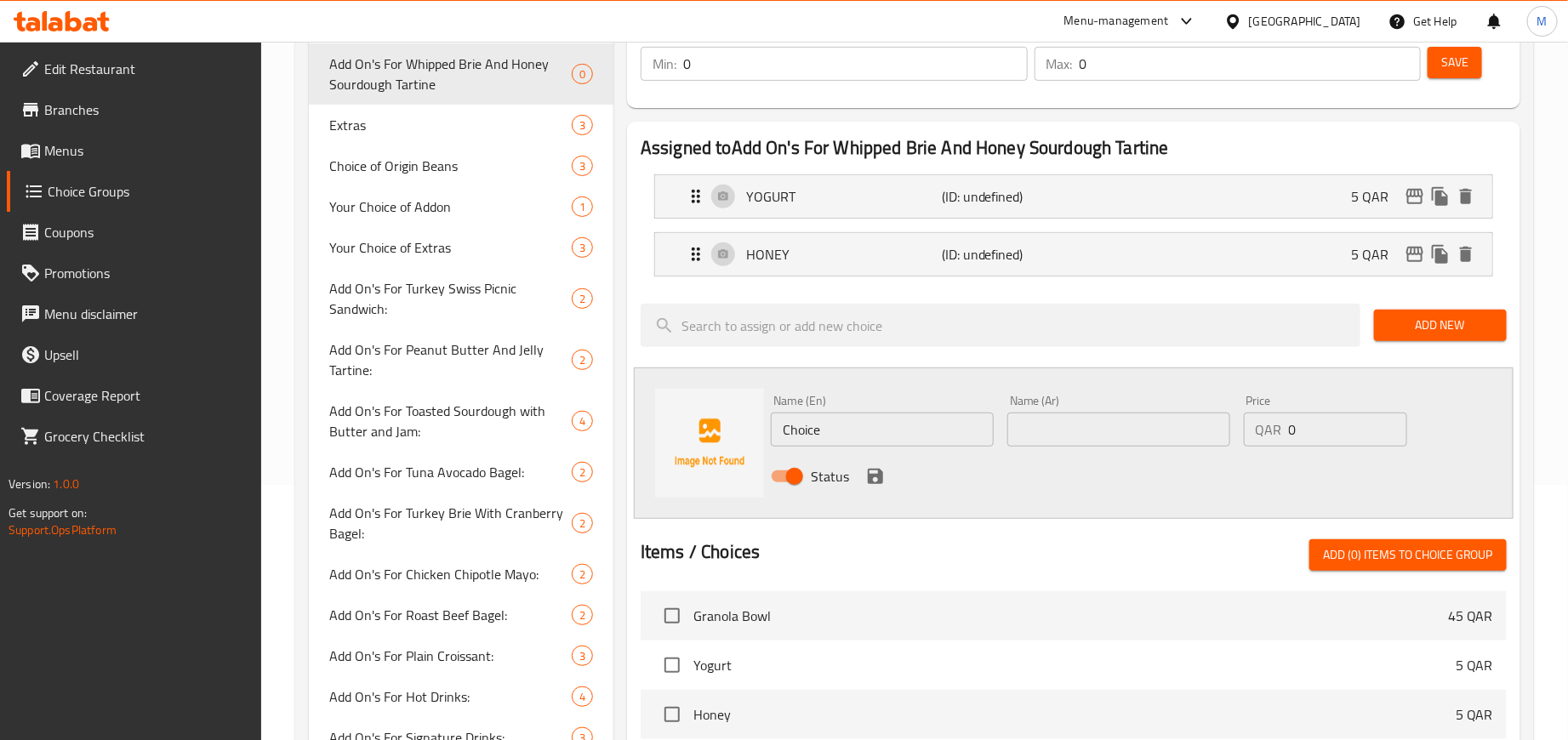
click at [873, 432] on input "Choice" at bounding box center [882, 429] width 223 height 34
click at [876, 429] on input "Choice" at bounding box center [882, 429] width 223 height 34
paste input "BANANA"
type input "BANANA"
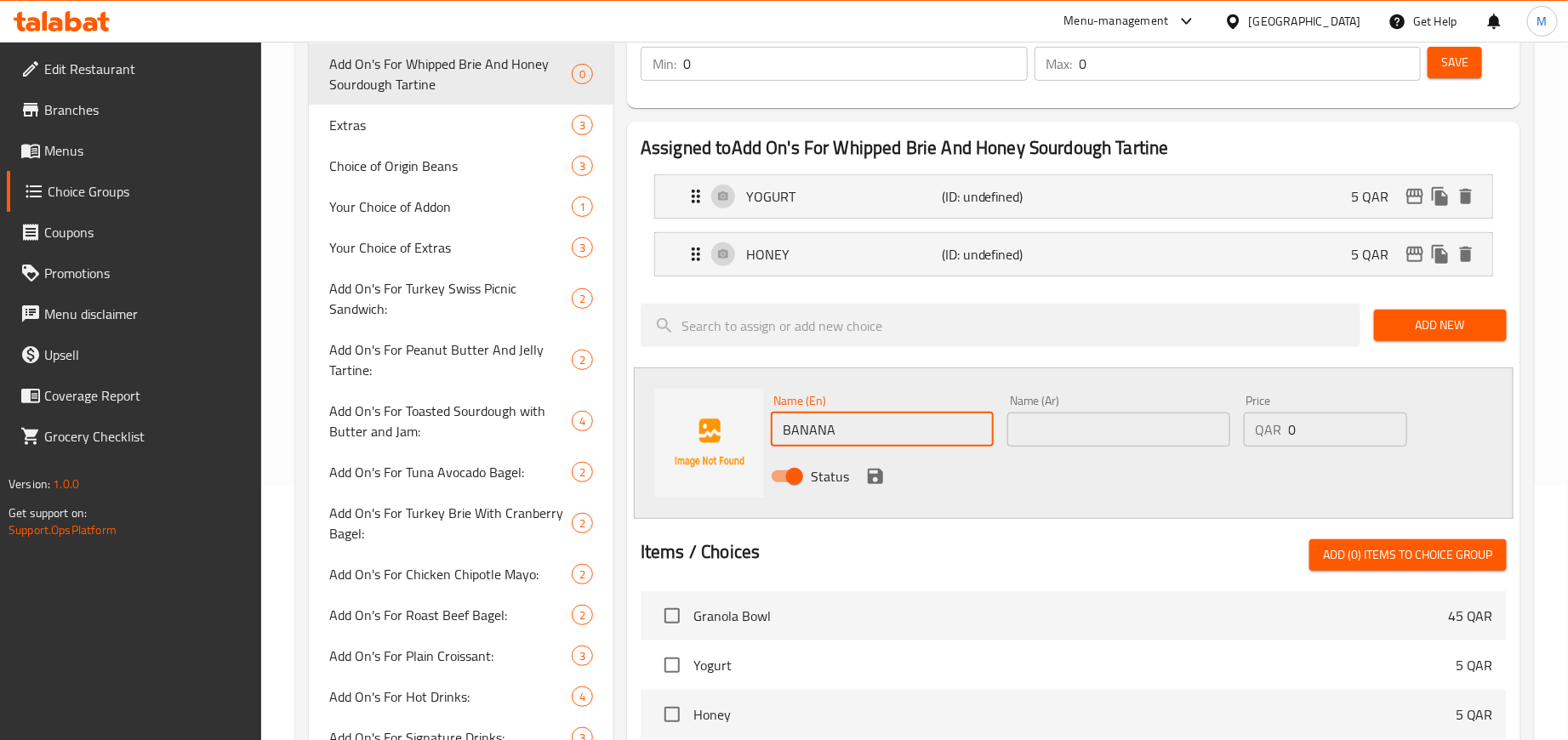
click at [1074, 434] on input "text" at bounding box center [1119, 429] width 223 height 34
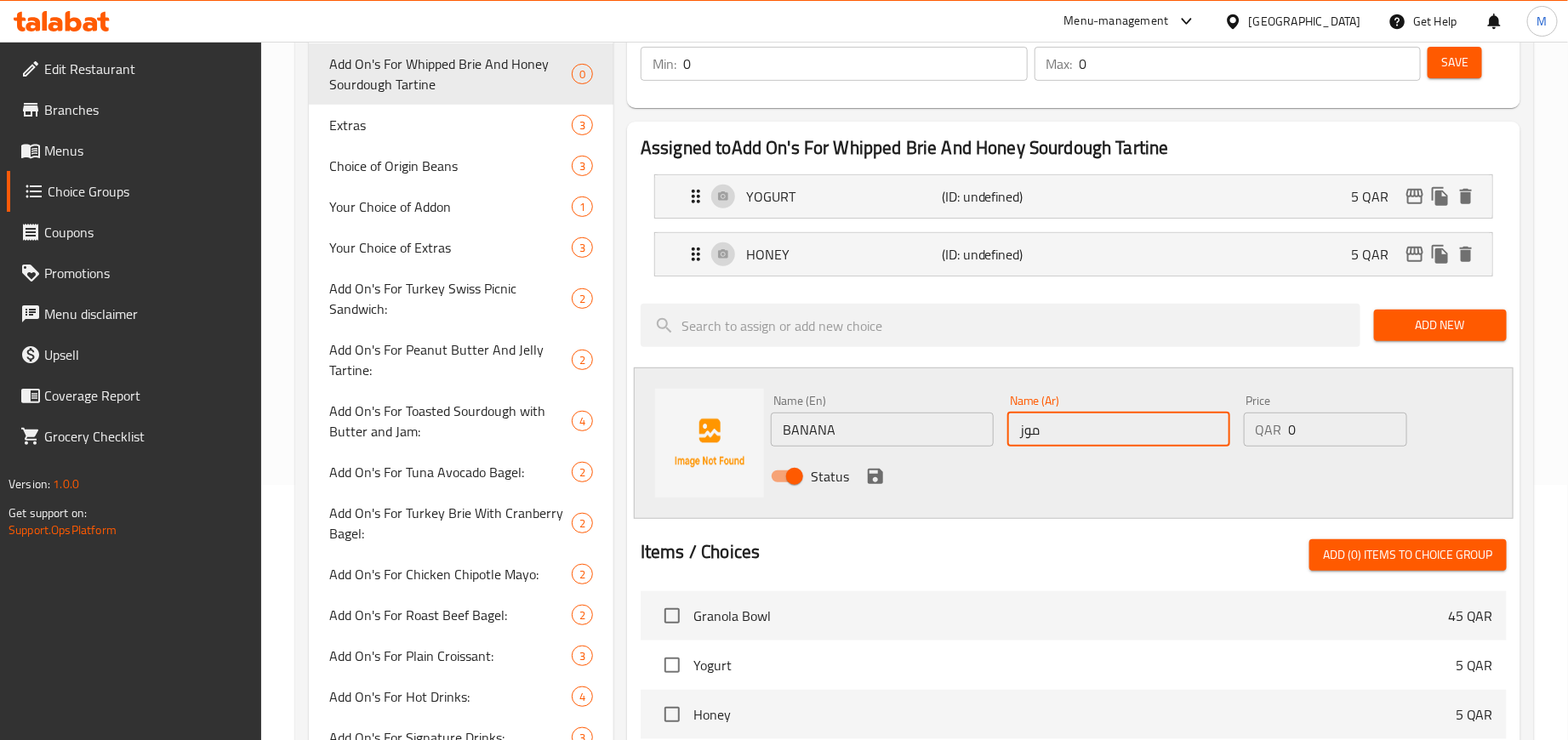
type input "موز"
click at [973, 480] on div "Status" at bounding box center [1118, 477] width 709 height 46
click at [1290, 418] on input "0" at bounding box center [1348, 429] width 118 height 34
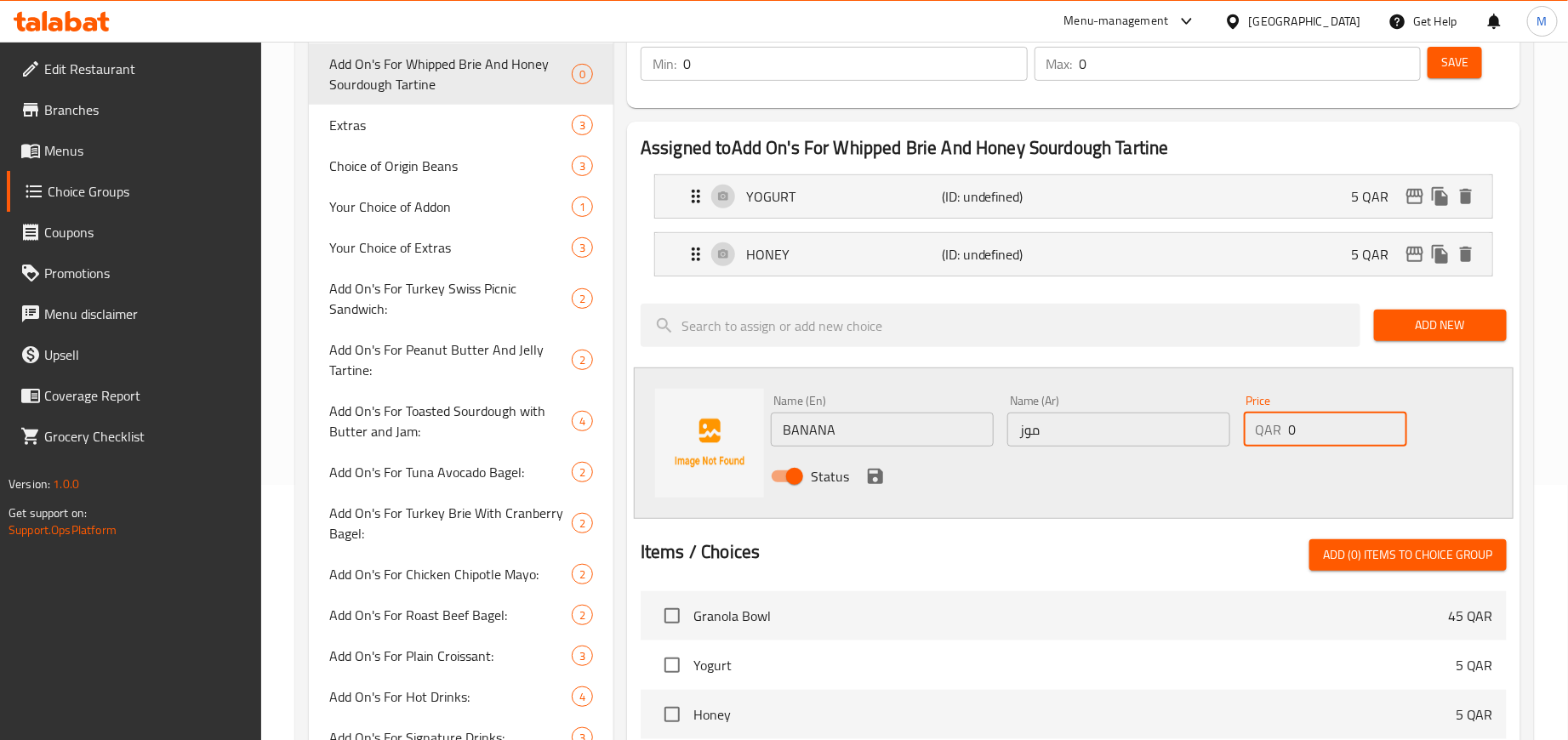
click at [1315, 434] on input "0" at bounding box center [1348, 429] width 118 height 34
type input "5"
click at [1029, 516] on div at bounding box center [1074, 519] width 867 height 14
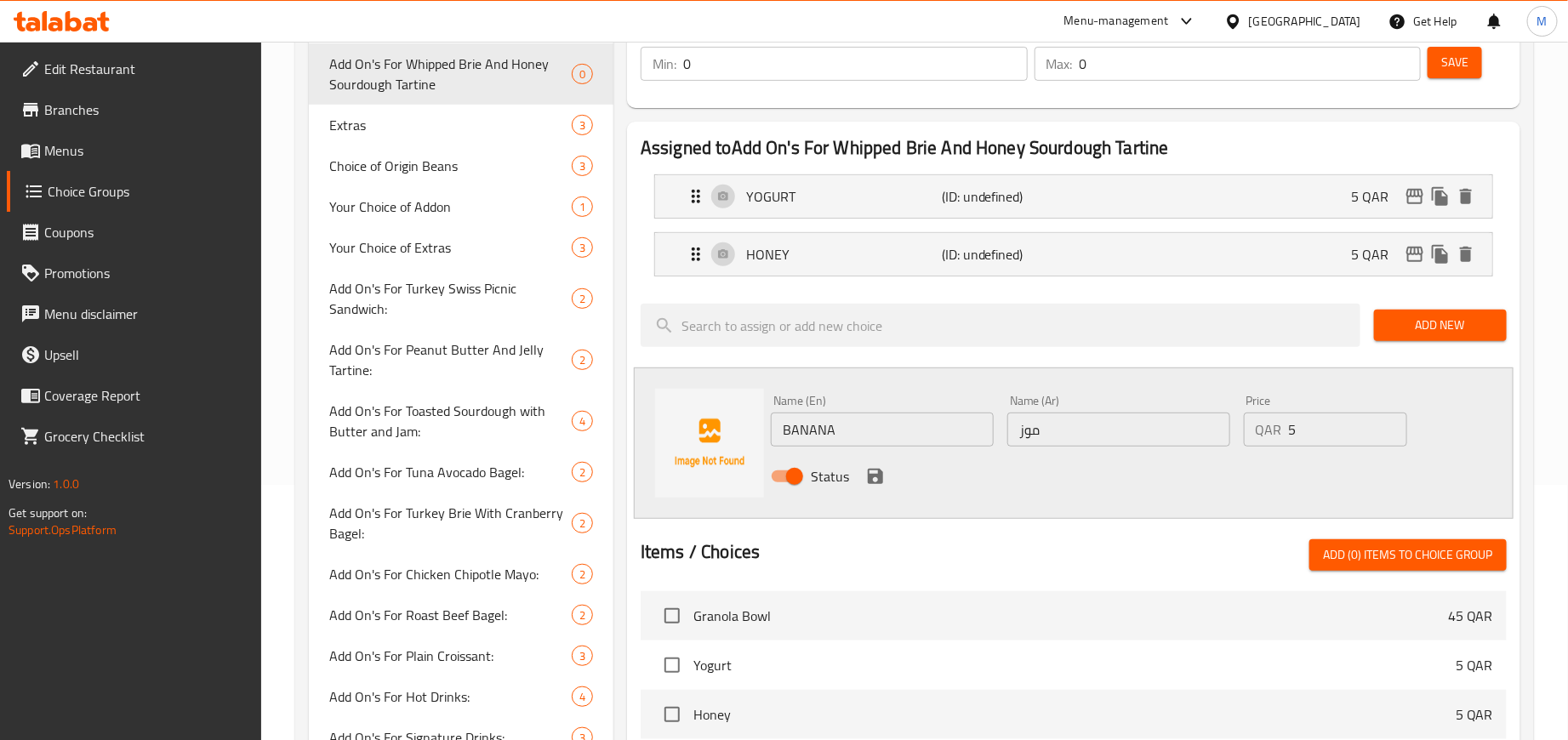
click at [886, 468] on div "Status" at bounding box center [1118, 477] width 709 height 46
click at [869, 472] on icon "save" at bounding box center [876, 477] width 21 height 21
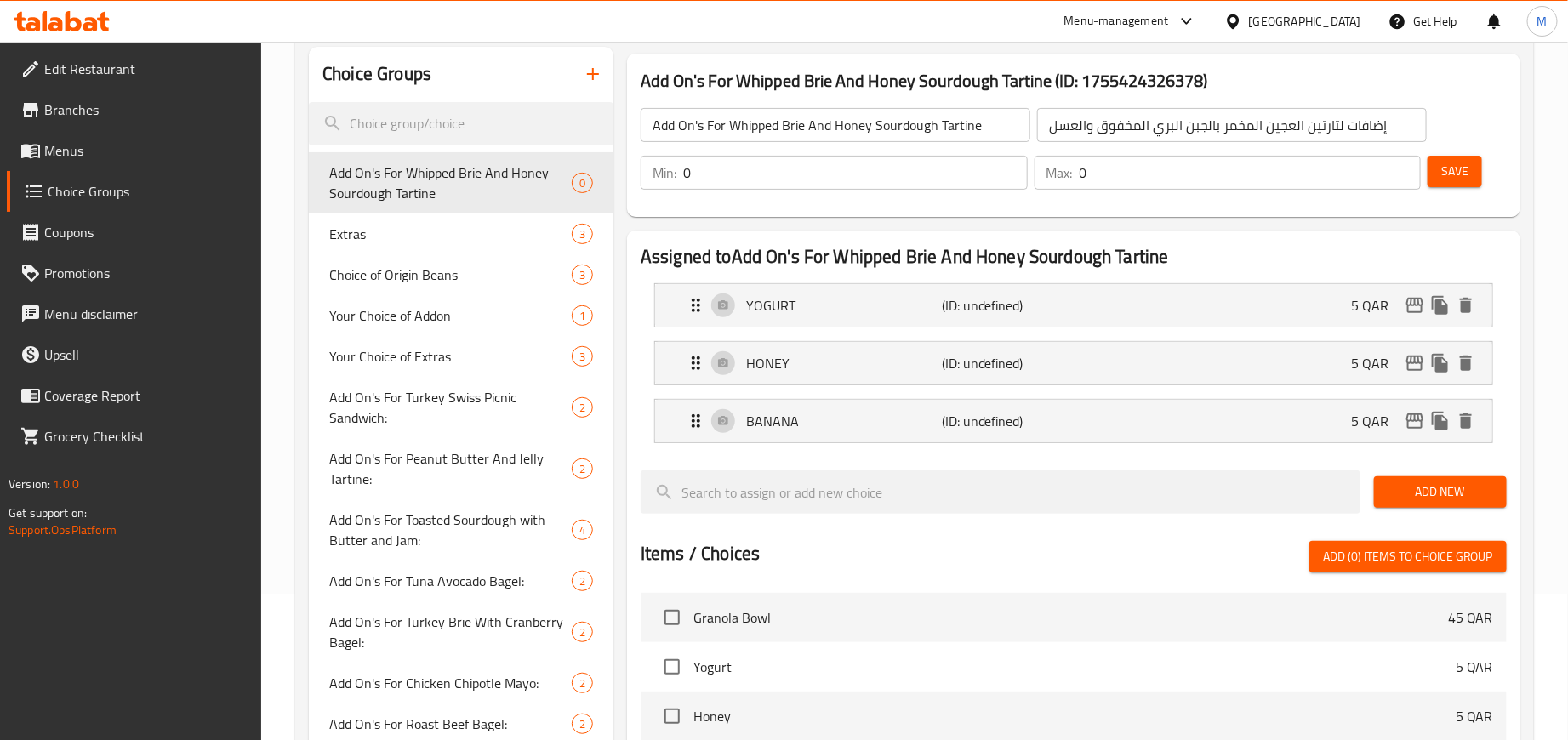
scroll to position [0, 0]
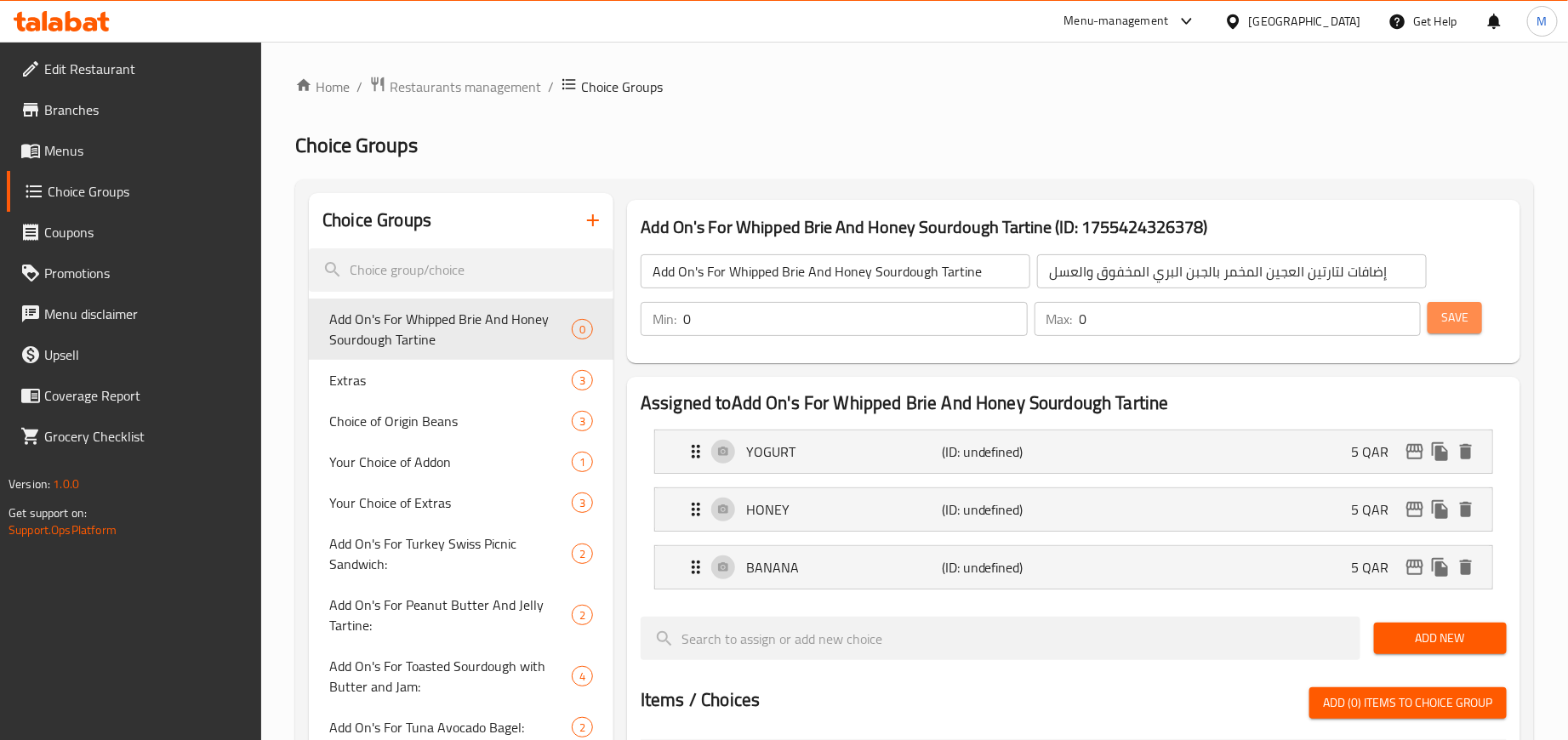
click at [1470, 310] on button "Save" at bounding box center [1455, 317] width 55 height 32
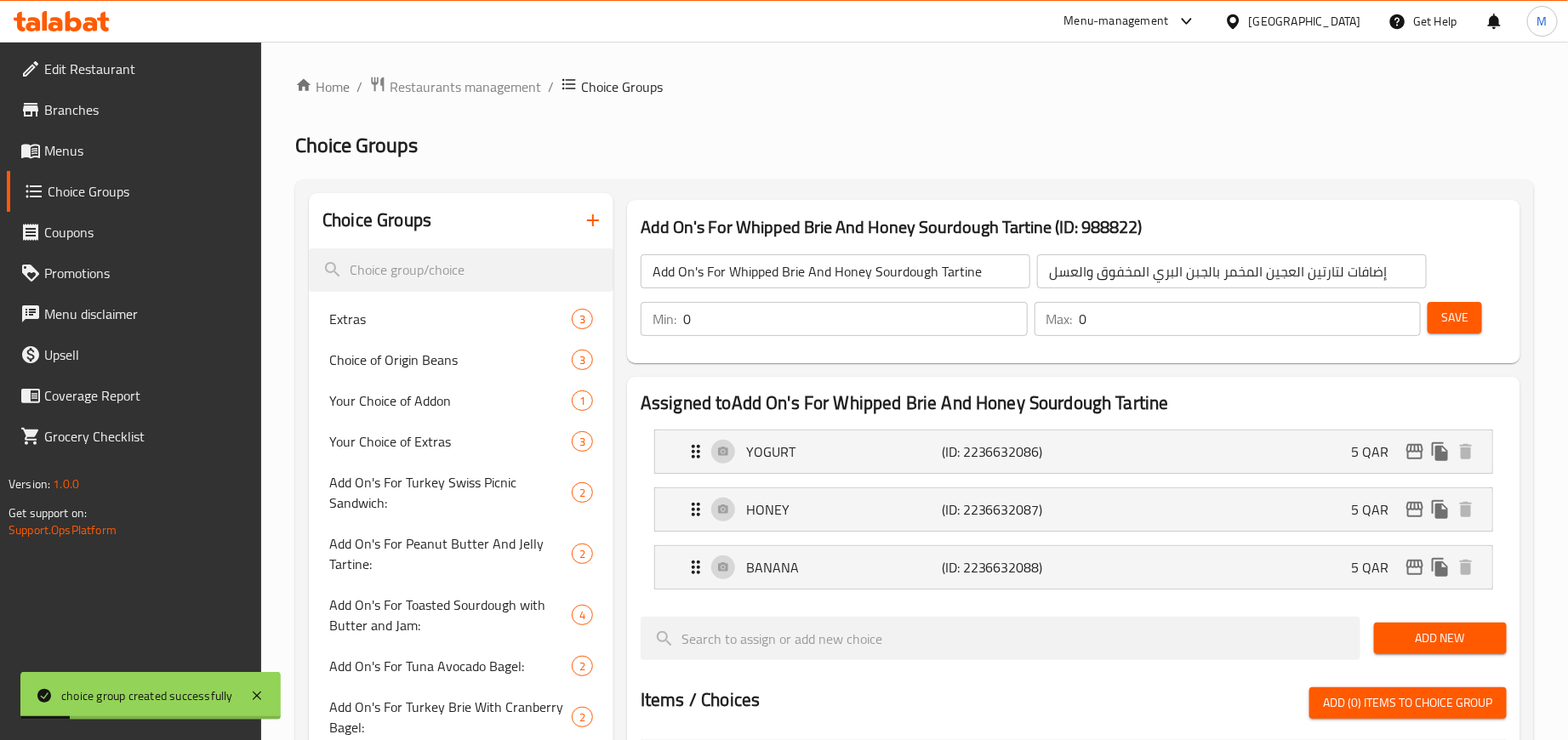
click at [1469, 299] on div "Save" at bounding box center [1460, 319] width 73 height 41
click at [1465, 304] on button "Save" at bounding box center [1455, 317] width 55 height 32
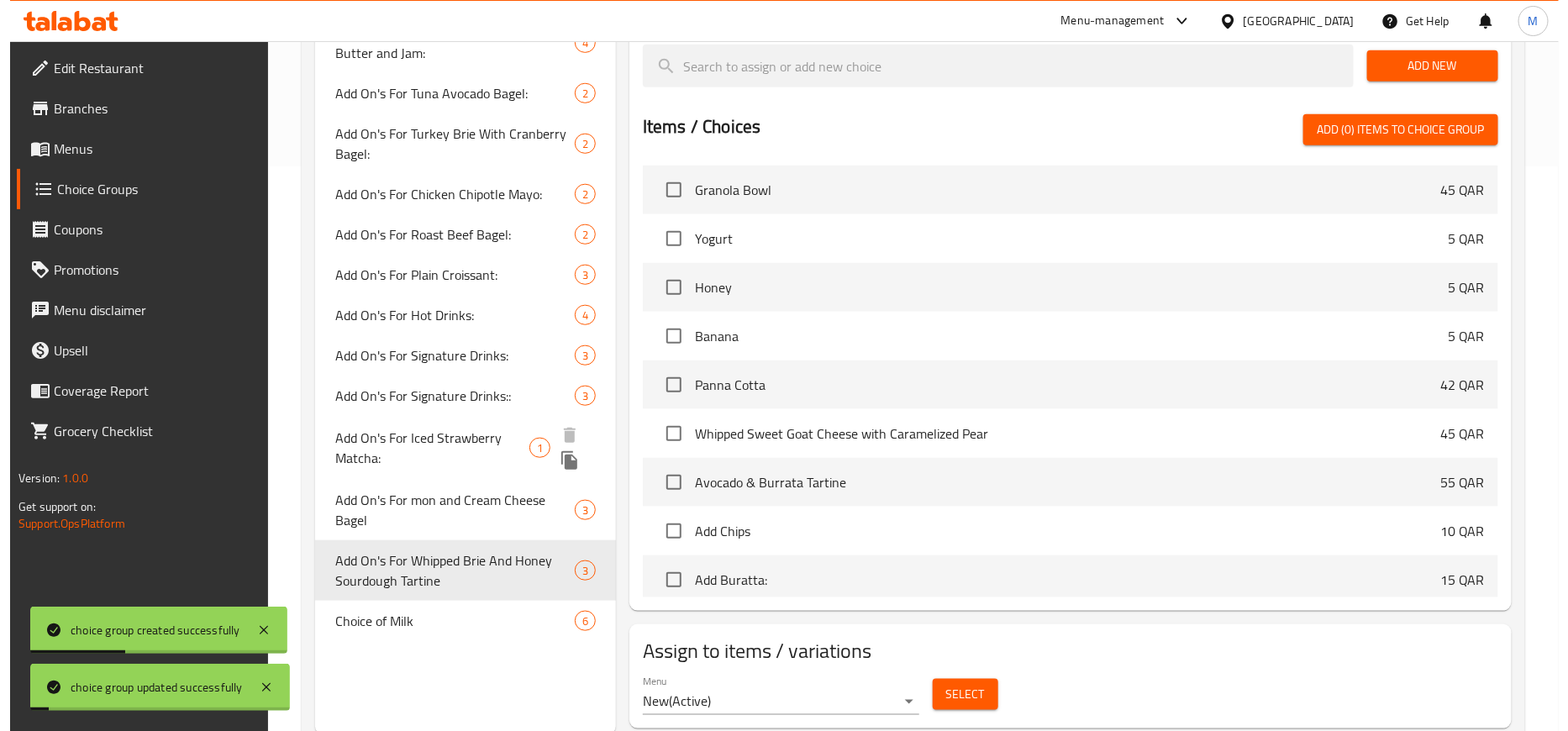
scroll to position [618, 0]
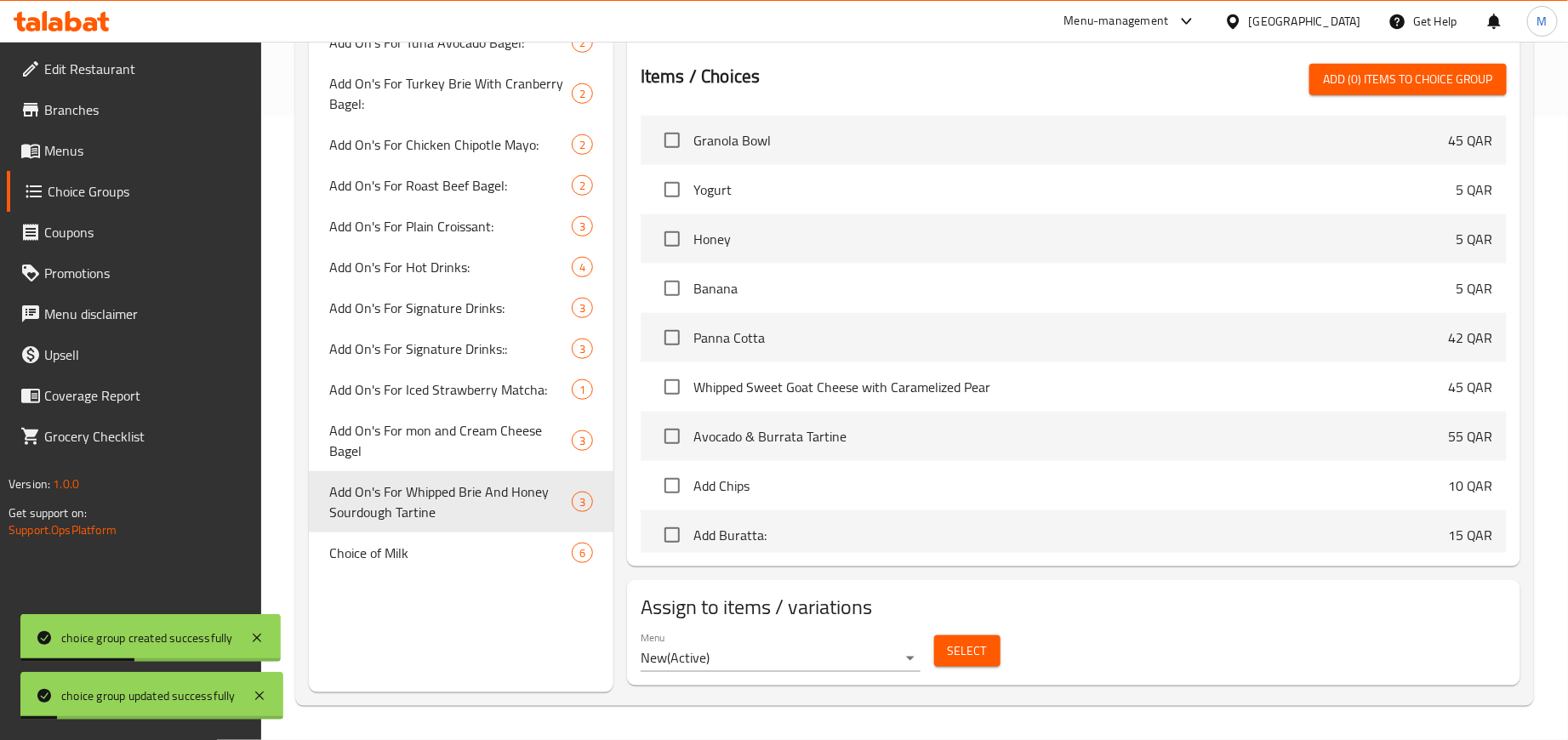
click at [970, 657] on span "Select" at bounding box center [967, 651] width 39 height 21
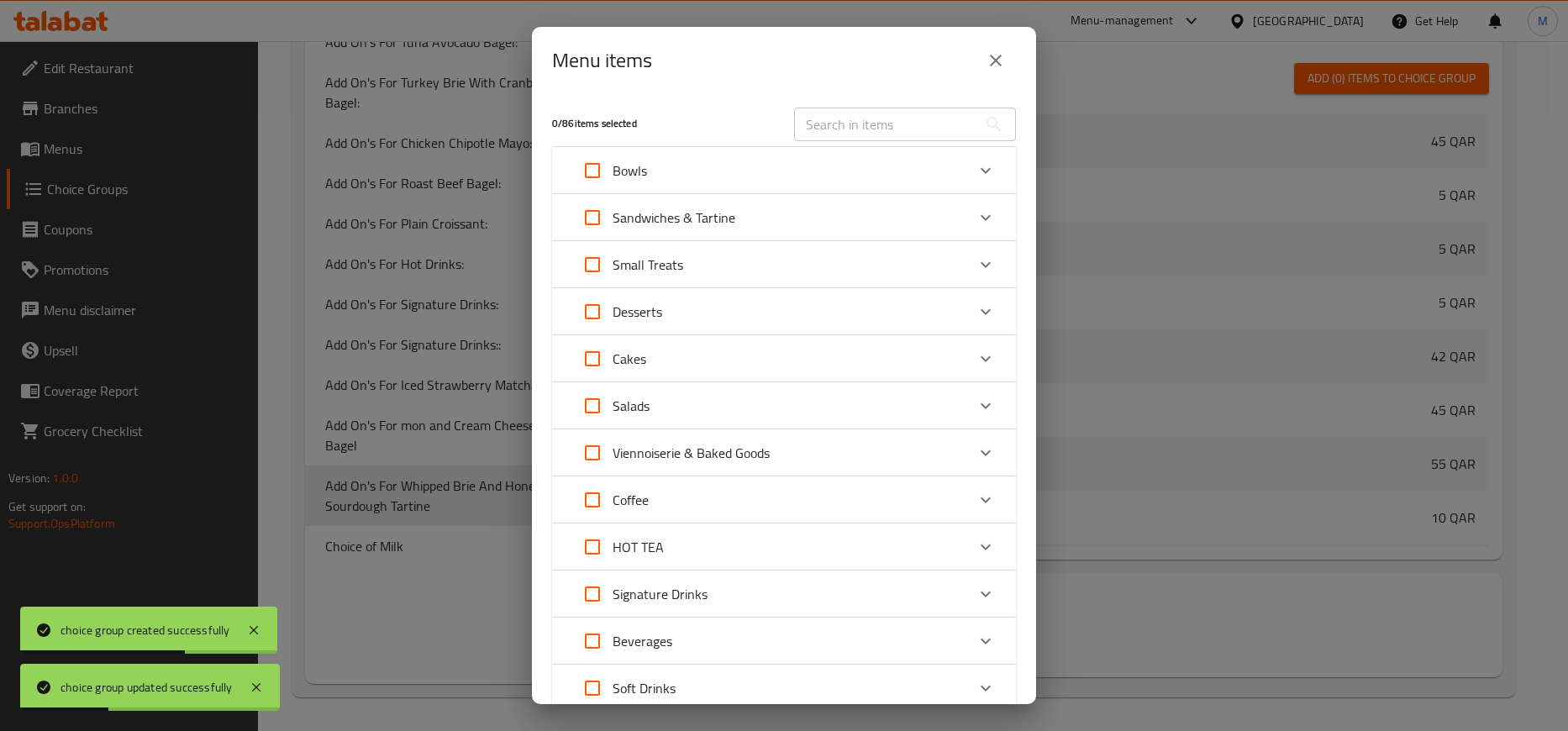
click at [840, 123] on input "text" at bounding box center [885, 124] width 183 height 34
paste input "Whipped Brie And Honey Sourdough Tartine"
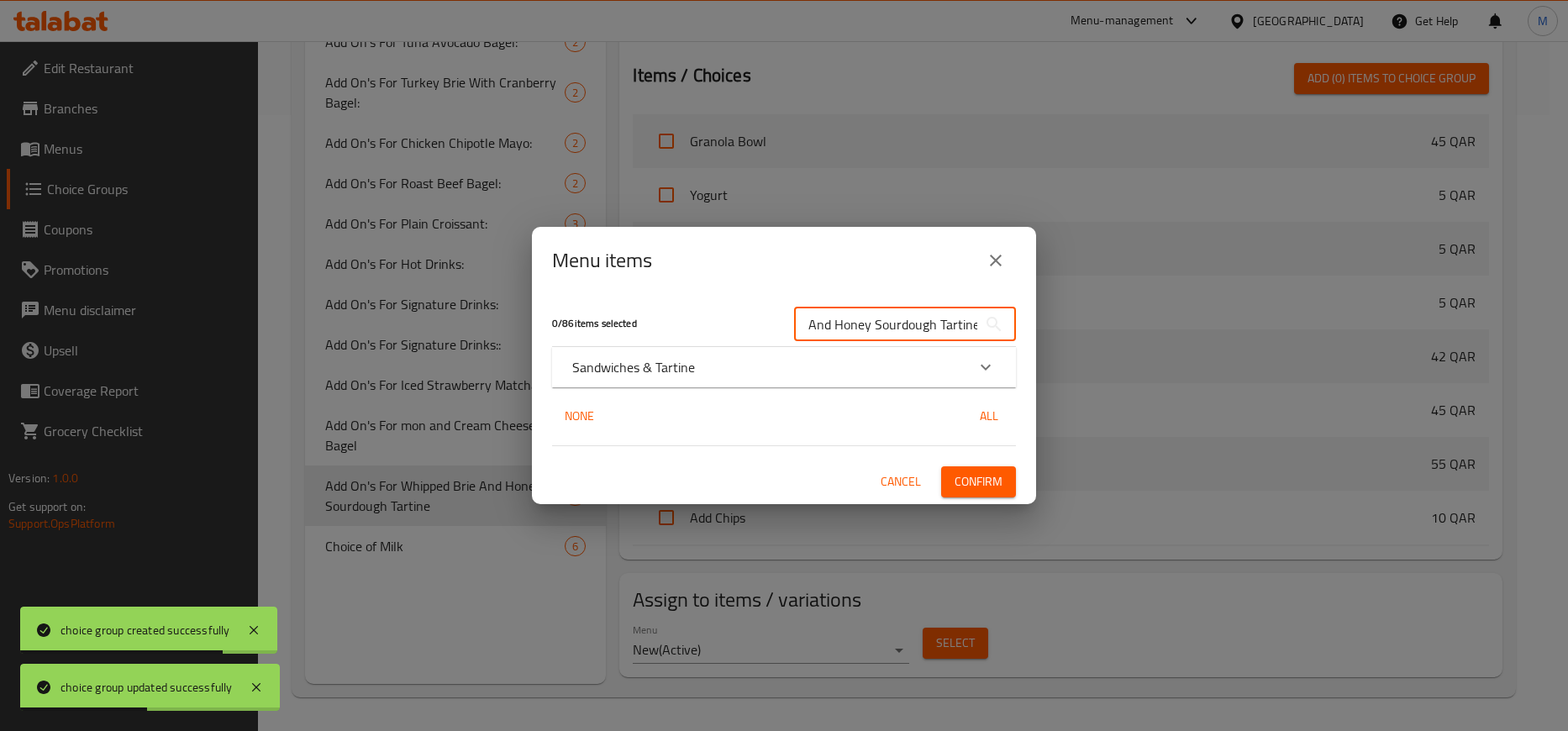
type input "Whipped Brie And Honey Sourdough Tartine"
click at [923, 369] on div "Sandwiches & Tartine" at bounding box center [768, 368] width 393 height 20
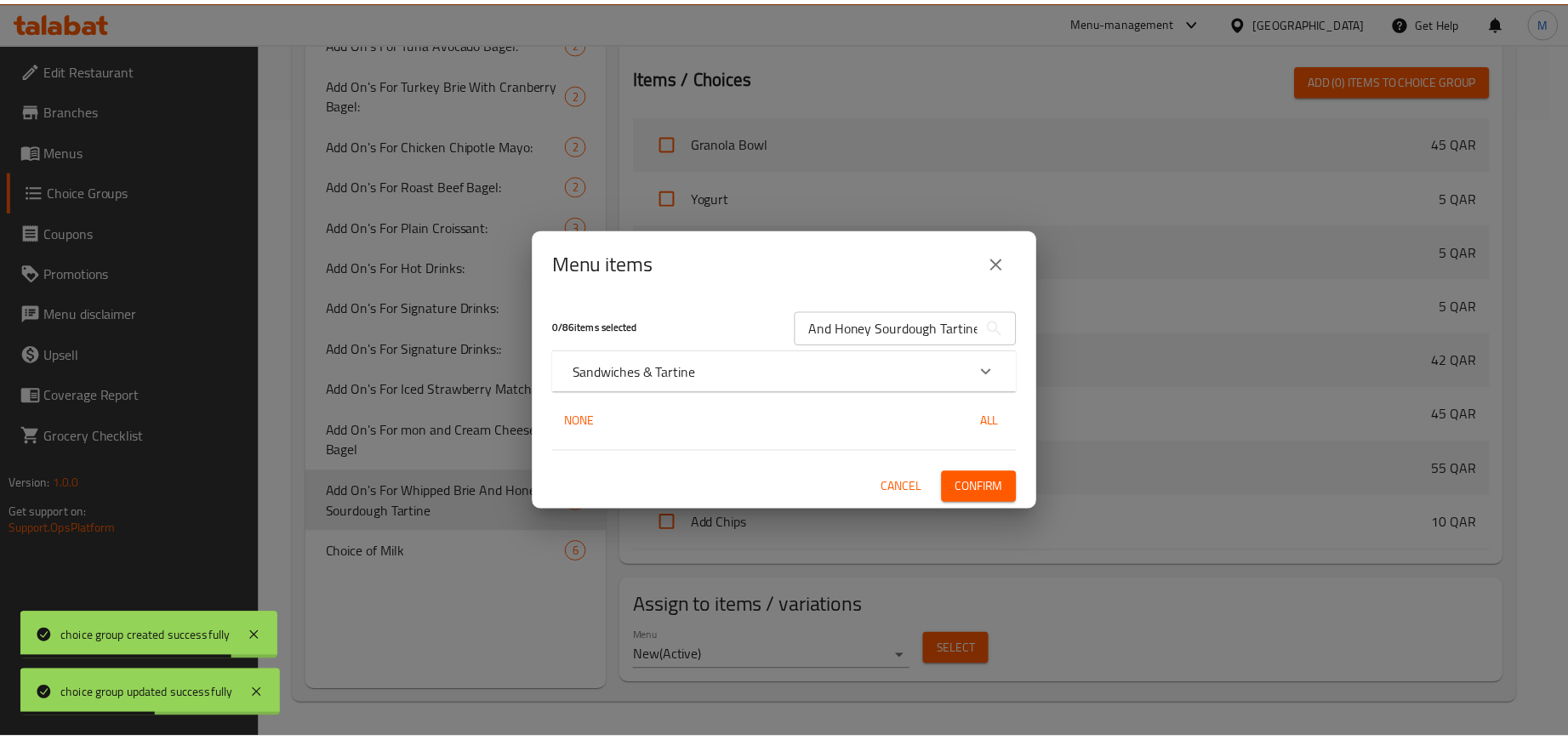
scroll to position [0, 0]
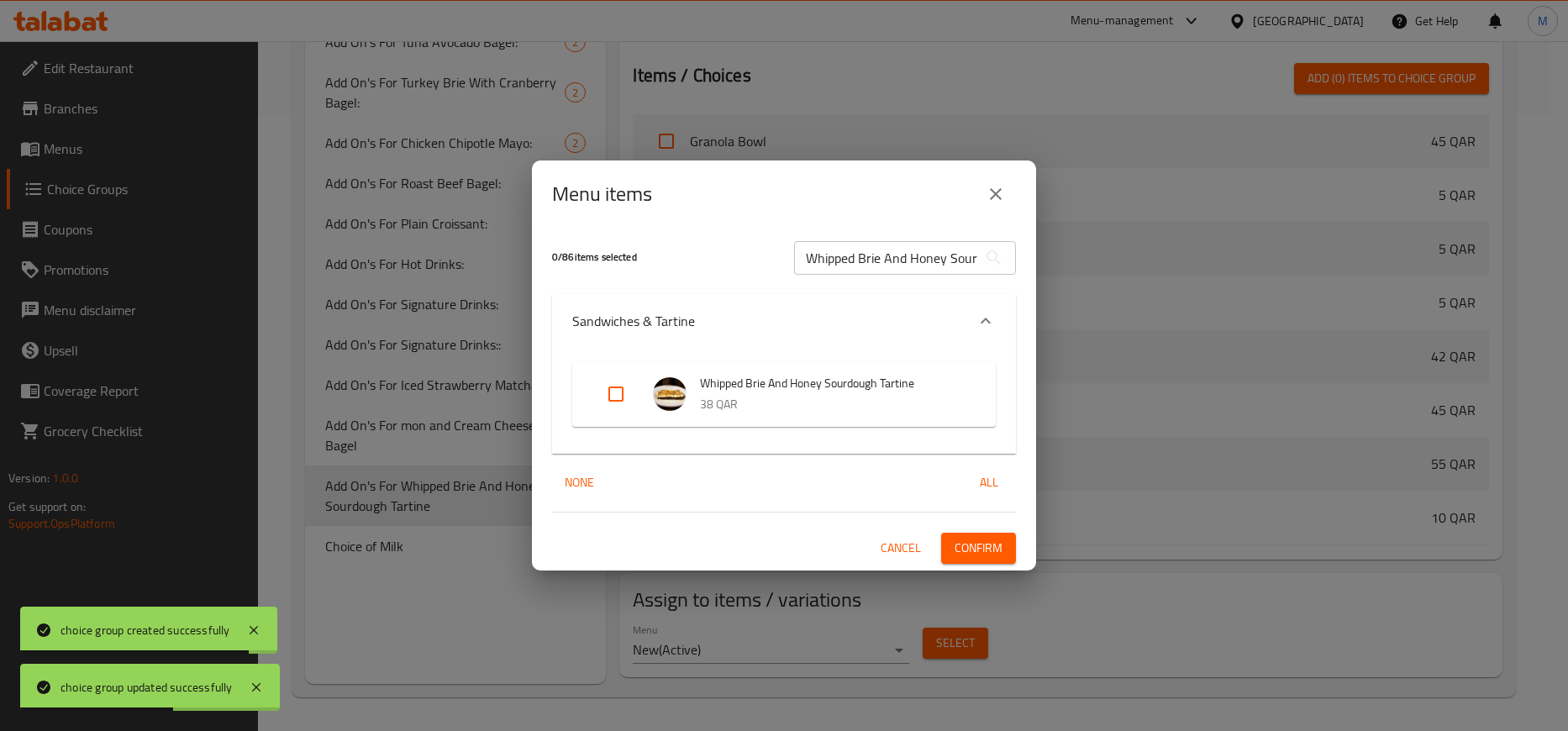
click at [611, 396] on input "Expand" at bounding box center [616, 395] width 41 height 41
checkbox input "true"
click at [999, 545] on span "Confirm" at bounding box center [978, 548] width 48 height 21
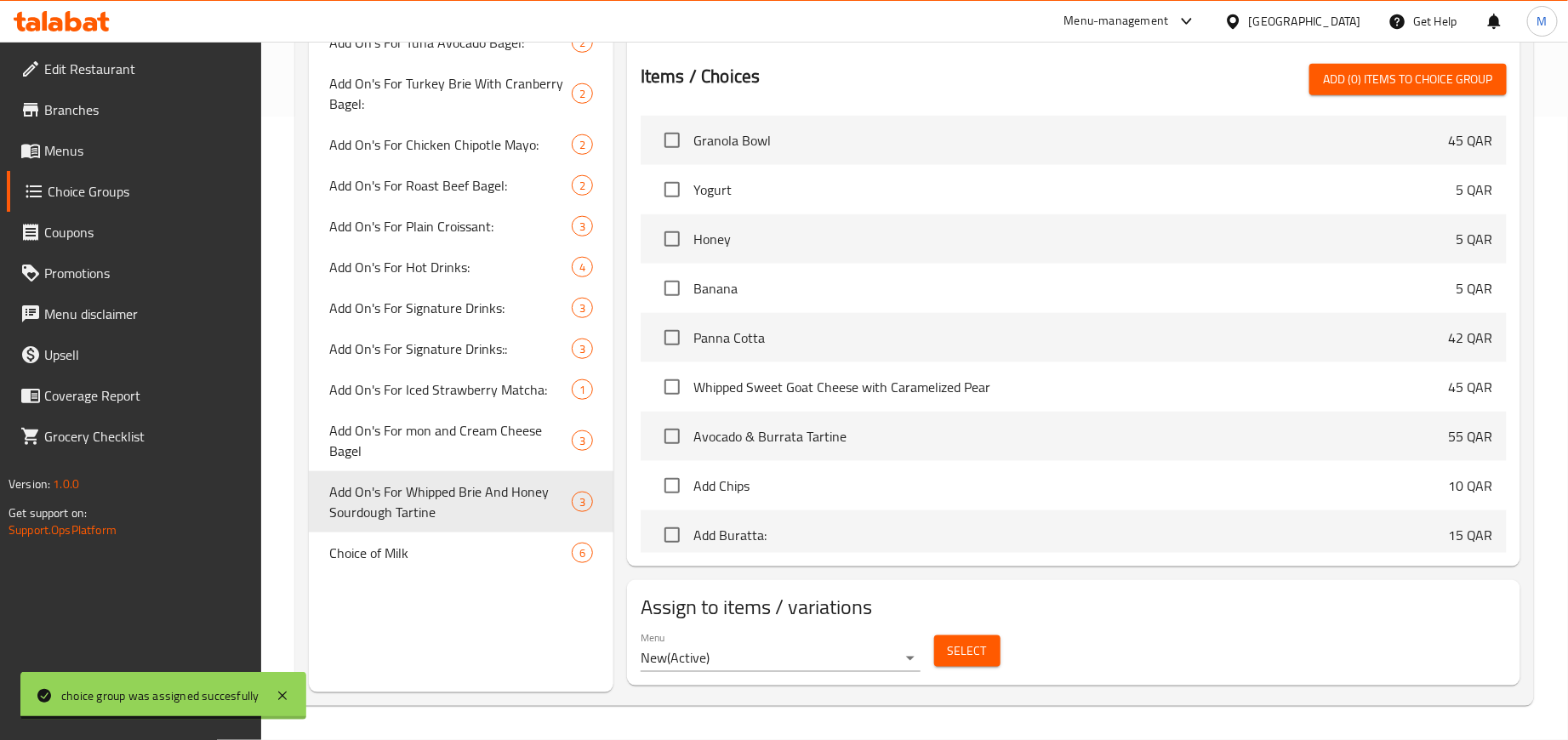
click at [99, 24] on icon at bounding box center [62, 21] width 96 height 21
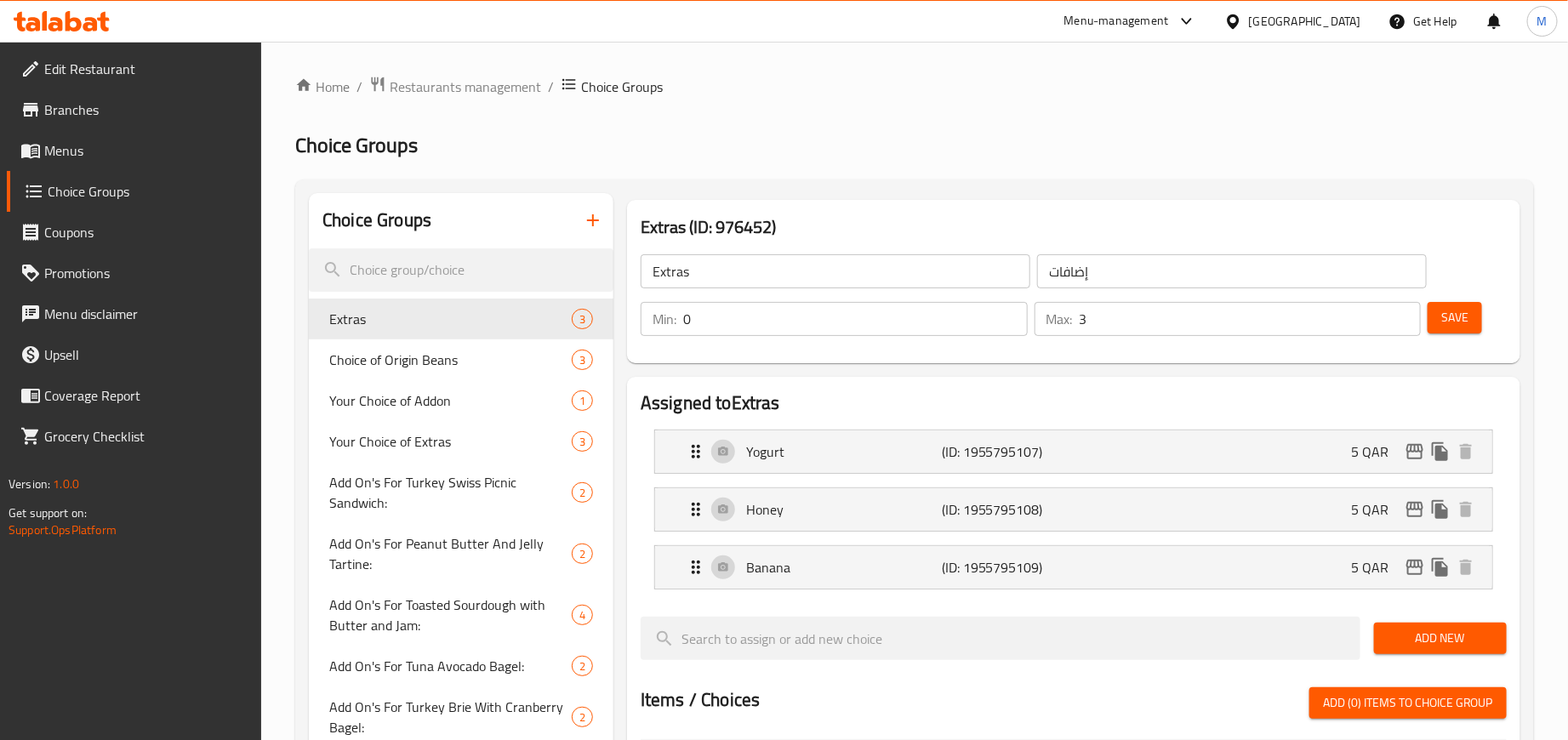
click at [81, 145] on span "Menus" at bounding box center [146, 151] width 204 height 21
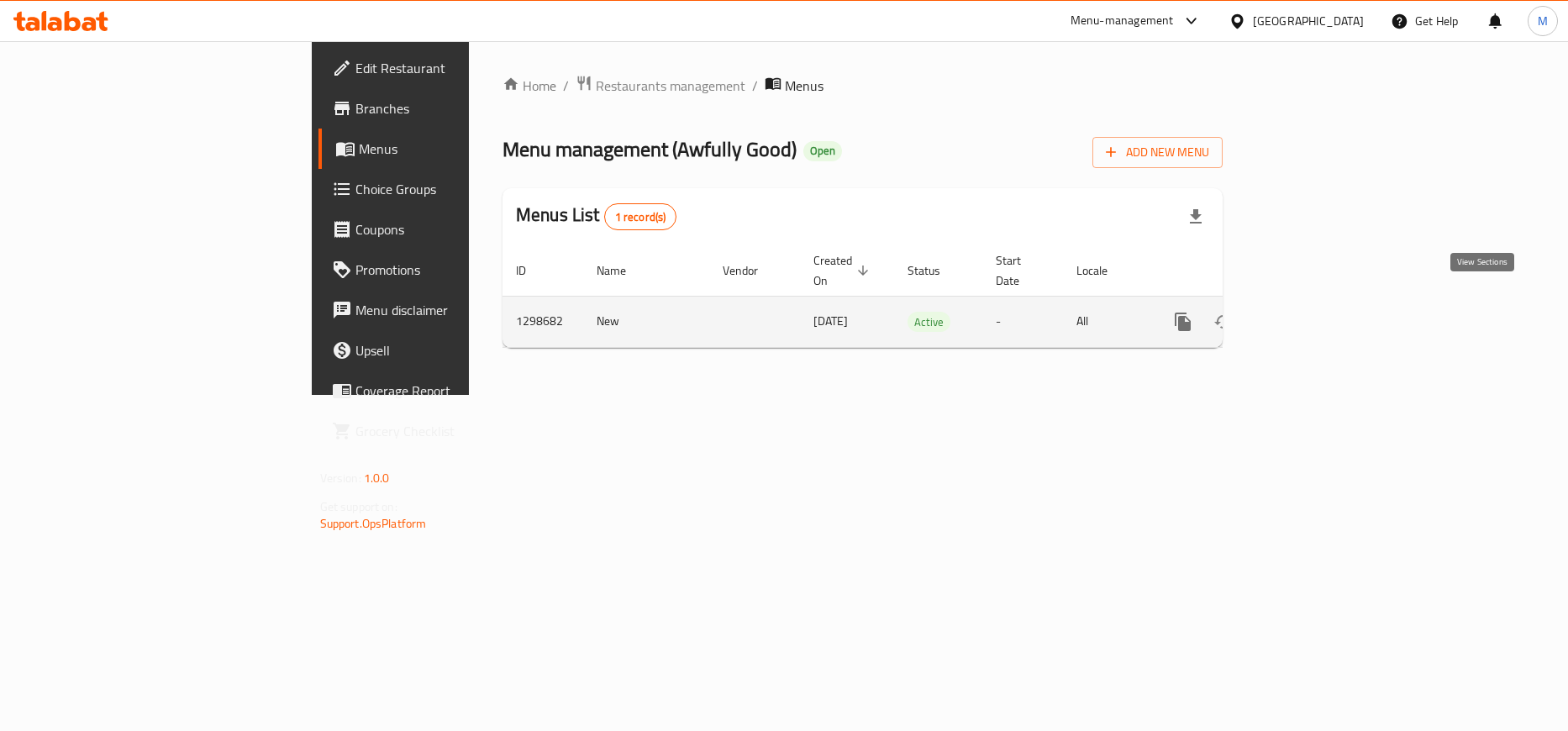
click at [1315, 312] on icon "enhanced table" at bounding box center [1304, 322] width 20 height 20
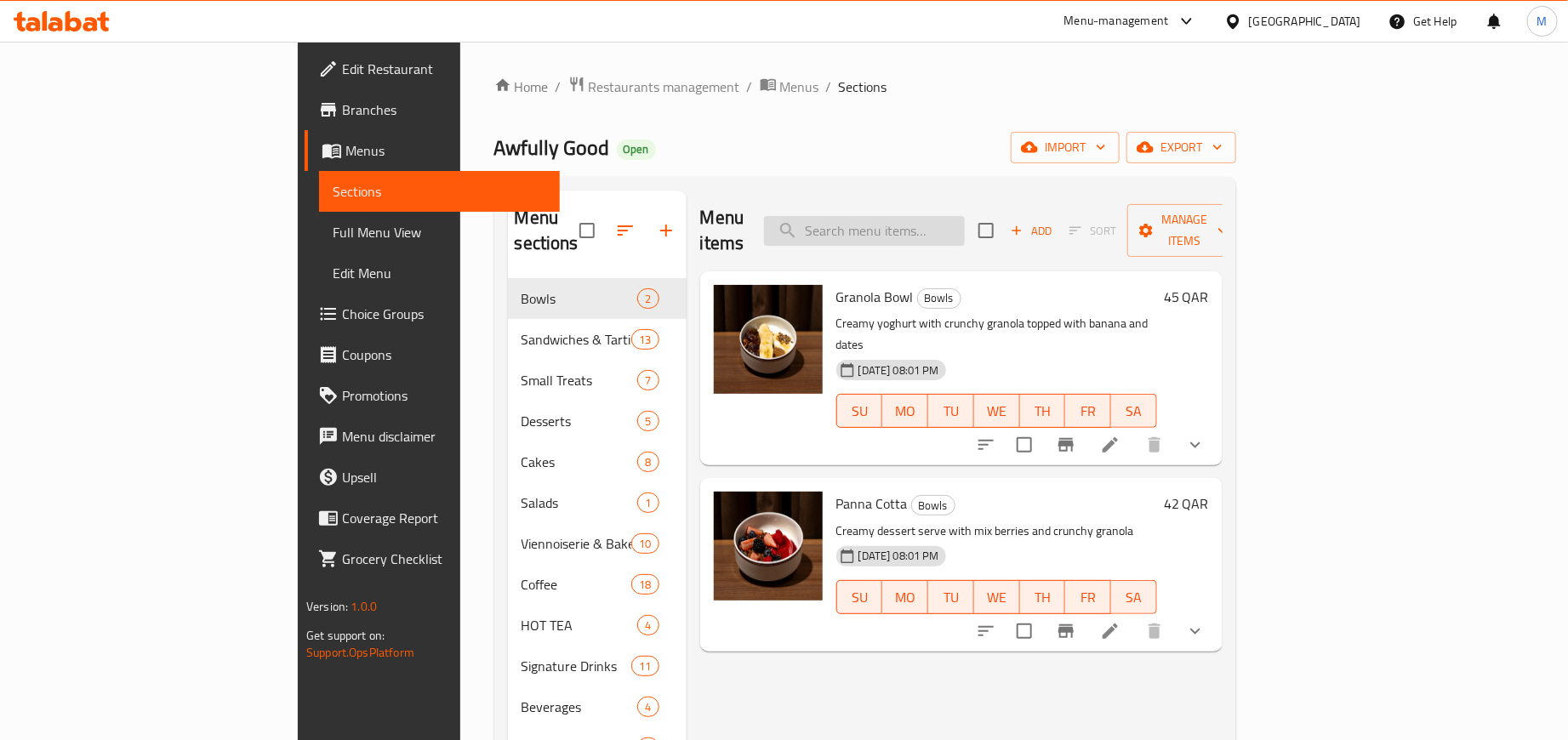
click at [953, 228] on input "search" at bounding box center [864, 231] width 201 height 30
paste input "mon and Cream Cheese Bagel"
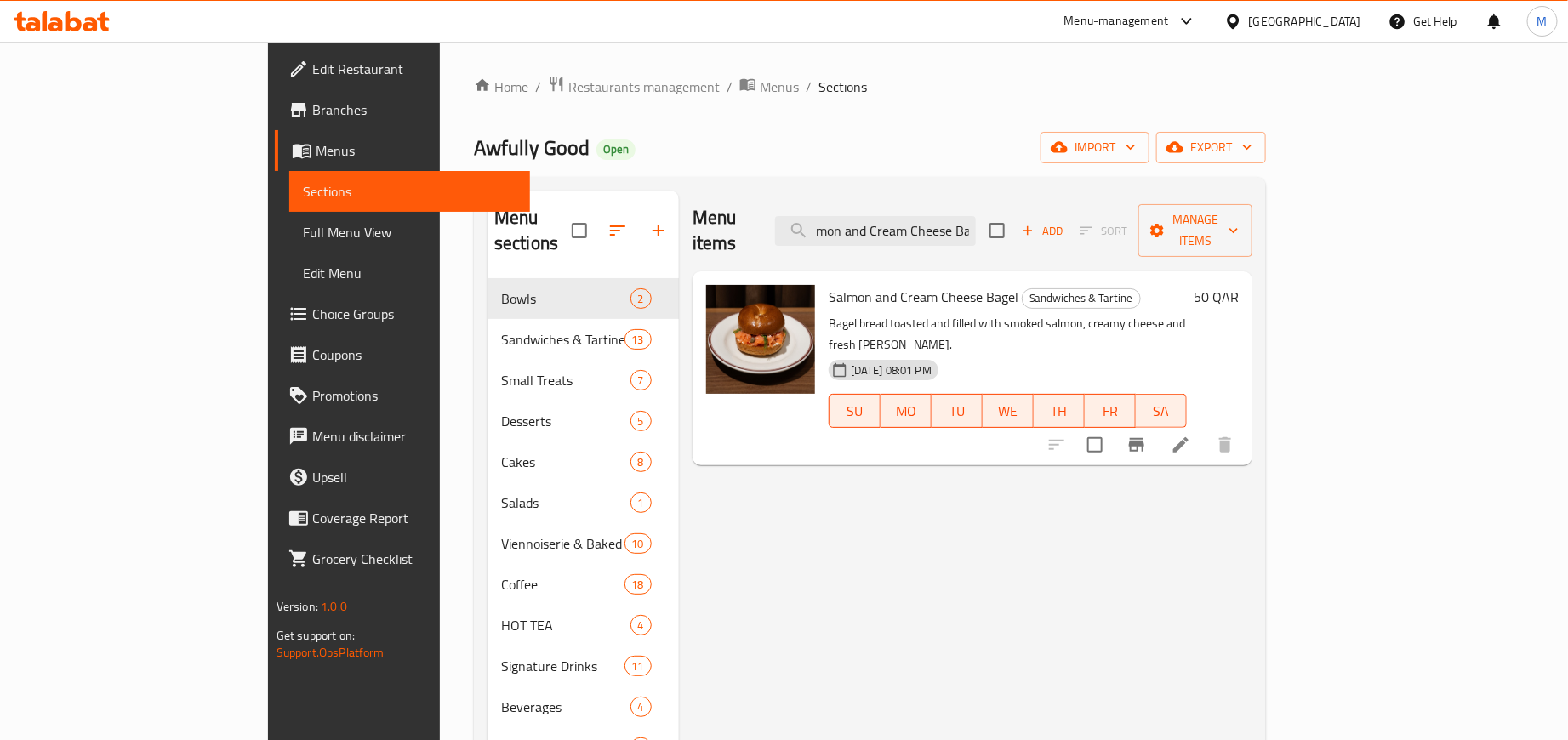
click at [829, 284] on span "Salmon and Cream Cheese Bagel" at bounding box center [924, 297] width 190 height 26
drag, startPoint x: 778, startPoint y: 263, endPoint x: 917, endPoint y: 266, distance: 139.0
click at [917, 284] on span "Salmon and Cream Cheese Bagel" at bounding box center [924, 297] width 190 height 26
copy span "Salmon and Cream Cheese Bagel"
click at [965, 216] on input "mon and Cream Cheese Bagel" at bounding box center [875, 231] width 201 height 30
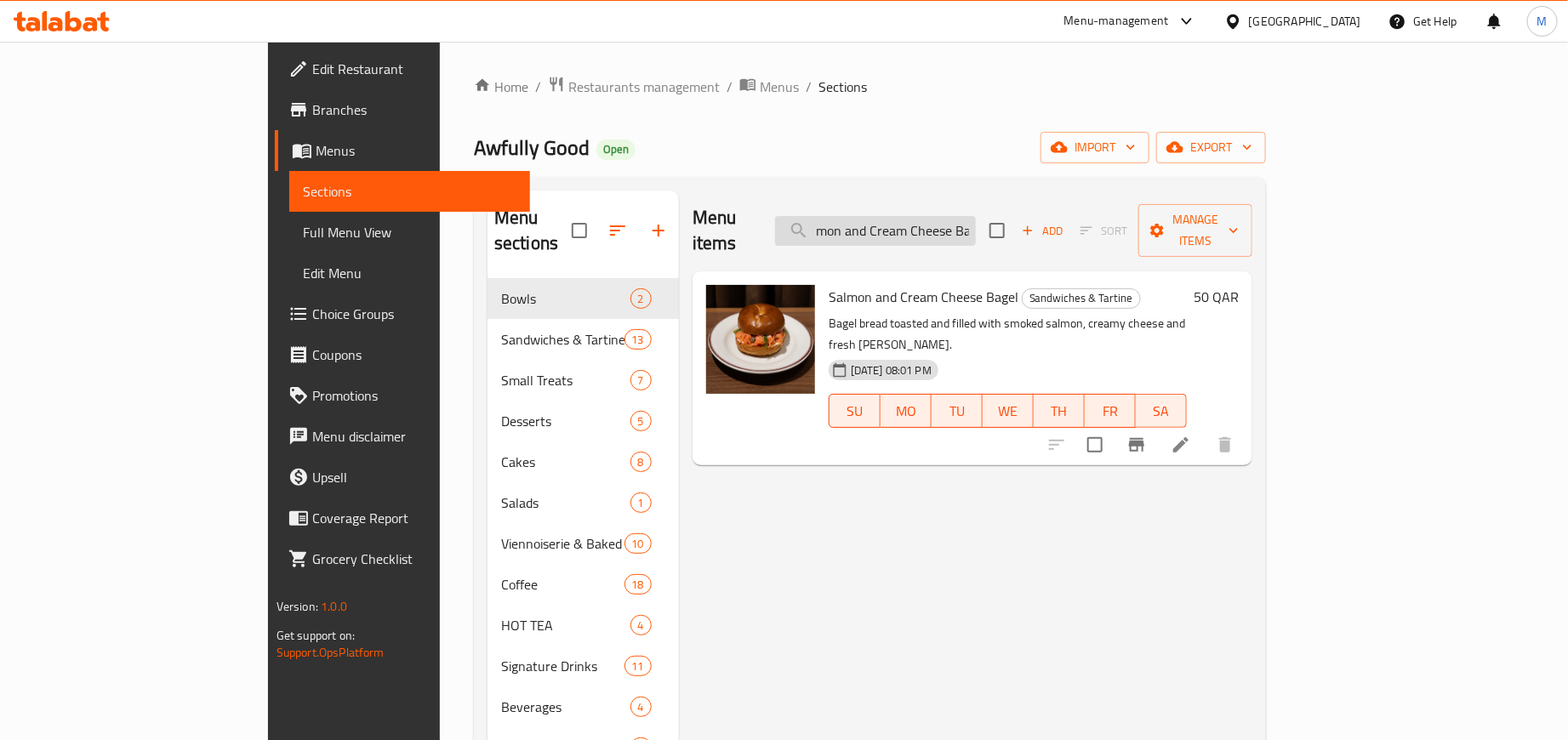
click at [965, 216] on input "mon and Cream Cheese Bagel" at bounding box center [875, 231] width 201 height 30
paste input "Whipped Brie and Honey Sourdough Tartine"
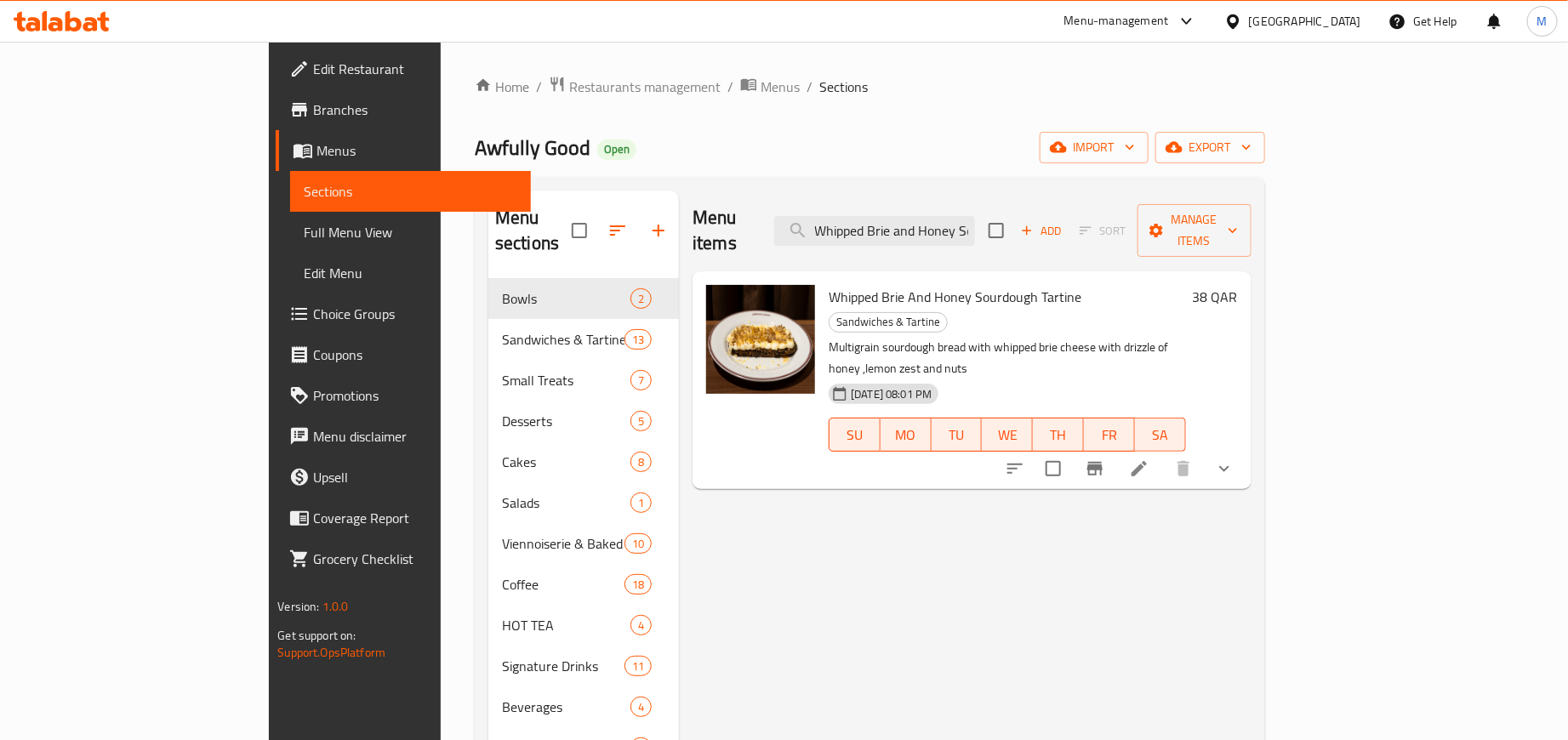
click at [829, 284] on span "Whipped Brie And Honey Sourdough Tartine" at bounding box center [955, 297] width 252 height 26
drag, startPoint x: 769, startPoint y: 258, endPoint x: 981, endPoint y: 258, distance: 212.0
click at [981, 284] on span "Whipped Brie And Honey Sourdough Tartine" at bounding box center [955, 297] width 252 height 26
copy span "Whipped Brie And Honey Sourdough Tartine"
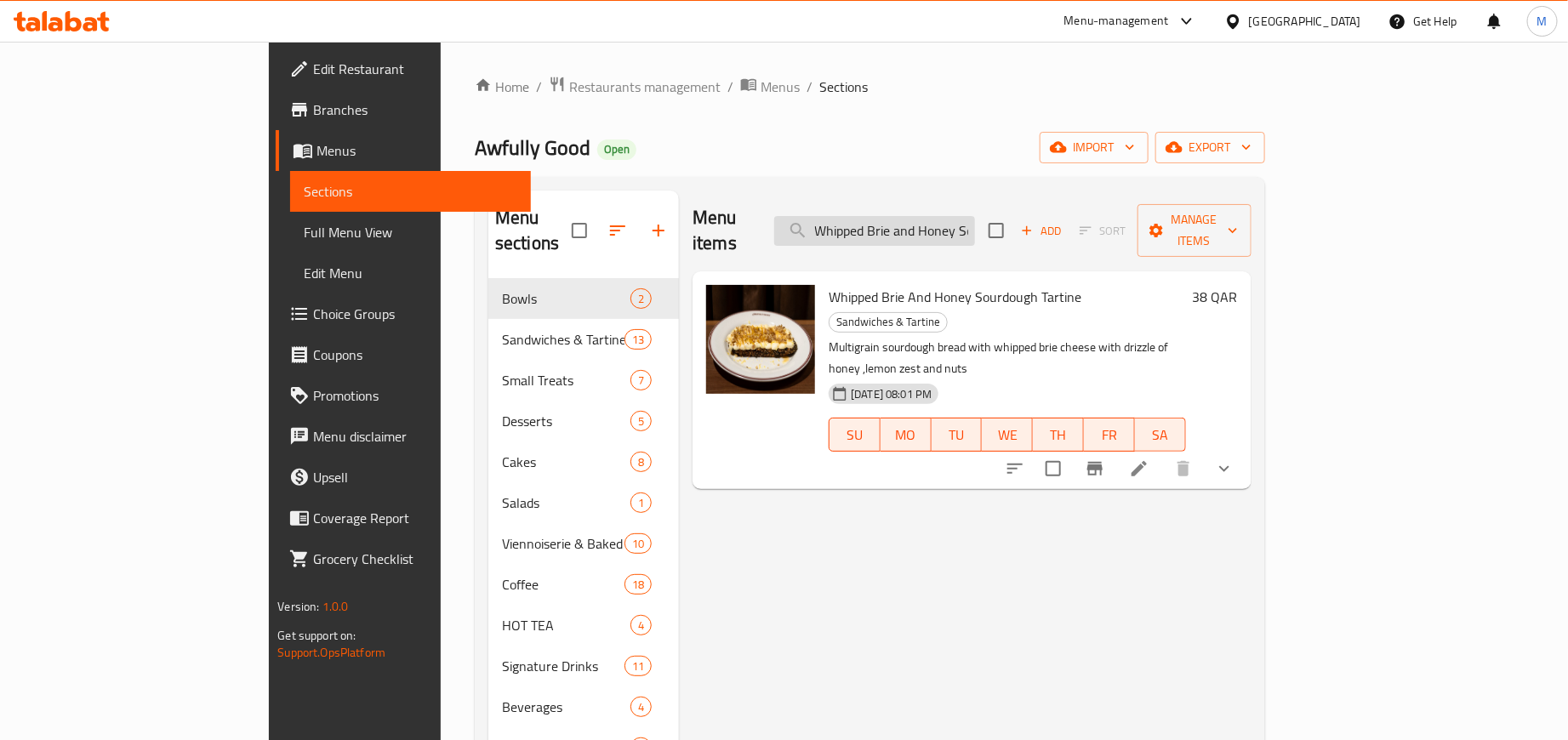
click at [938, 218] on input "Whipped Brie and Honey Sourdough Tartine" at bounding box center [874, 231] width 201 height 30
click at [939, 217] on input "Whipped Brie and Honey Sourdough Tartine" at bounding box center [874, 231] width 201 height 30
paste input "Avocado Sandwich"
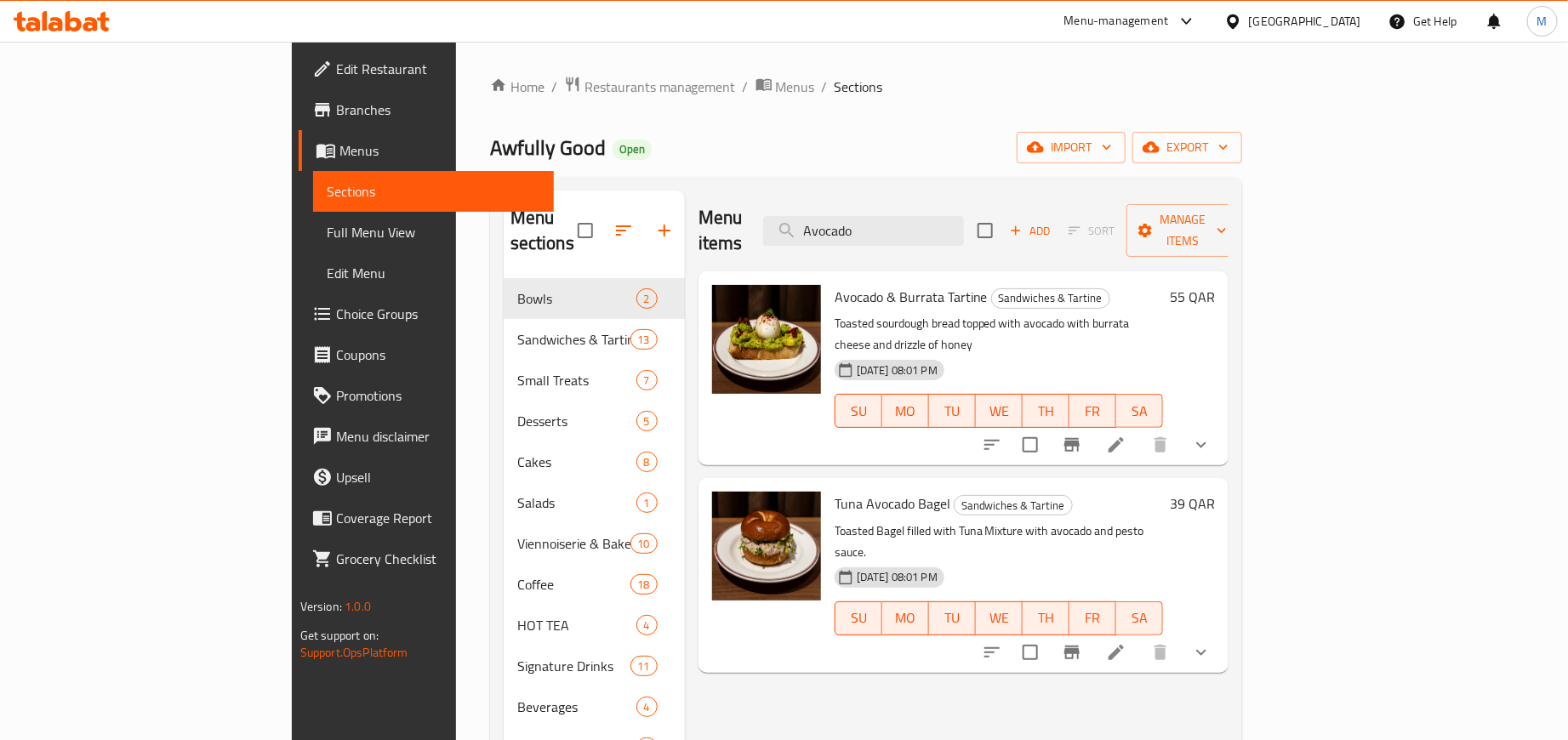
type input "Avocado"
click at [1232, 156] on icon "button" at bounding box center [1223, 147] width 17 height 17
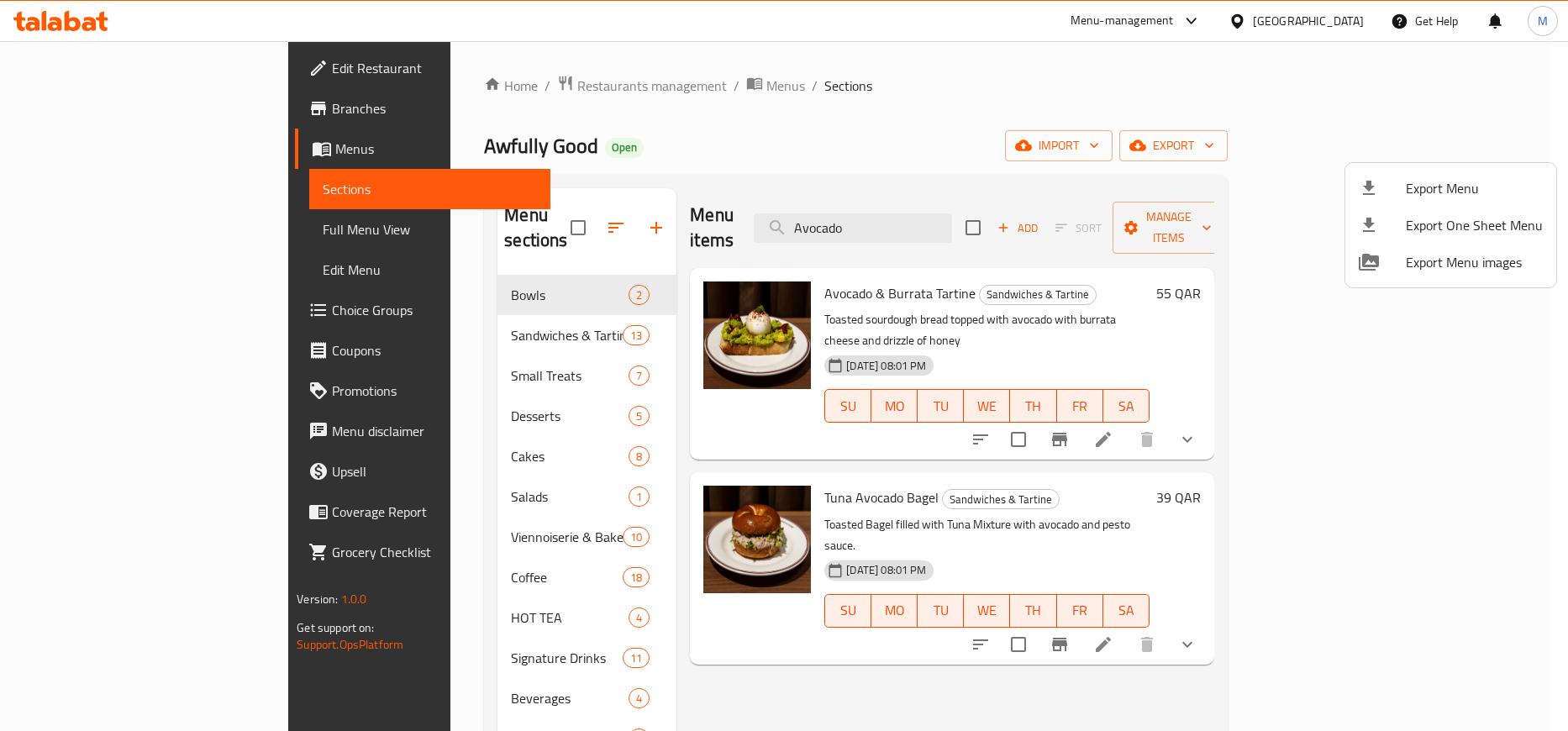
click at [1453, 178] on span "Export Menu" at bounding box center [1474, 188] width 137 height 20
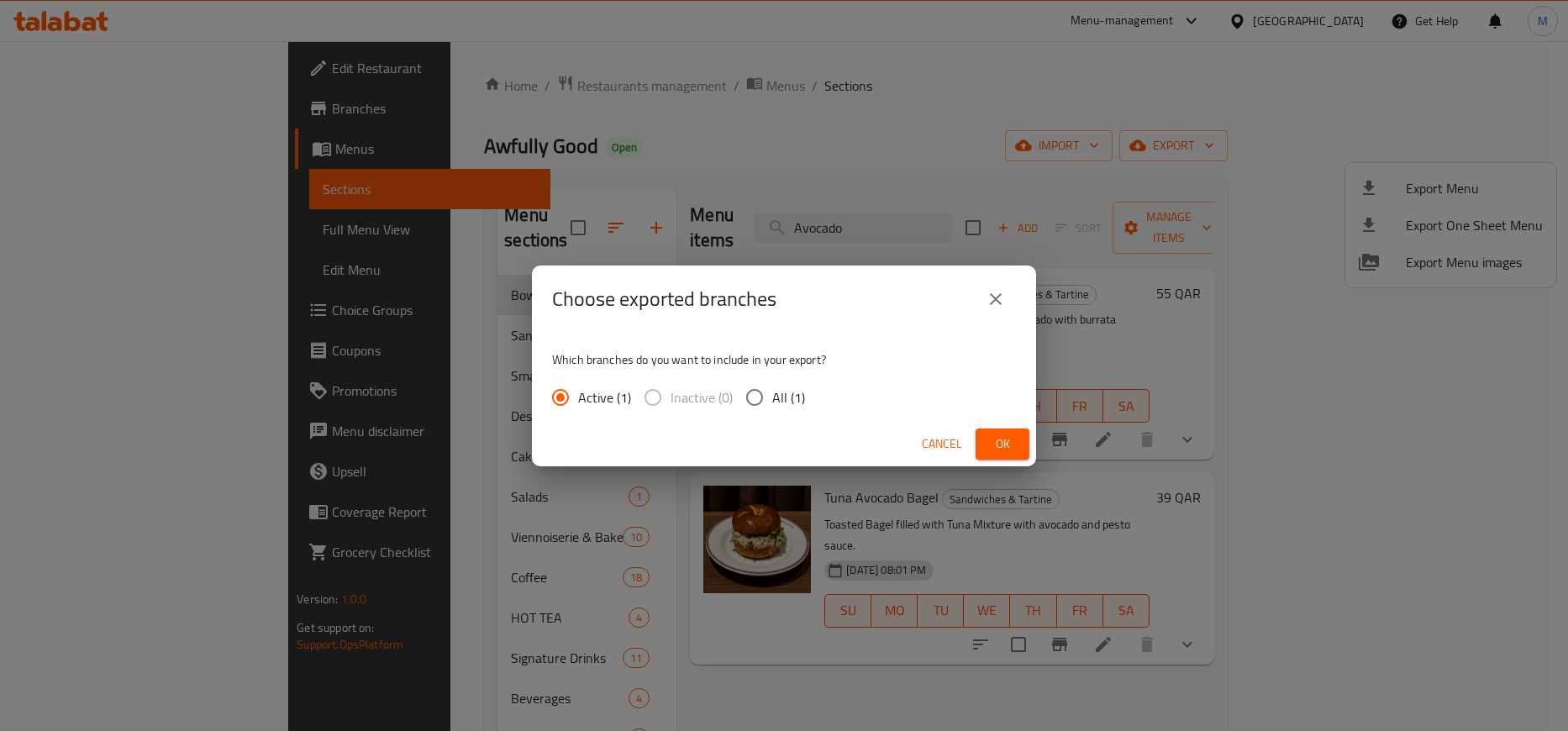
click at [1016, 431] on button "Ok" at bounding box center [1003, 444] width 54 height 31
